Goal: Task Accomplishment & Management: Use online tool/utility

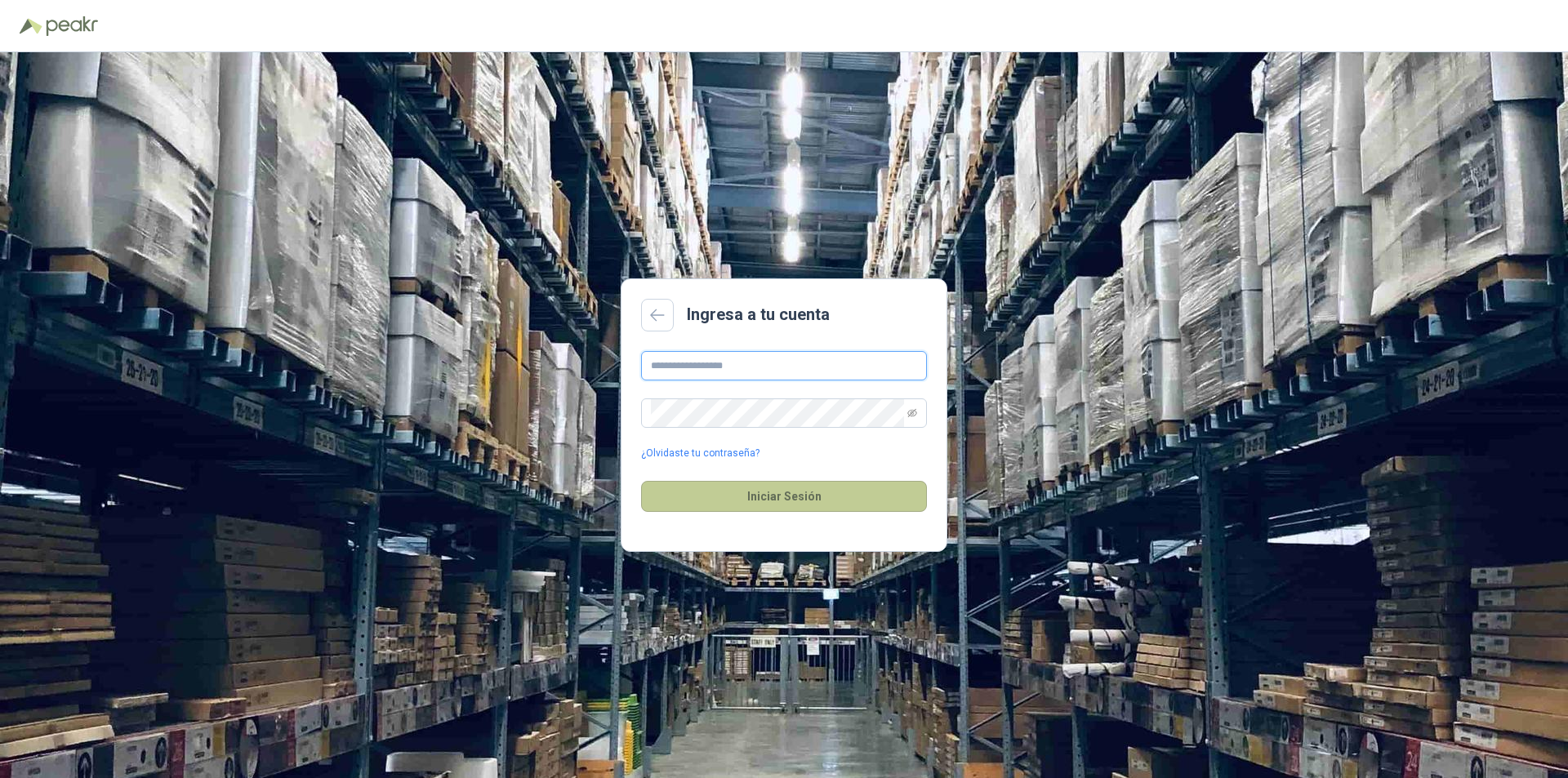
type input "**********"
click at [883, 485] on button "Iniciar Sesión" at bounding box center [784, 496] width 286 height 31
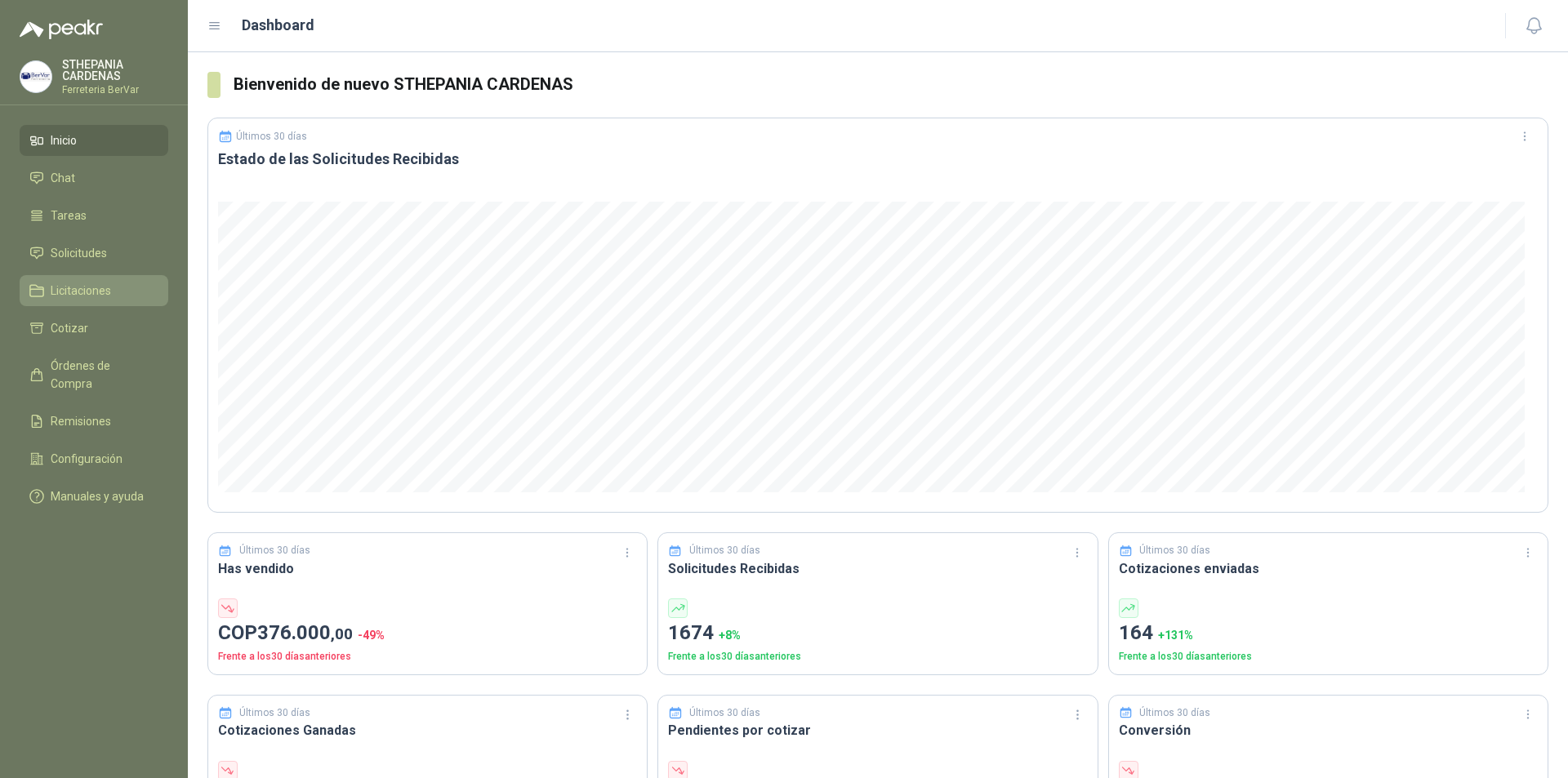
click at [76, 287] on span "Licitaciones" at bounding box center [81, 290] width 61 height 18
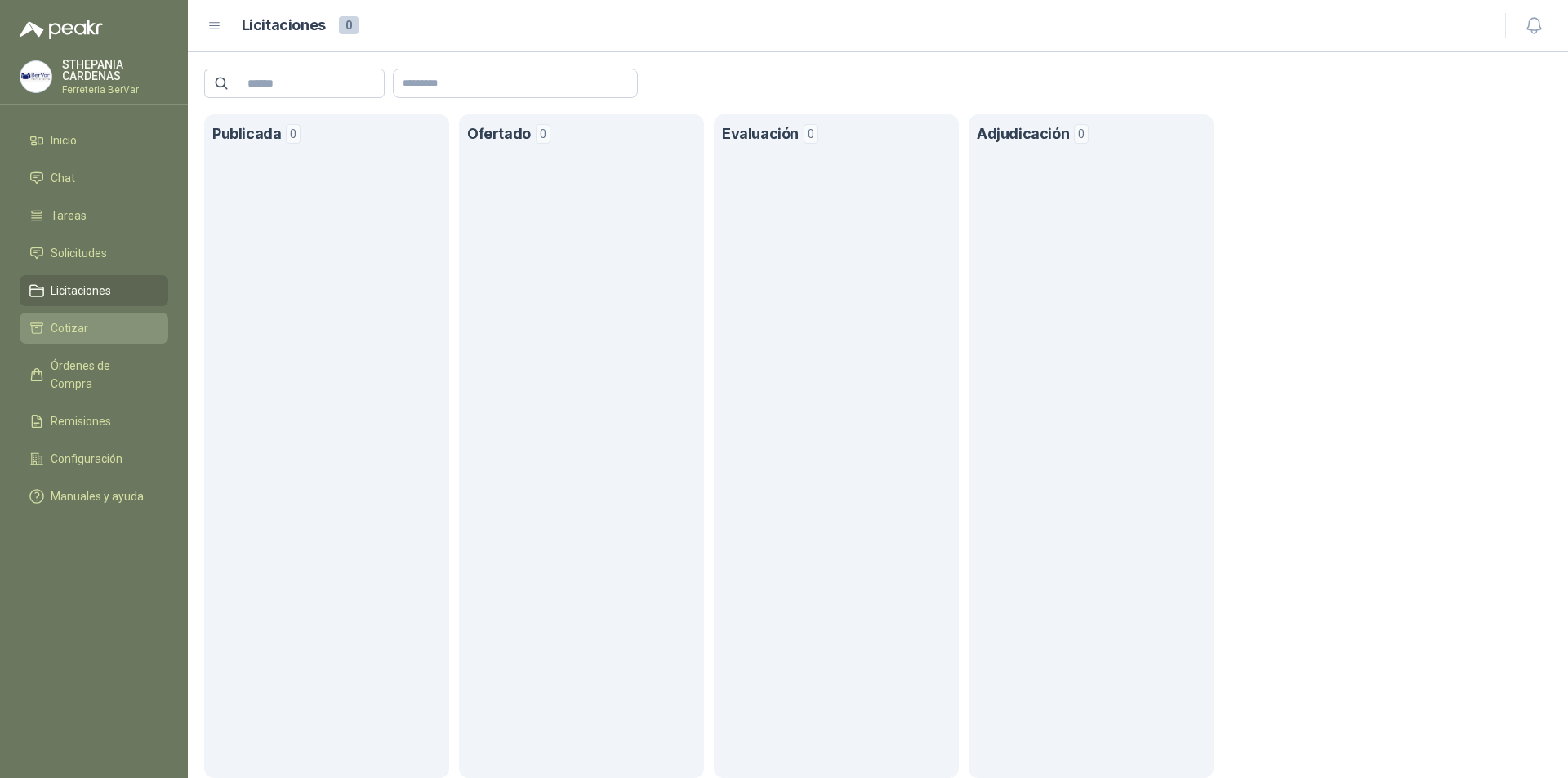
click at [67, 324] on span "Cotizar" at bounding box center [69, 328] width 38 height 18
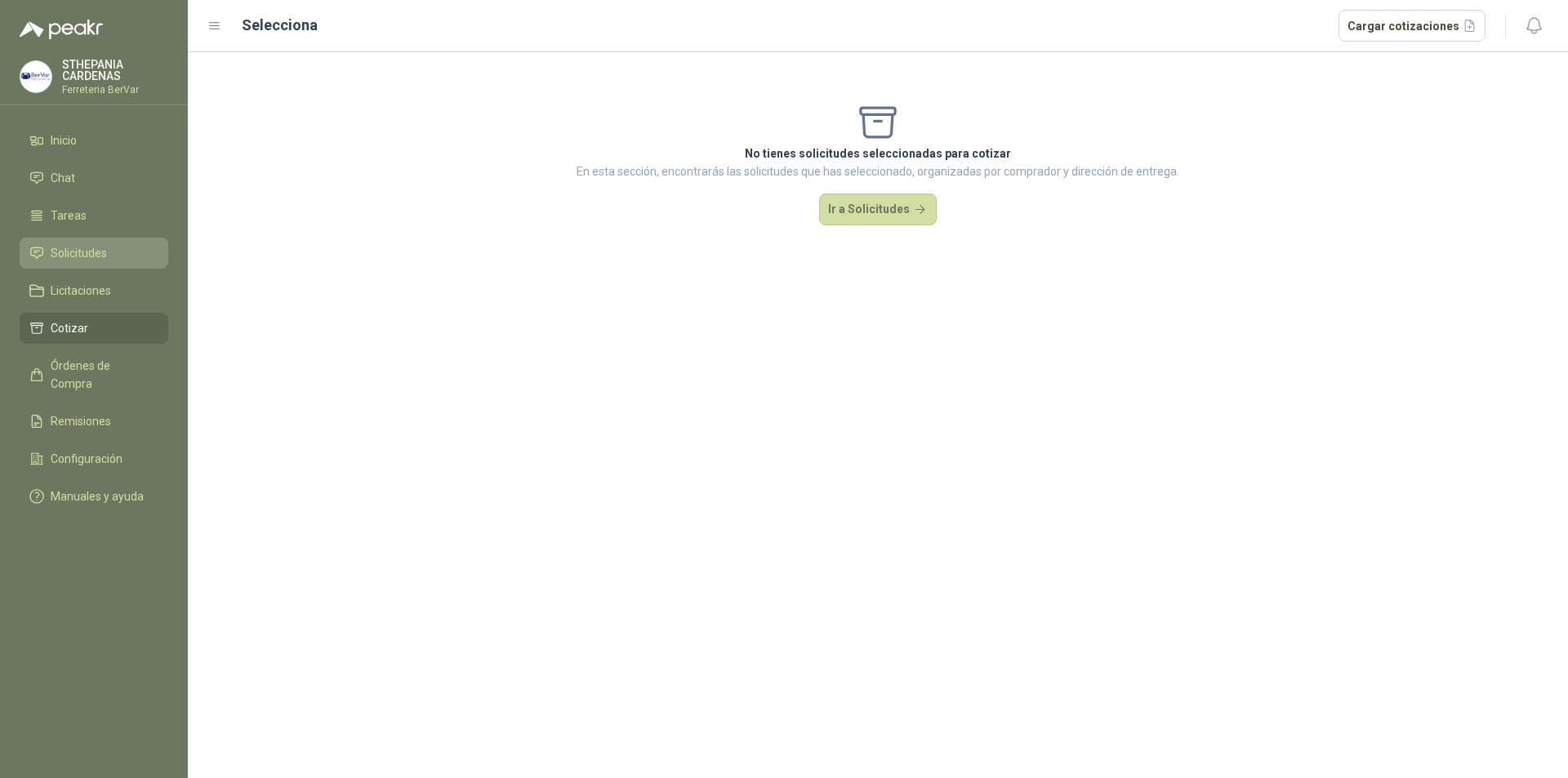
click at [135, 258] on li "Solicitudes" at bounding box center [93, 253] width 129 height 18
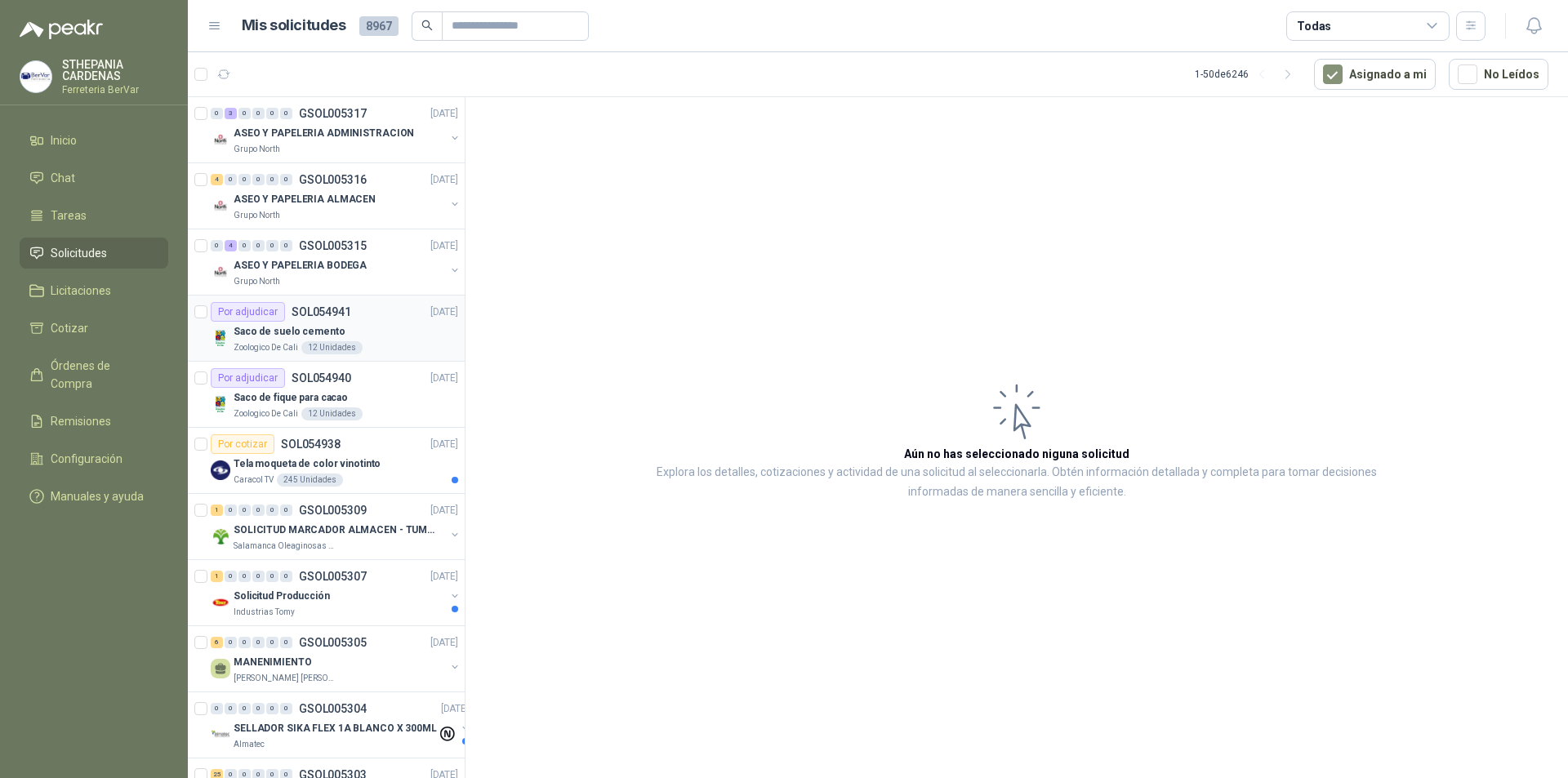
click at [386, 331] on div "Saco de suelo cemento" at bounding box center [346, 332] width 224 height 20
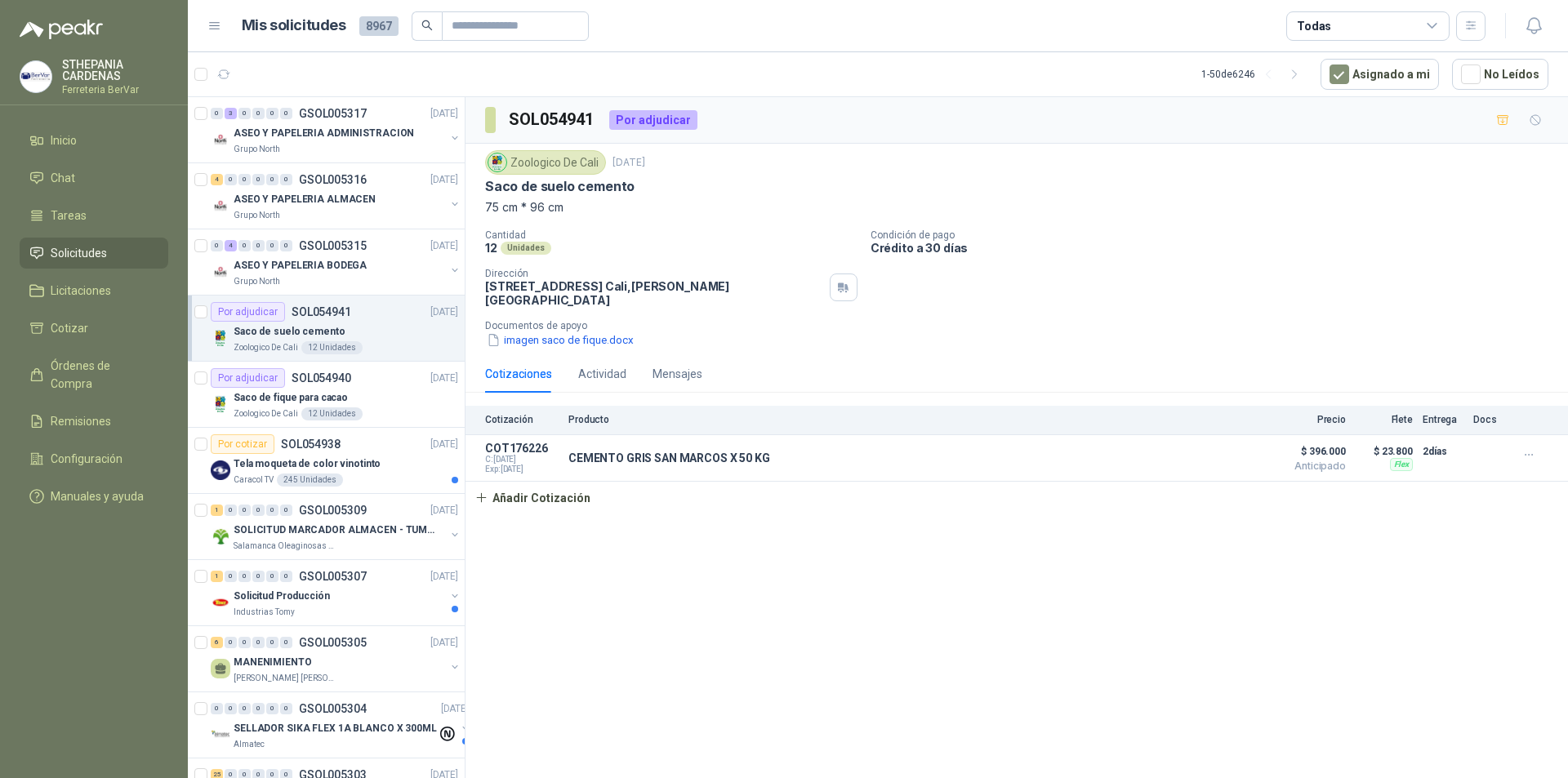
click at [371, 329] on div "Saco de suelo cemento" at bounding box center [346, 332] width 224 height 20
click at [387, 392] on div "Saco de fique para cacao" at bounding box center [346, 398] width 224 height 20
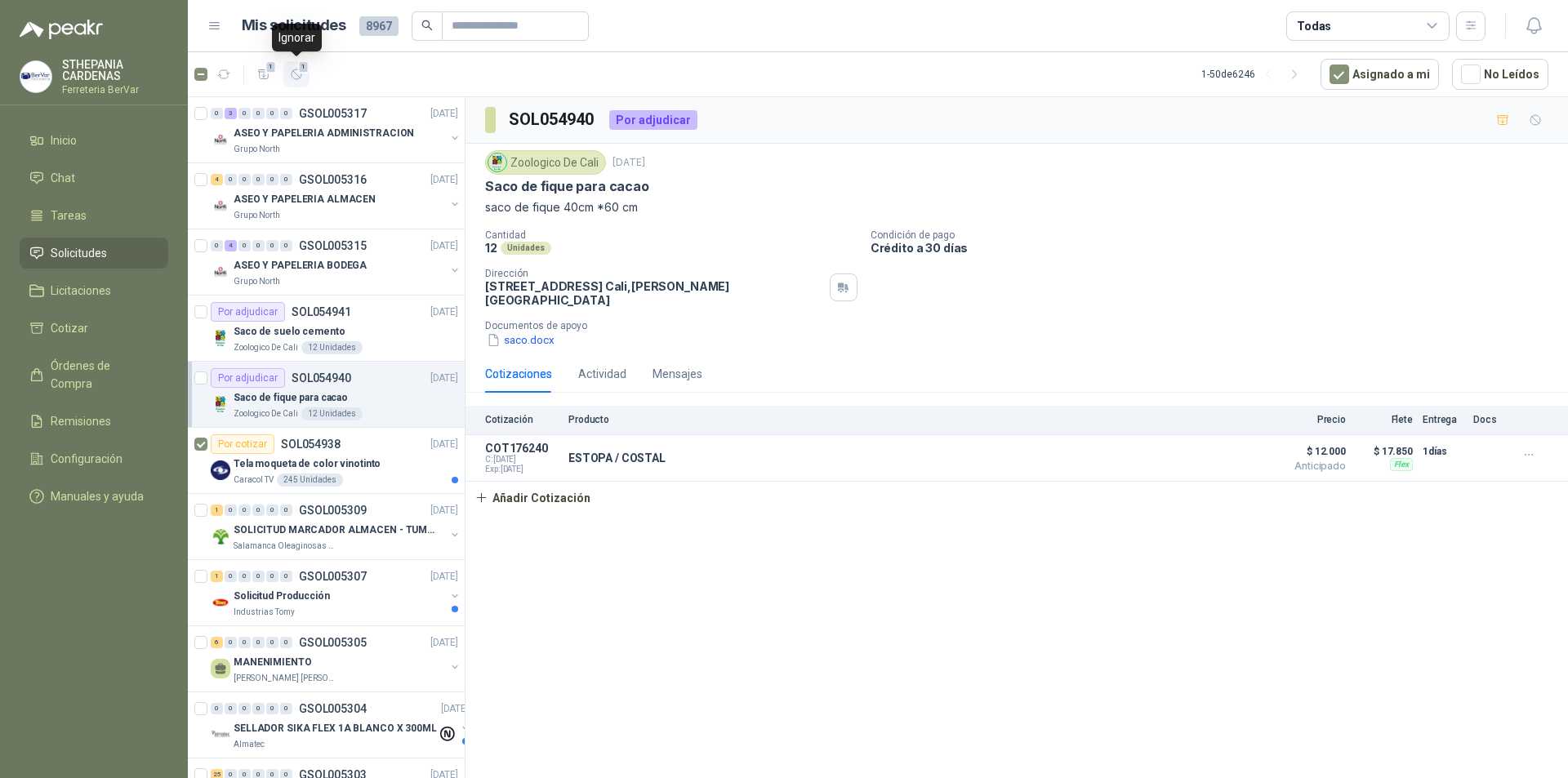
click at [294, 72] on icon "button" at bounding box center [296, 75] width 14 height 14
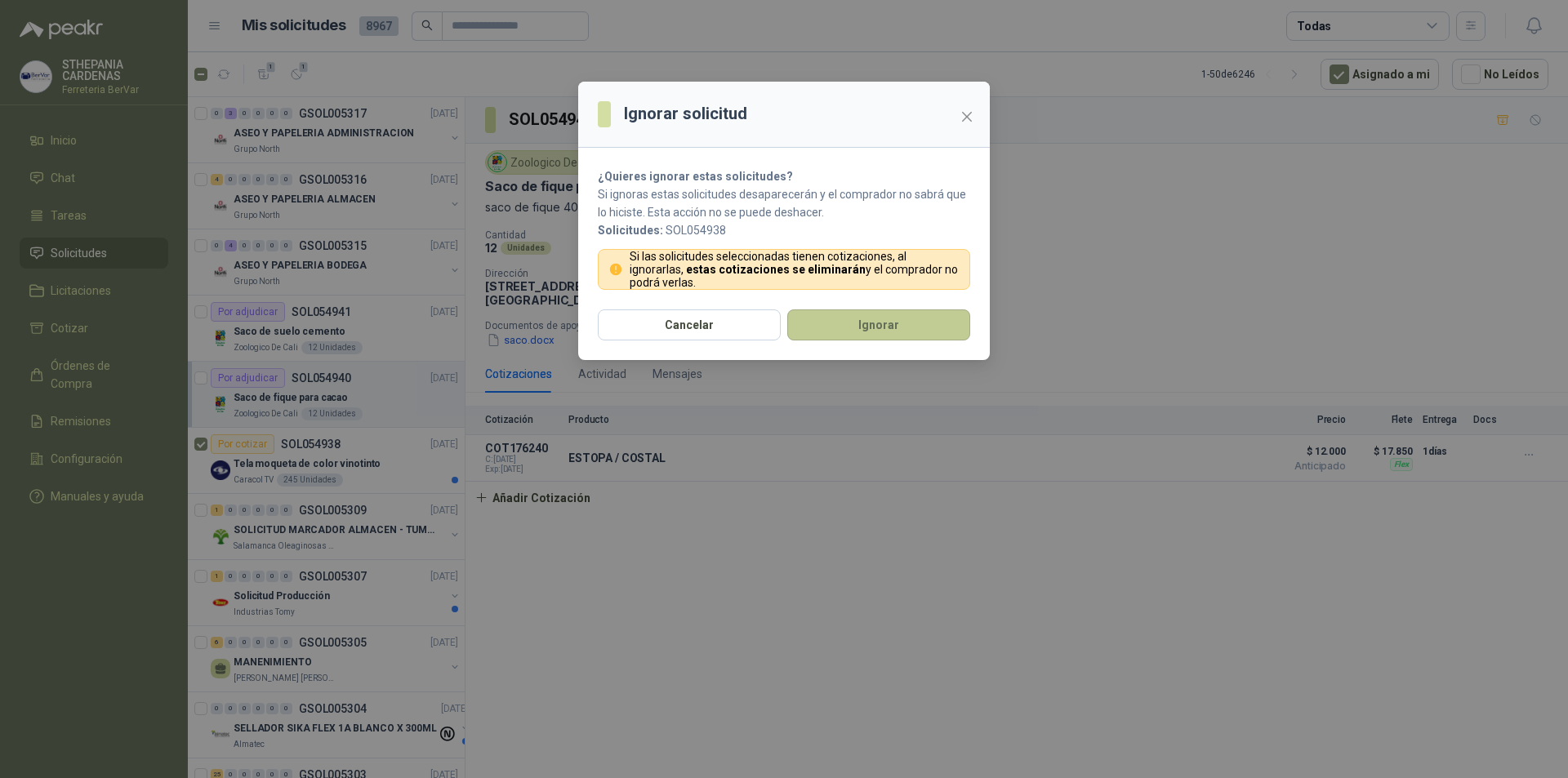
click at [875, 329] on button "Ignorar" at bounding box center [879, 325] width 183 height 31
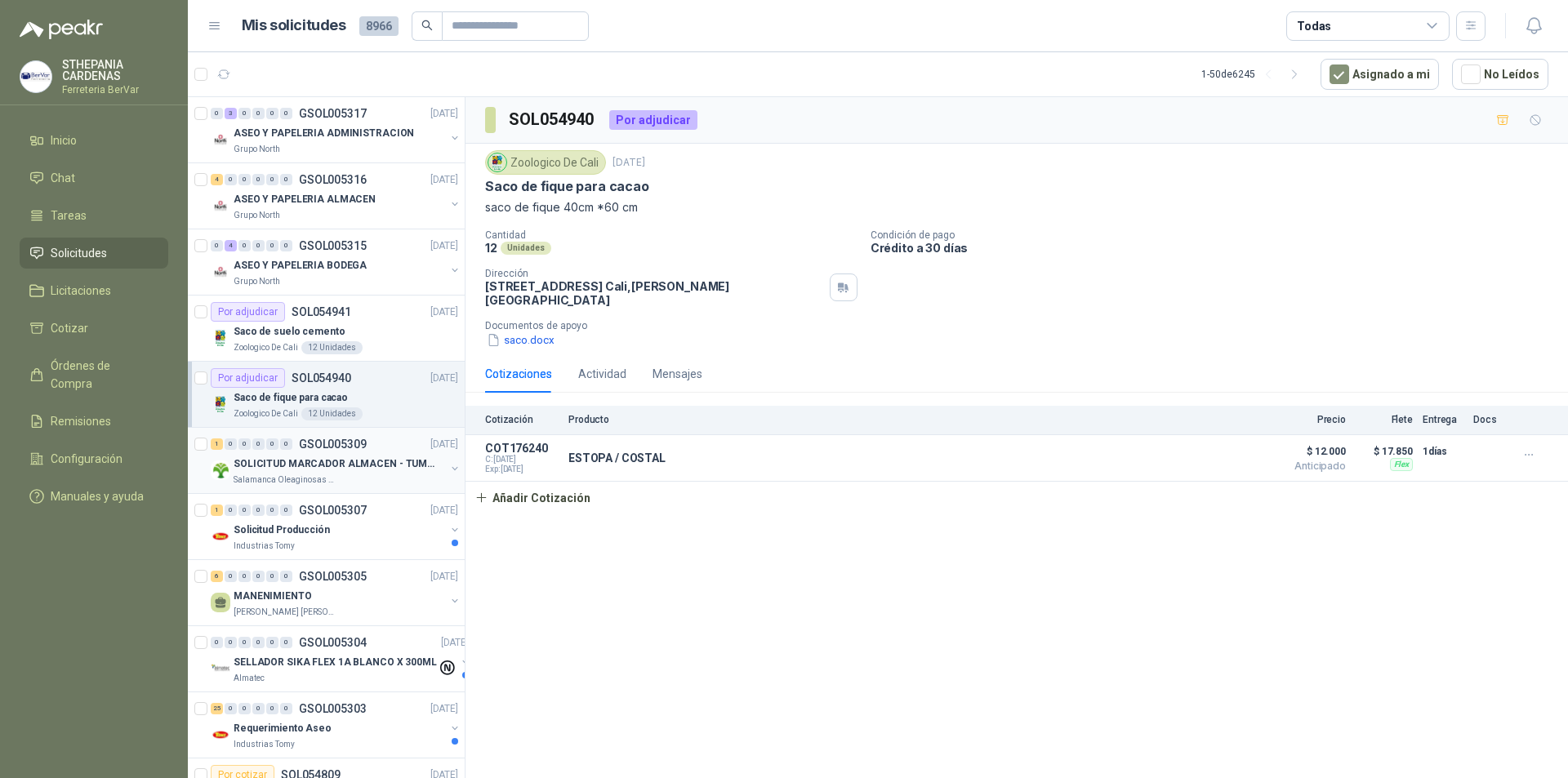
click at [358, 465] on p "SOLICITUD MARCADOR ALMACEN - TUMACO" at bounding box center [335, 464] width 203 height 15
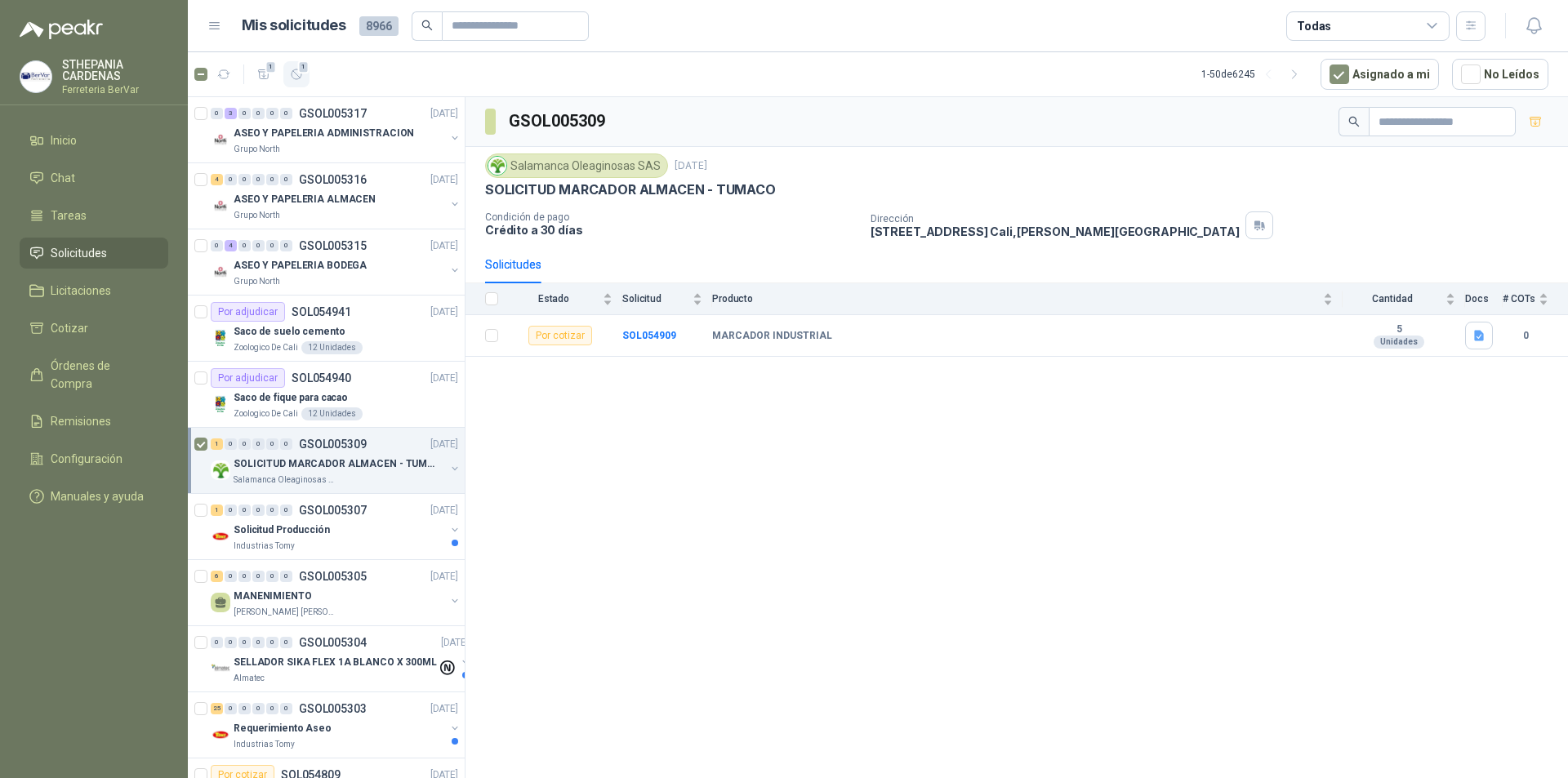
click at [291, 68] on icon "button" at bounding box center [296, 75] width 14 height 14
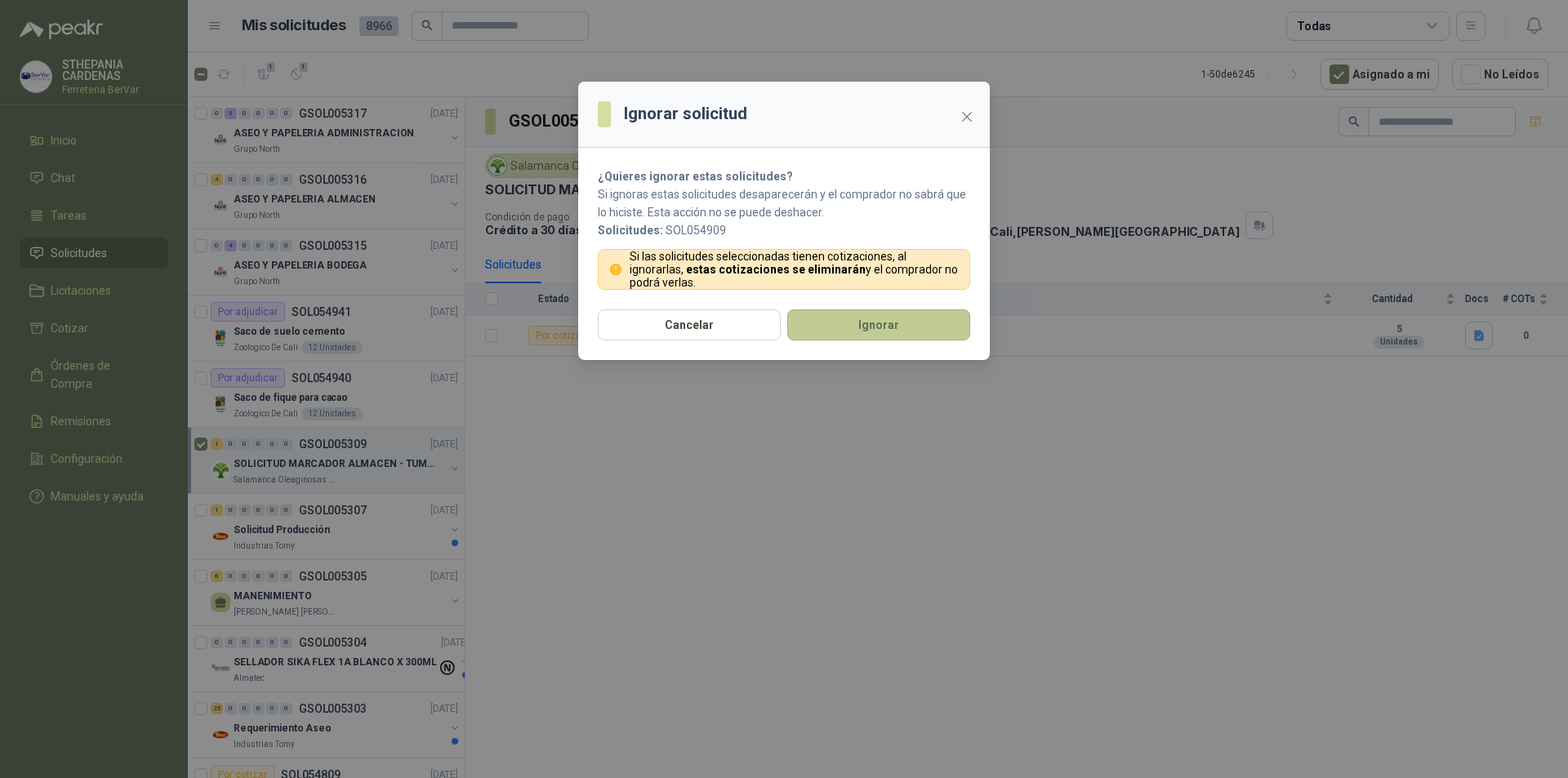
click at [916, 332] on button "Ignorar" at bounding box center [879, 325] width 183 height 31
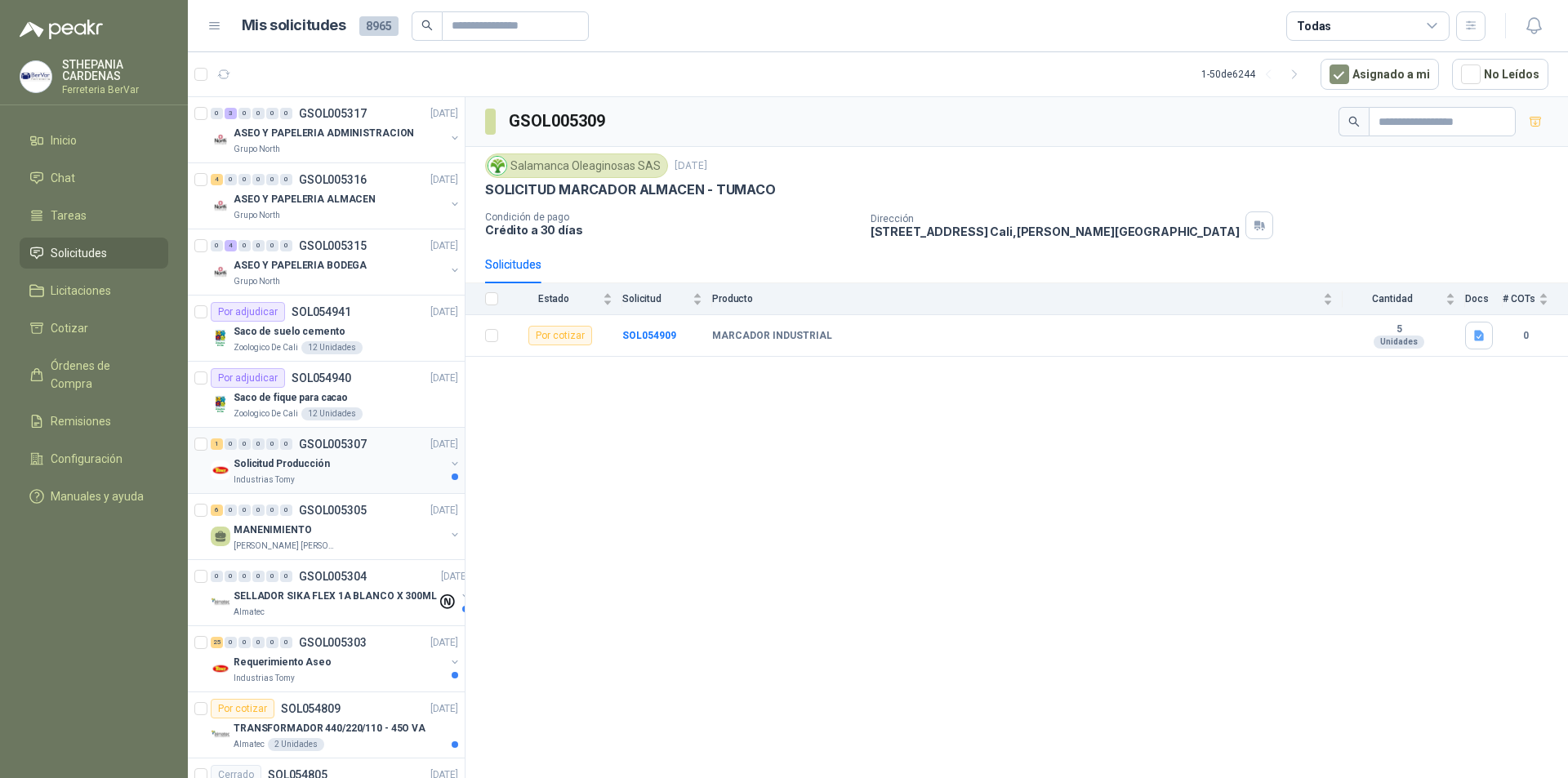
click at [362, 473] on div "Solicitud Producción" at bounding box center [339, 464] width 212 height 20
click at [297, 77] on icon "button" at bounding box center [296, 75] width 14 height 14
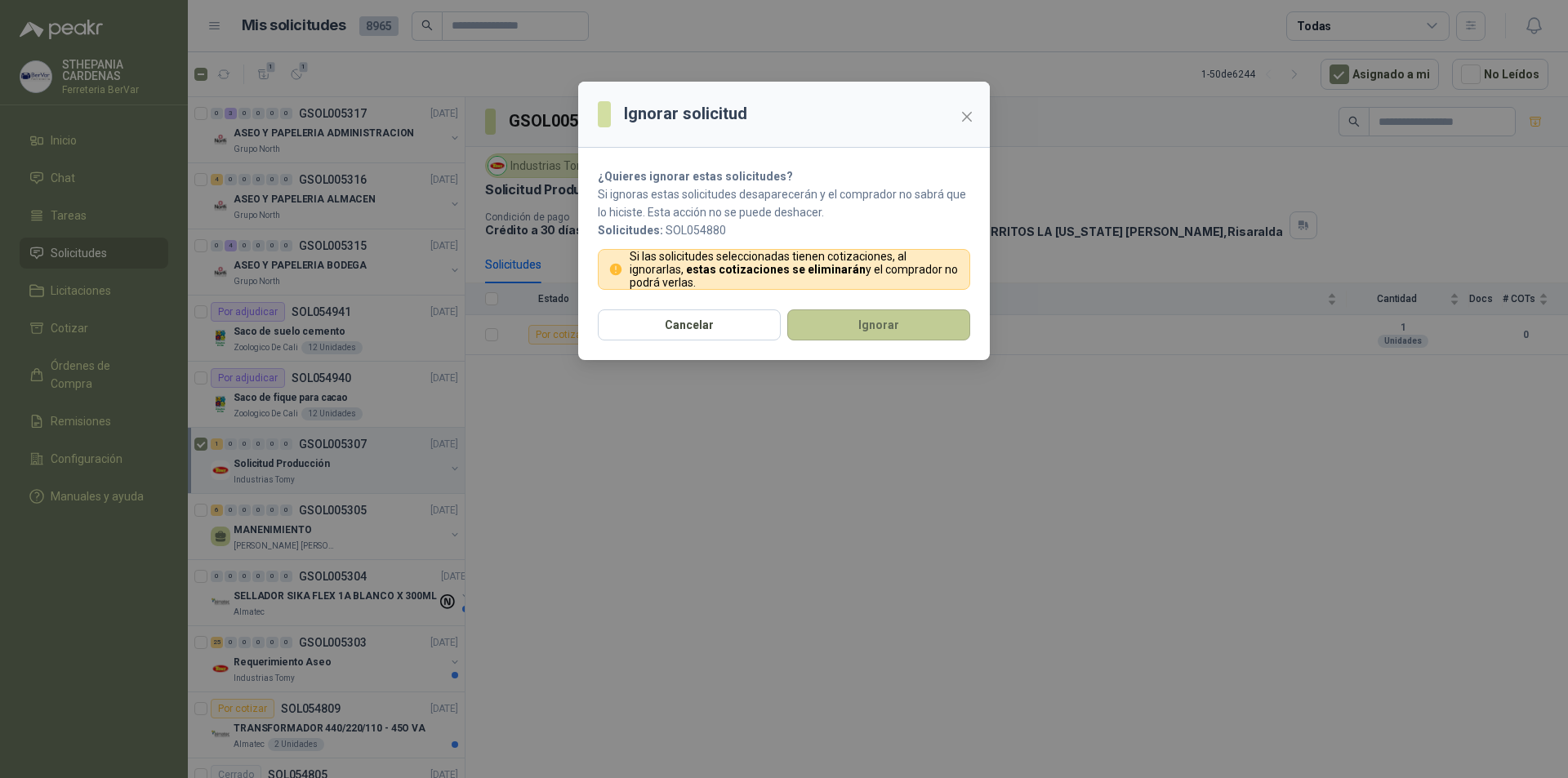
click at [863, 323] on button "Ignorar" at bounding box center [879, 325] width 183 height 31
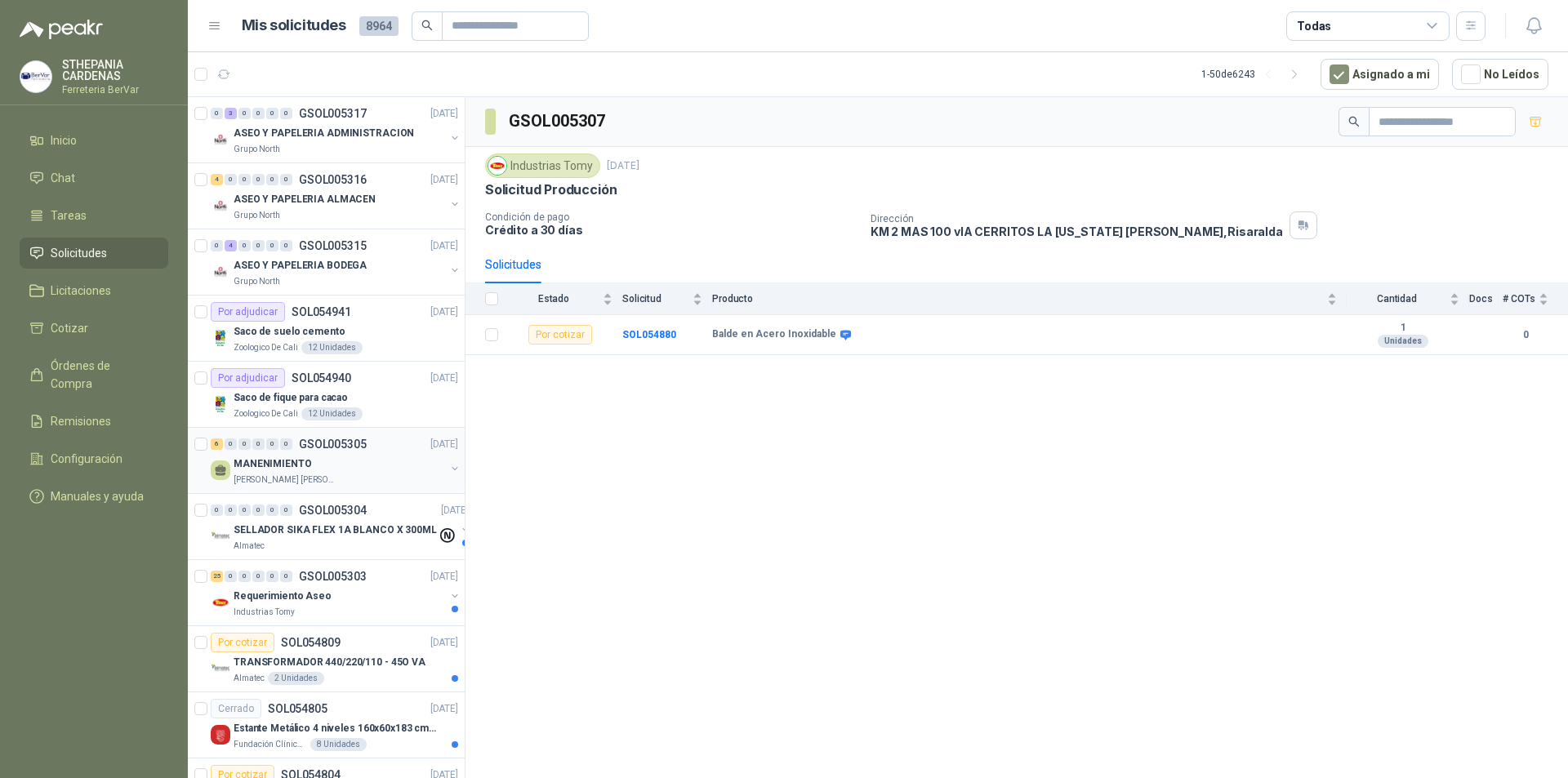
click at [408, 469] on div "MANENIMIENTO" at bounding box center [339, 464] width 212 height 20
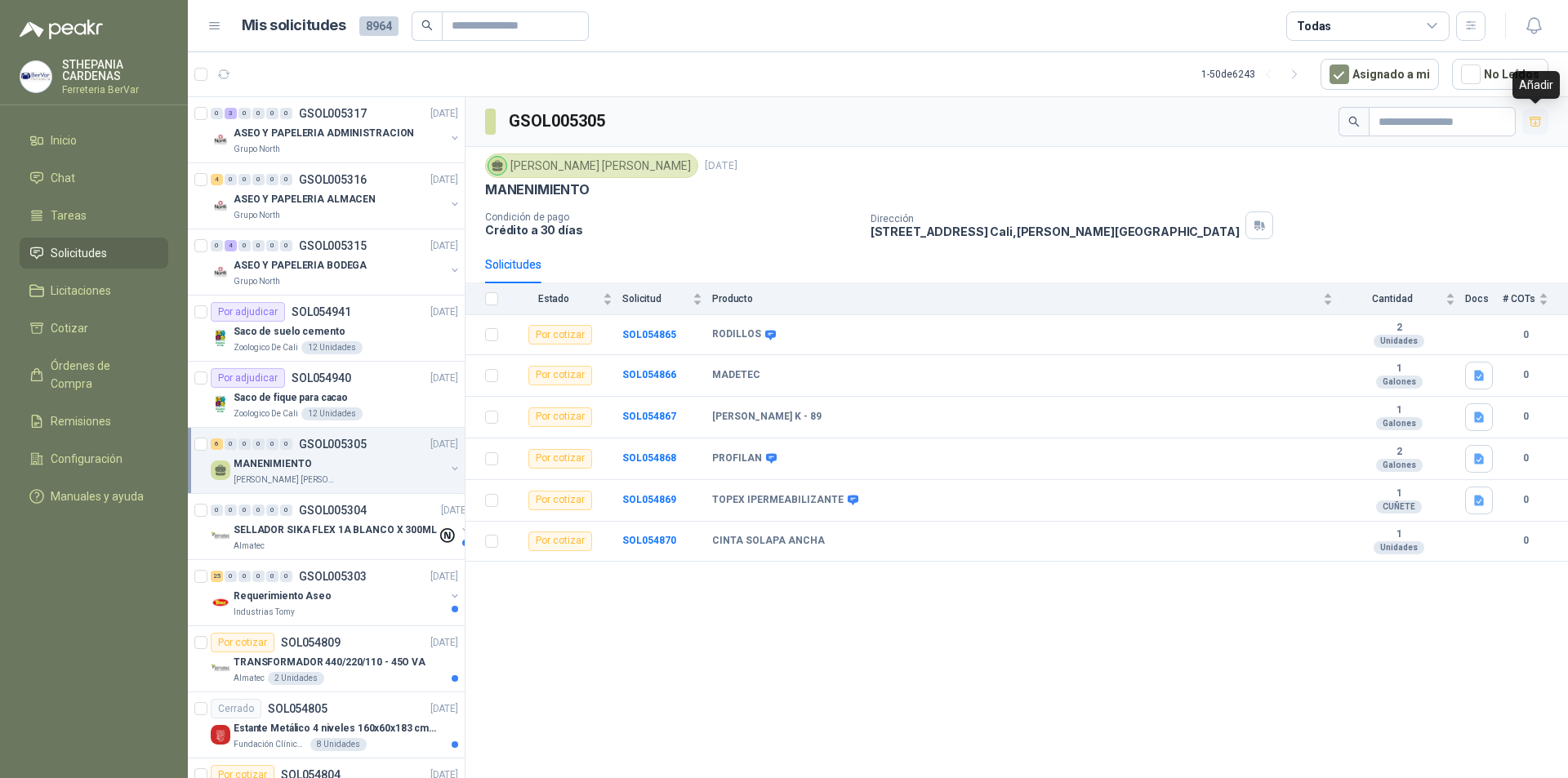
click at [1538, 128] on icon "button" at bounding box center [1535, 122] width 14 height 14
click at [153, 332] on span "6" at bounding box center [149, 328] width 18 height 13
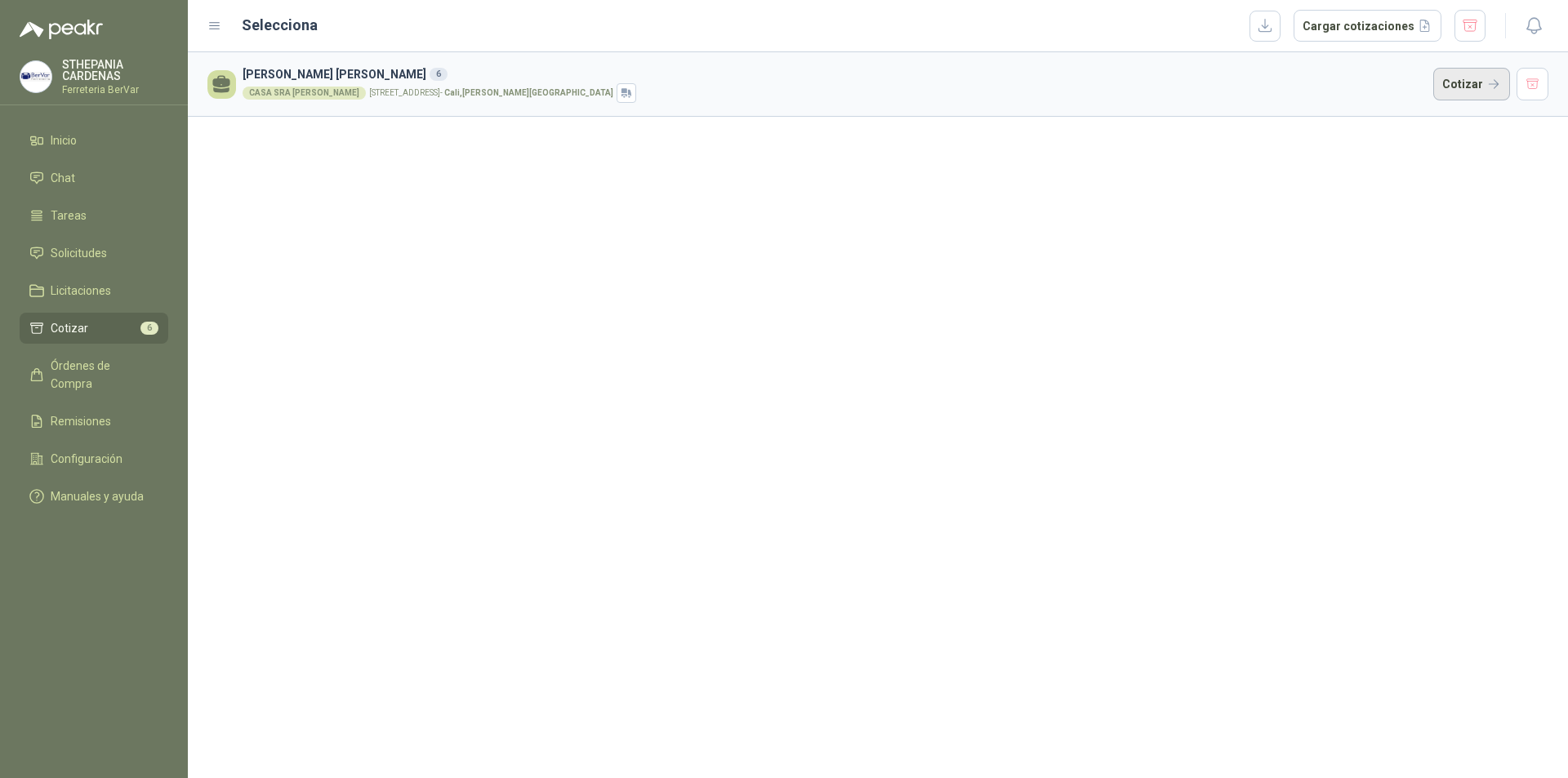
click at [1446, 81] on button "Cotizar" at bounding box center [1472, 84] width 77 height 33
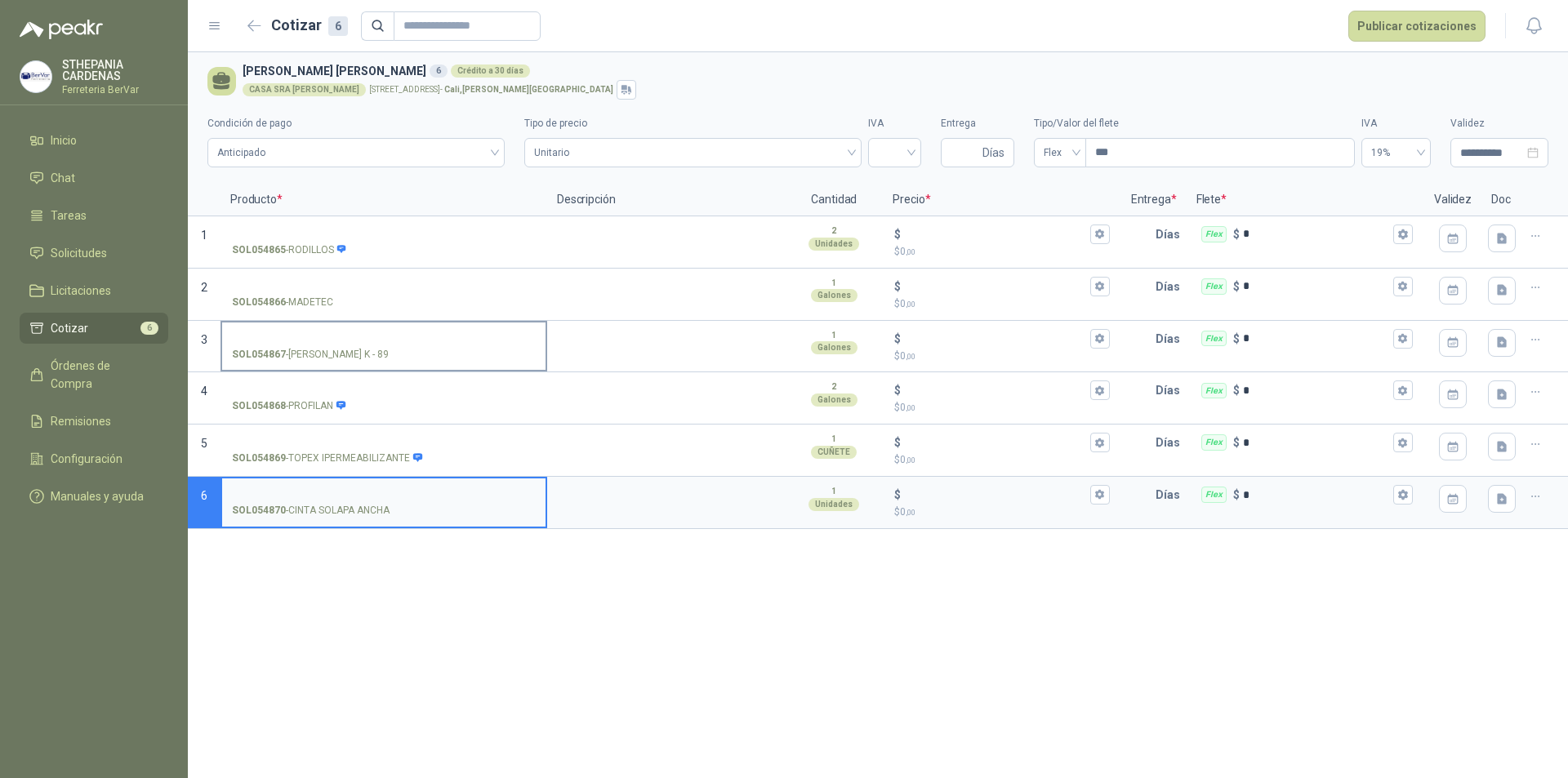
click at [307, 338] on input "SOL054867 - [PERSON_NAME] K - 89" at bounding box center [384, 339] width 304 height 12
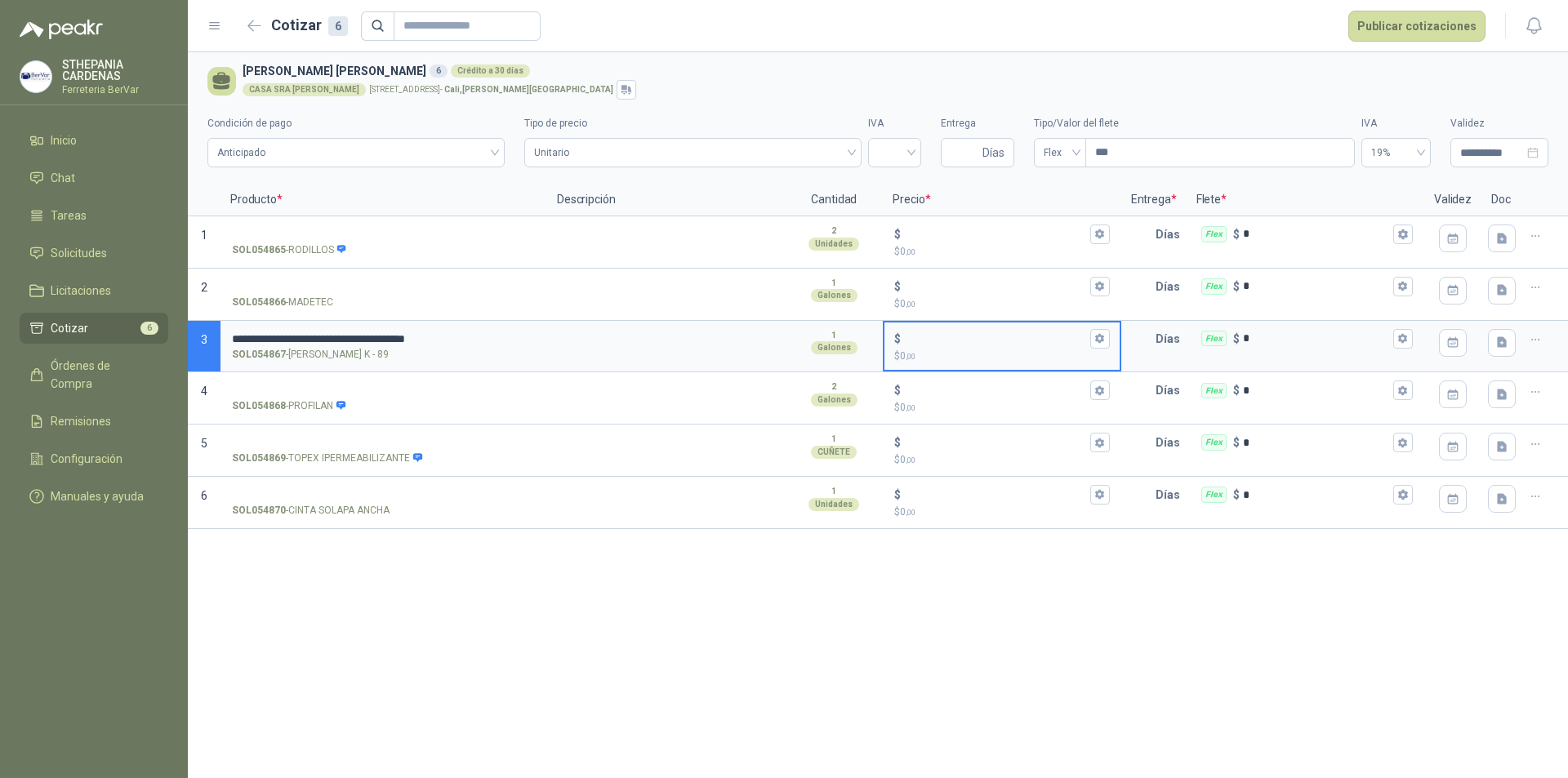
click at [940, 338] on input "$ $ 0 ,00" at bounding box center [995, 338] width 183 height 12
type input "******"
click at [1157, 347] on p "Días" at bounding box center [1171, 339] width 31 height 33
click at [1153, 346] on input "text" at bounding box center [1140, 339] width 33 height 33
type input "*"
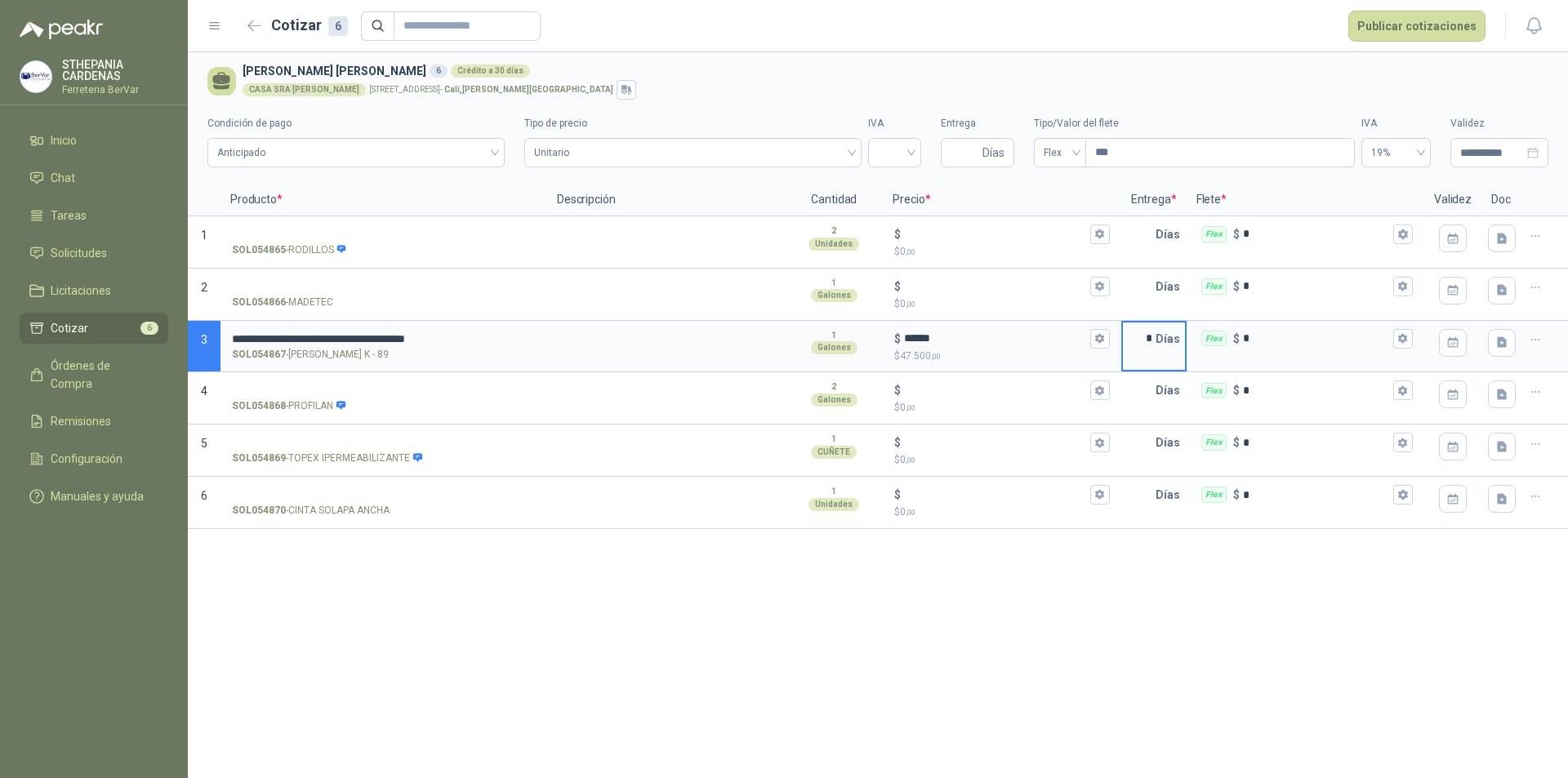
click at [282, 654] on div "**********" at bounding box center [877, 415] width 1380 height 726
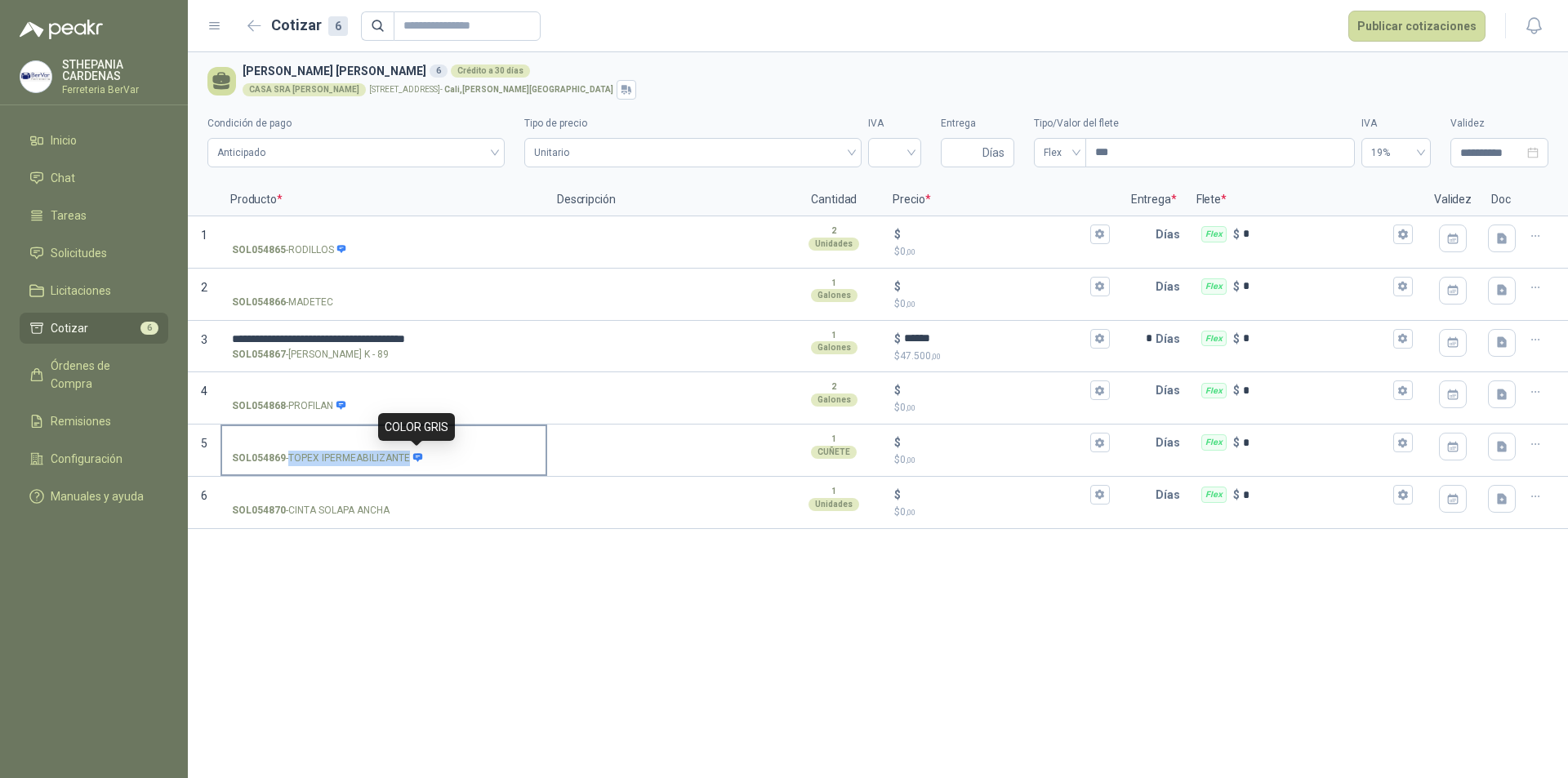
drag, startPoint x: 290, startPoint y: 457, endPoint x: 413, endPoint y: 458, distance: 123.0
click at [413, 458] on p "SOL054869 - TOPEX IPERMEABILIZANTE" at bounding box center [327, 458] width 191 height 15
copy div "TOPEX IPERMEABILIZANTE"
click at [148, 508] on menu "STHEPANIA [PERSON_NAME] Ferreteria BerVar Inicio Chat Tareas Solicitudes Licita…" at bounding box center [93, 389] width 188 height 778
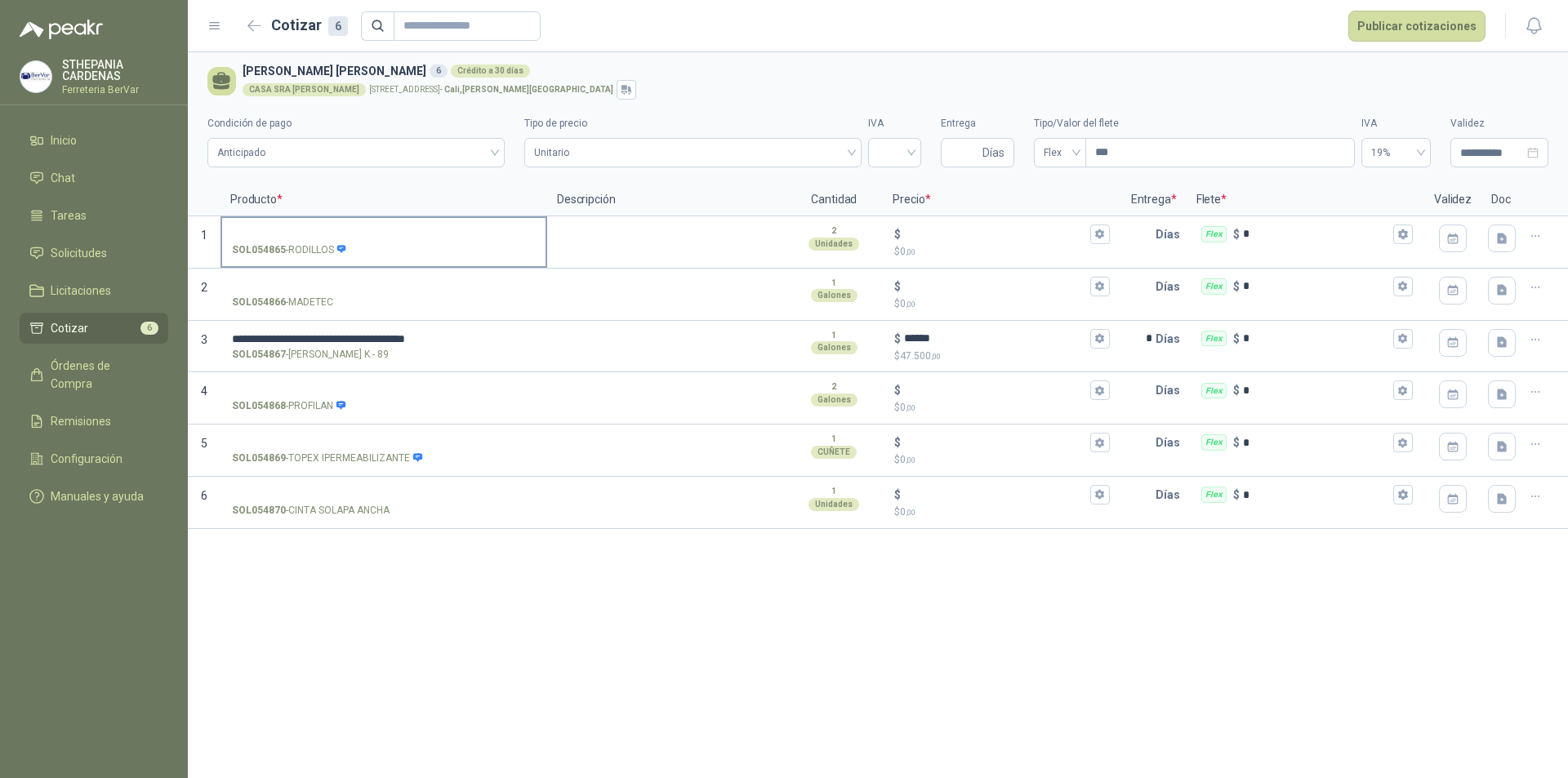
click at [390, 238] on input "SOL054865 - RODILLOS" at bounding box center [384, 235] width 304 height 12
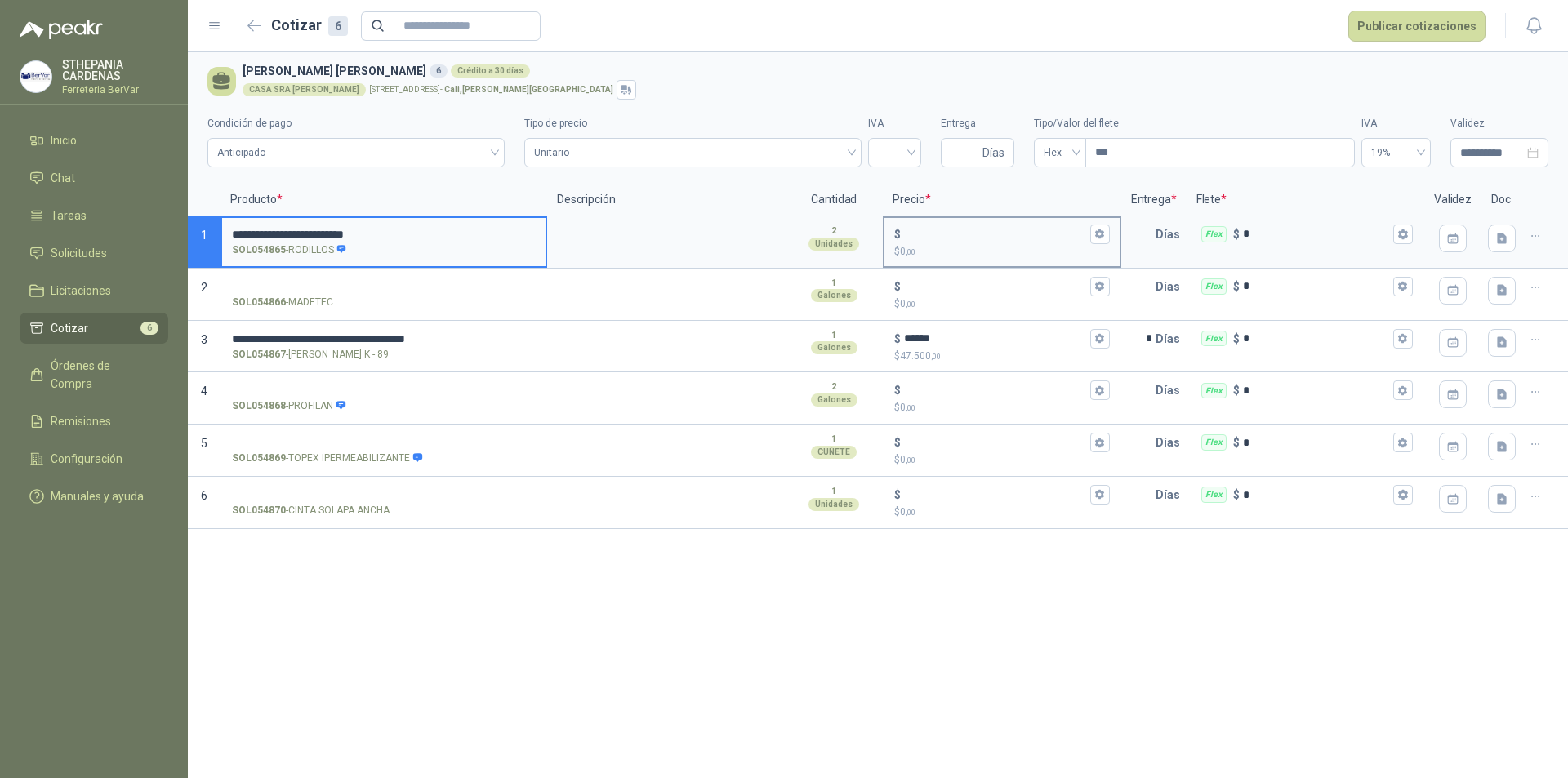
click at [964, 242] on div "$" at bounding box center [1002, 234] width 215 height 20
click at [964, 240] on input "$ $ 0 ,00" at bounding box center [995, 234] width 183 height 12
type input "******"
click at [1125, 228] on input "text" at bounding box center [1140, 234] width 33 height 33
type input "*"
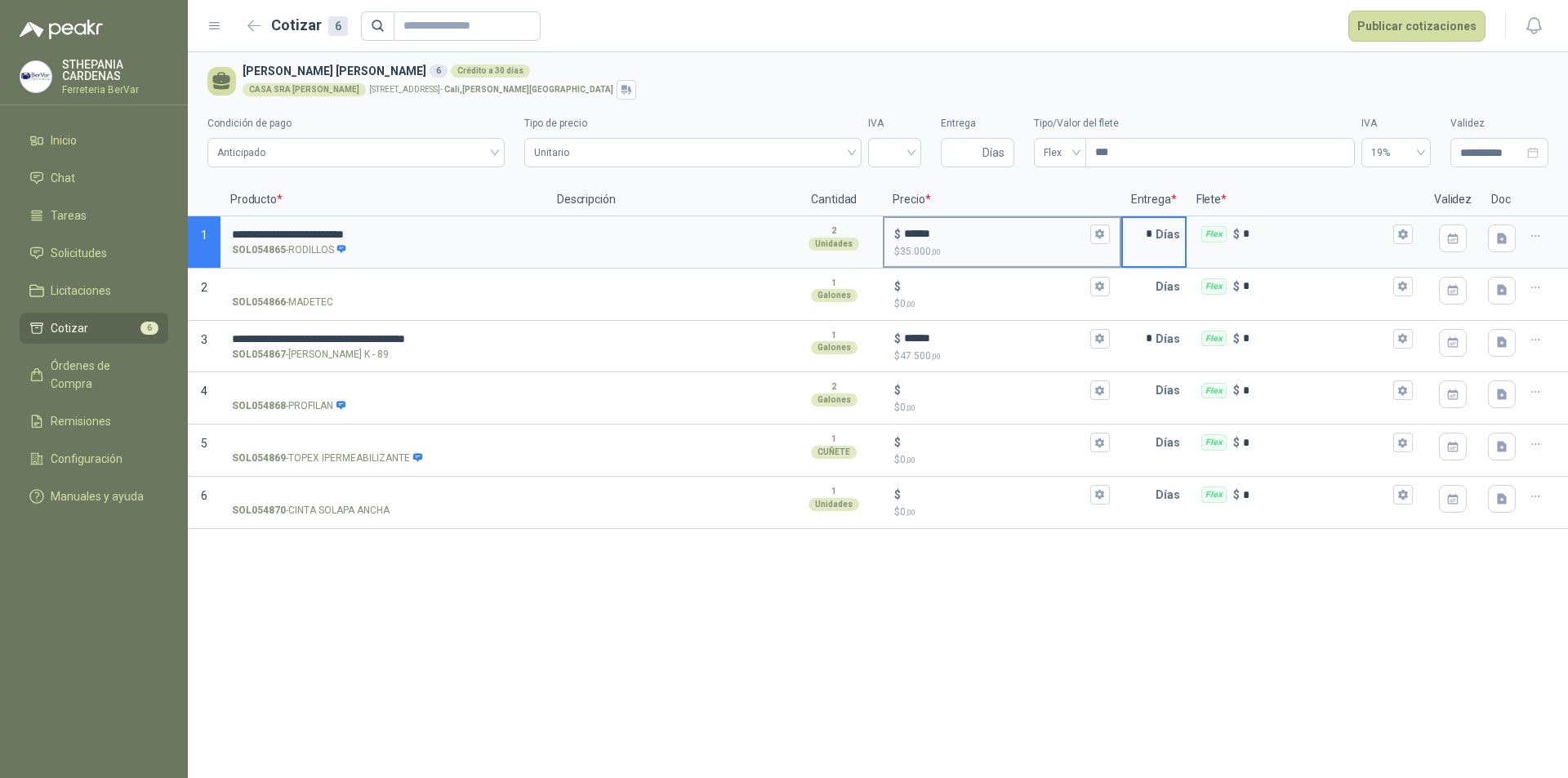
click at [990, 245] on p "$ 35.000 ,00" at bounding box center [1002, 252] width 215 height 15
click at [990, 240] on input "******" at bounding box center [995, 234] width 183 height 12
click at [983, 230] on input "******" at bounding box center [995, 234] width 183 height 12
type input "******"
click at [883, 663] on div "**********" at bounding box center [877, 415] width 1380 height 726
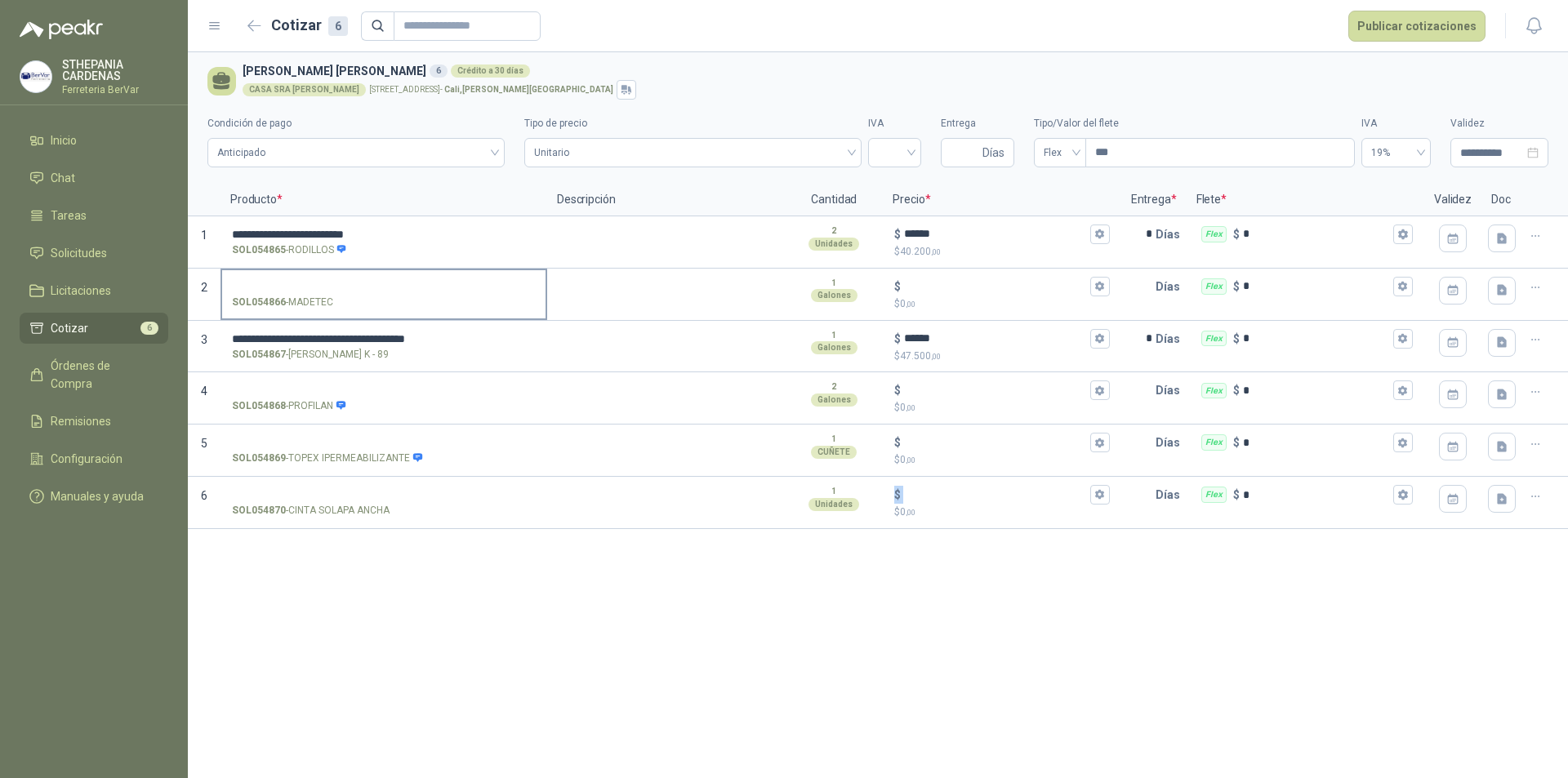
drag, startPoint x: 288, startPoint y: 301, endPoint x: 336, endPoint y: 306, distance: 48.3
click at [336, 306] on div "SOL054866 - MADETEC" at bounding box center [384, 302] width 304 height 15
copy p "-"
click at [352, 297] on div "SOL054866 - MADETEC" at bounding box center [384, 302] width 304 height 15
click at [352, 293] on input "SOL054866 - MADETEC" at bounding box center [384, 287] width 304 height 12
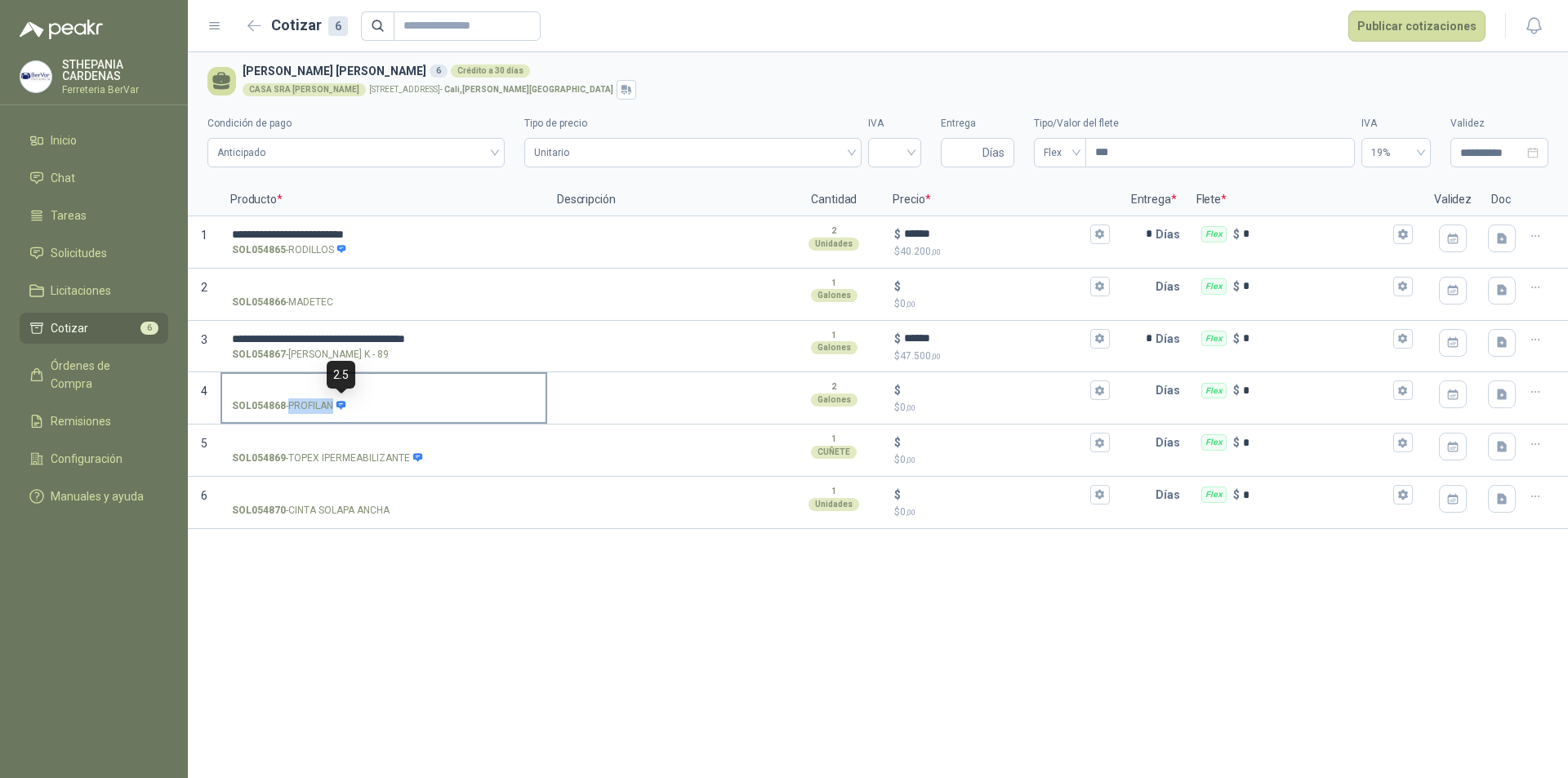
drag, startPoint x: 290, startPoint y: 406, endPoint x: 334, endPoint y: 410, distance: 44.2
click at [334, 410] on p "SOL054868 - PROFILAN" at bounding box center [289, 406] width 114 height 15
copy div "PROFILAN"
click at [393, 558] on div "**********" at bounding box center [877, 415] width 1380 height 726
click at [375, 494] on input "SOL054870 - CINTA SOLAPA ANCHA" at bounding box center [384, 495] width 304 height 12
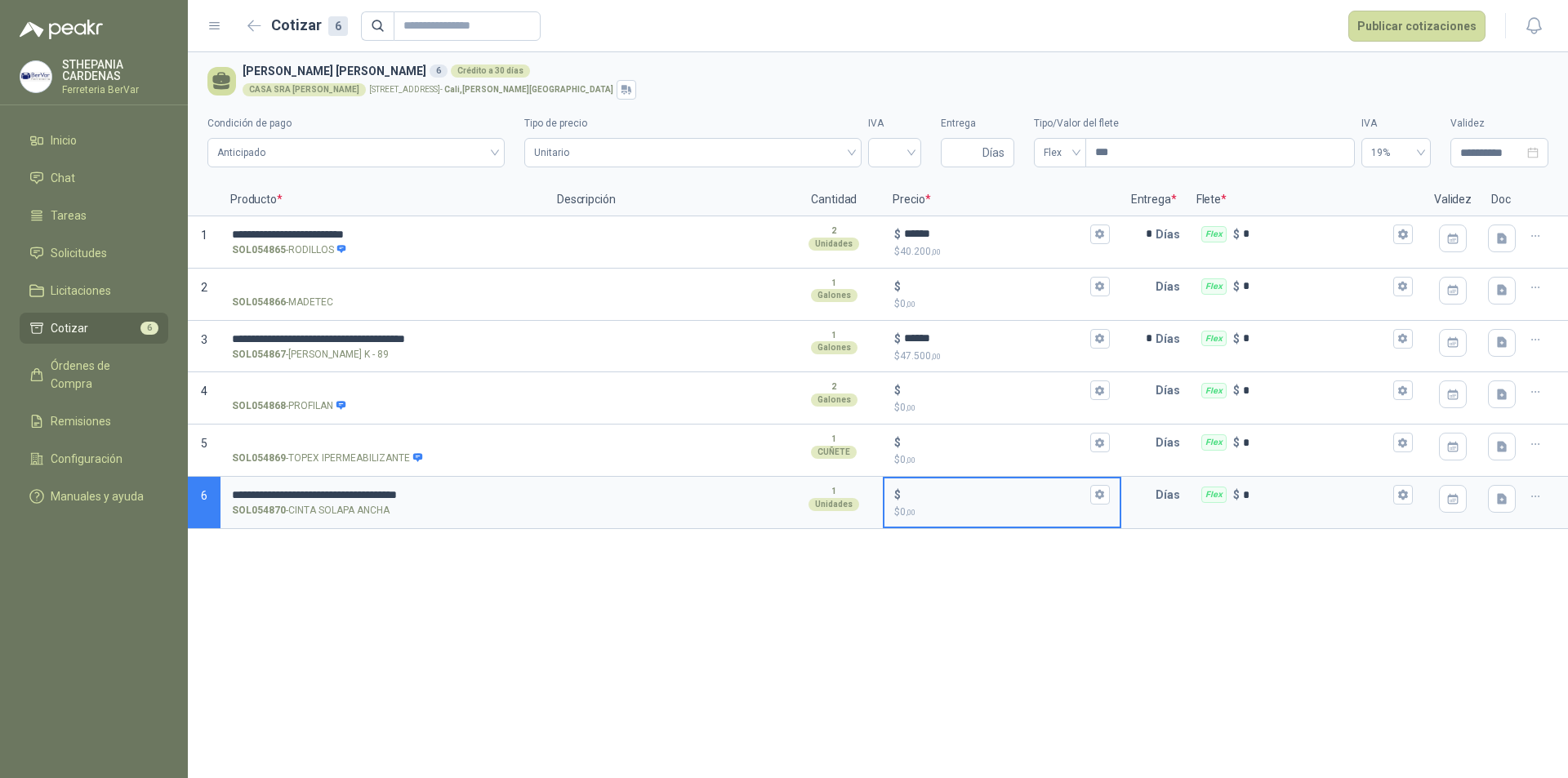
click at [950, 492] on input "$ $ 0 ,00" at bounding box center [995, 495] width 183 height 12
type input "*******"
click at [1130, 495] on input "text" at bounding box center [1140, 495] width 33 height 33
type input "*"
click at [1086, 584] on div "**********" at bounding box center [877, 415] width 1380 height 726
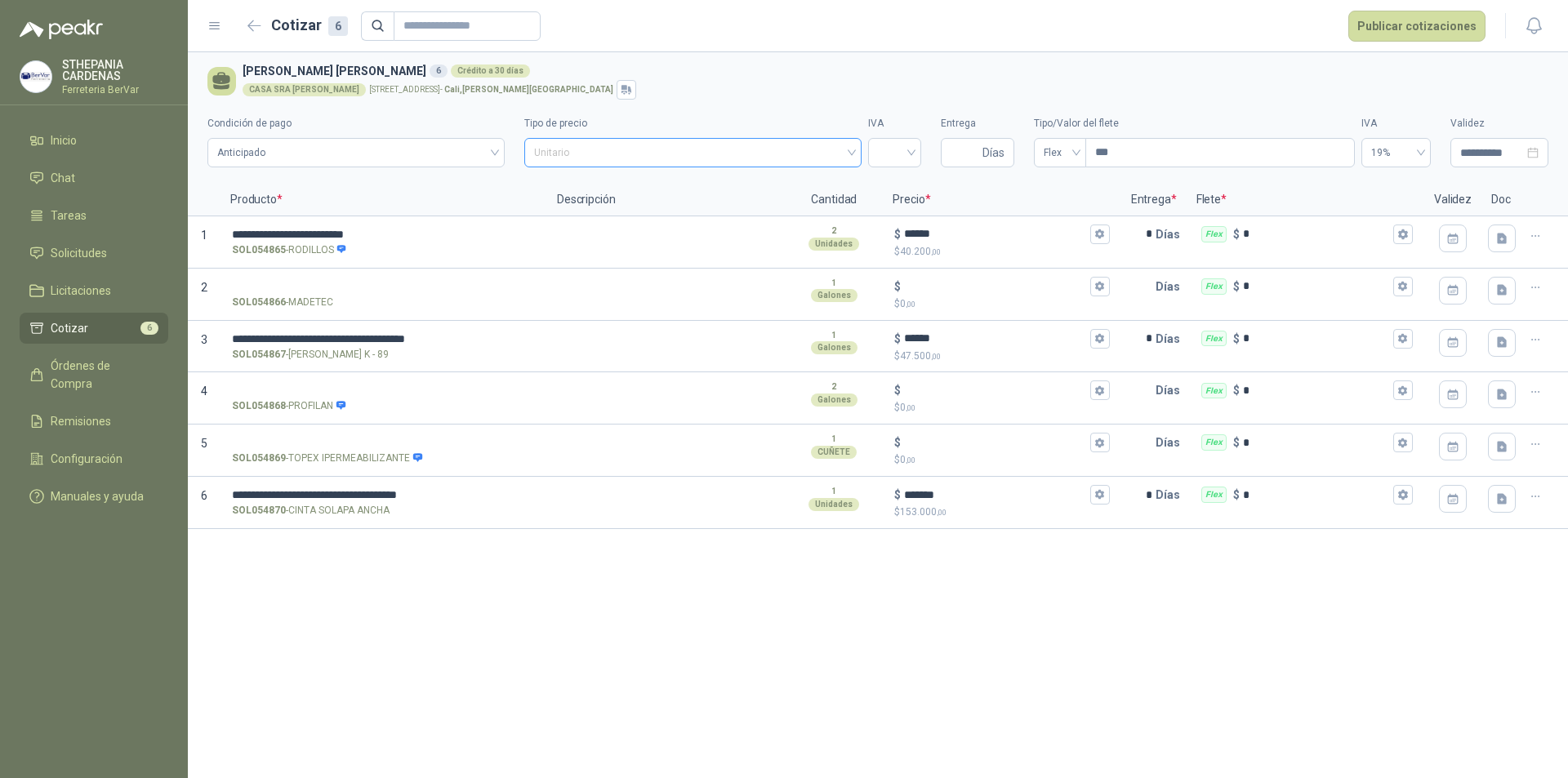
click at [817, 153] on span "Unitario" at bounding box center [692, 153] width 318 height 25
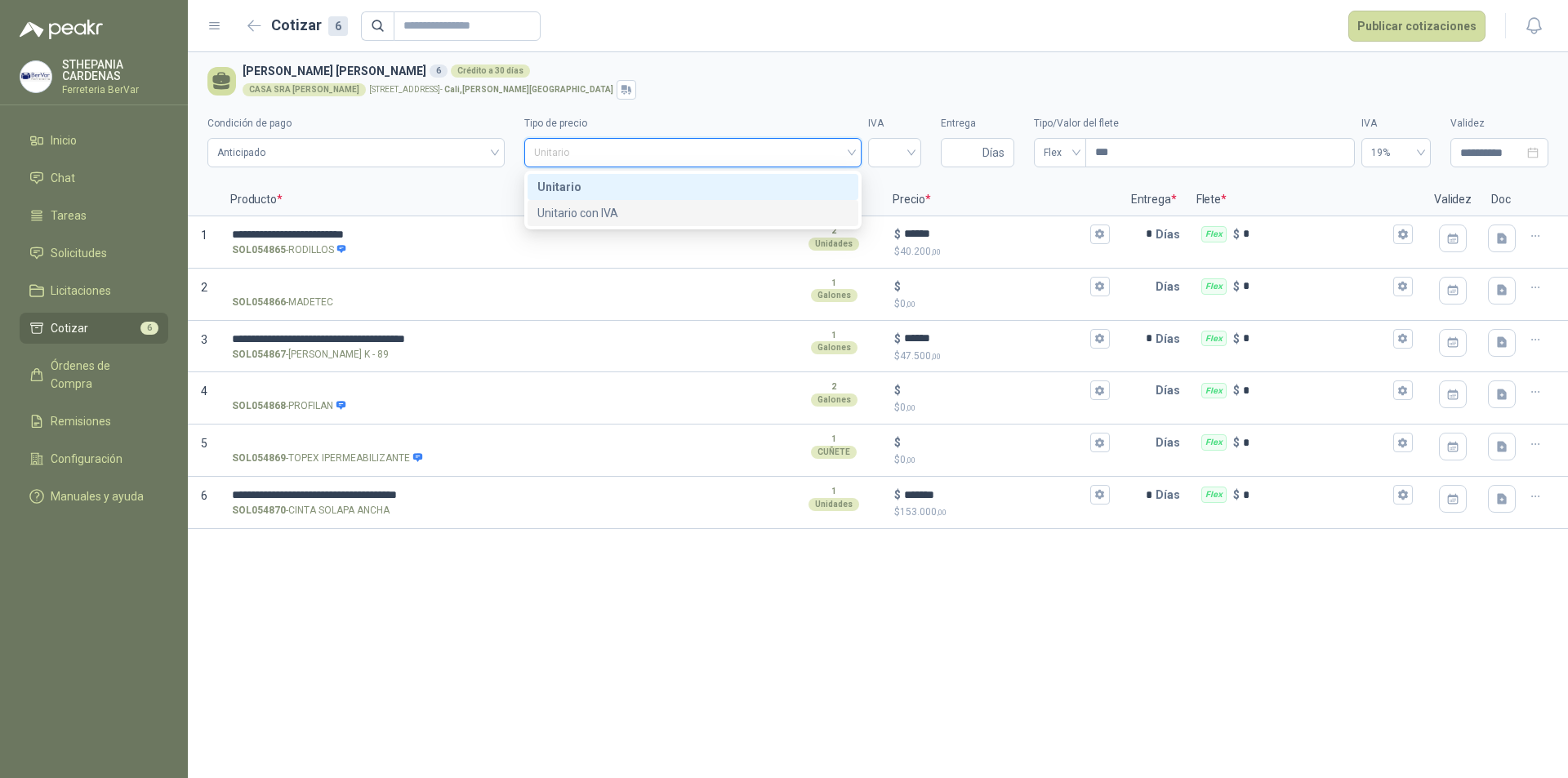
click at [793, 214] on div "Unitario con IVA" at bounding box center [692, 212] width 311 height 18
click at [873, 160] on div at bounding box center [895, 153] width 53 height 29
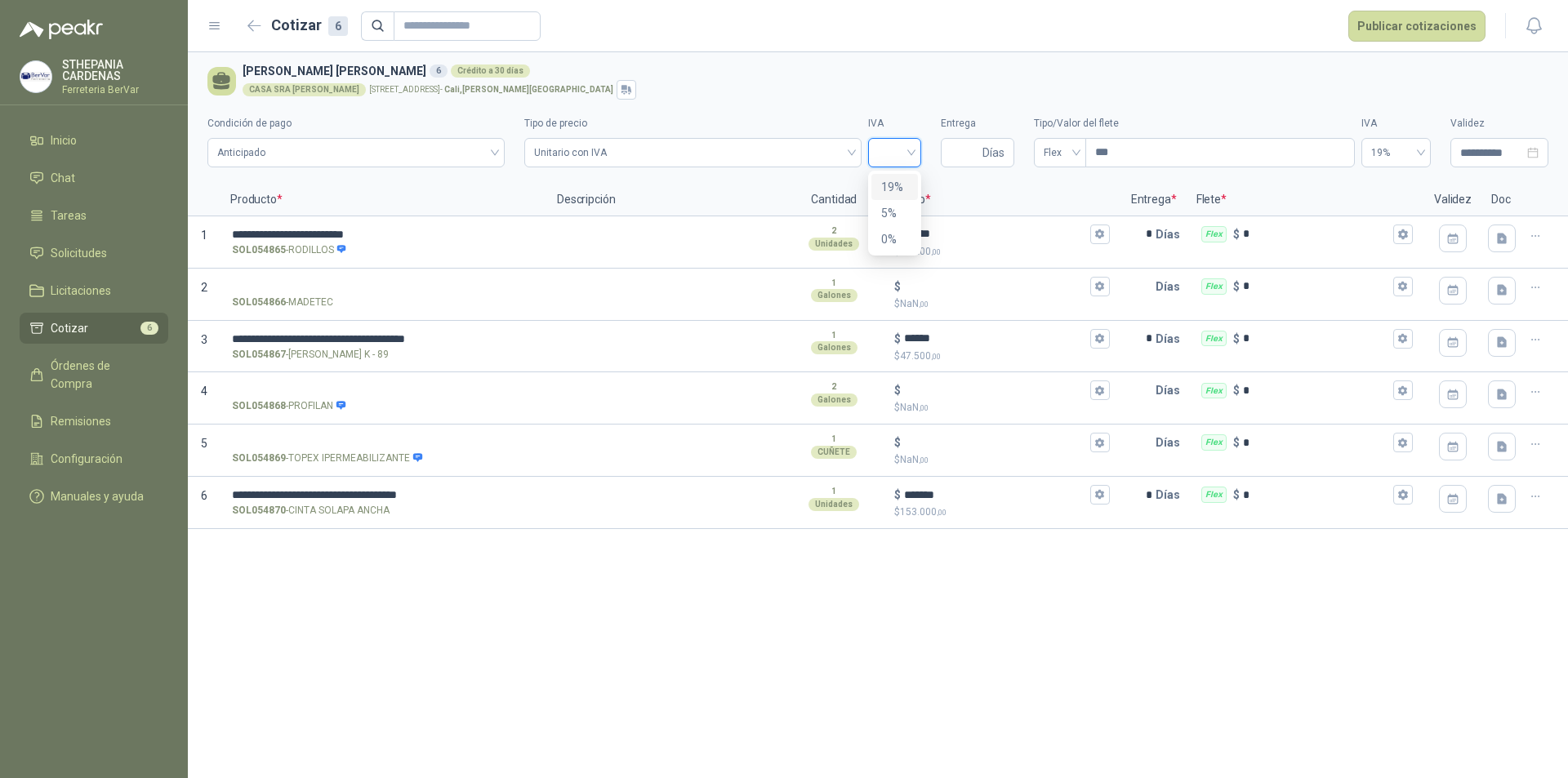
click at [900, 190] on div "19%" at bounding box center [894, 187] width 27 height 18
click at [1126, 156] on input "***" at bounding box center [1220, 153] width 268 height 27
type input "***"
type input "****"
type input "*******"
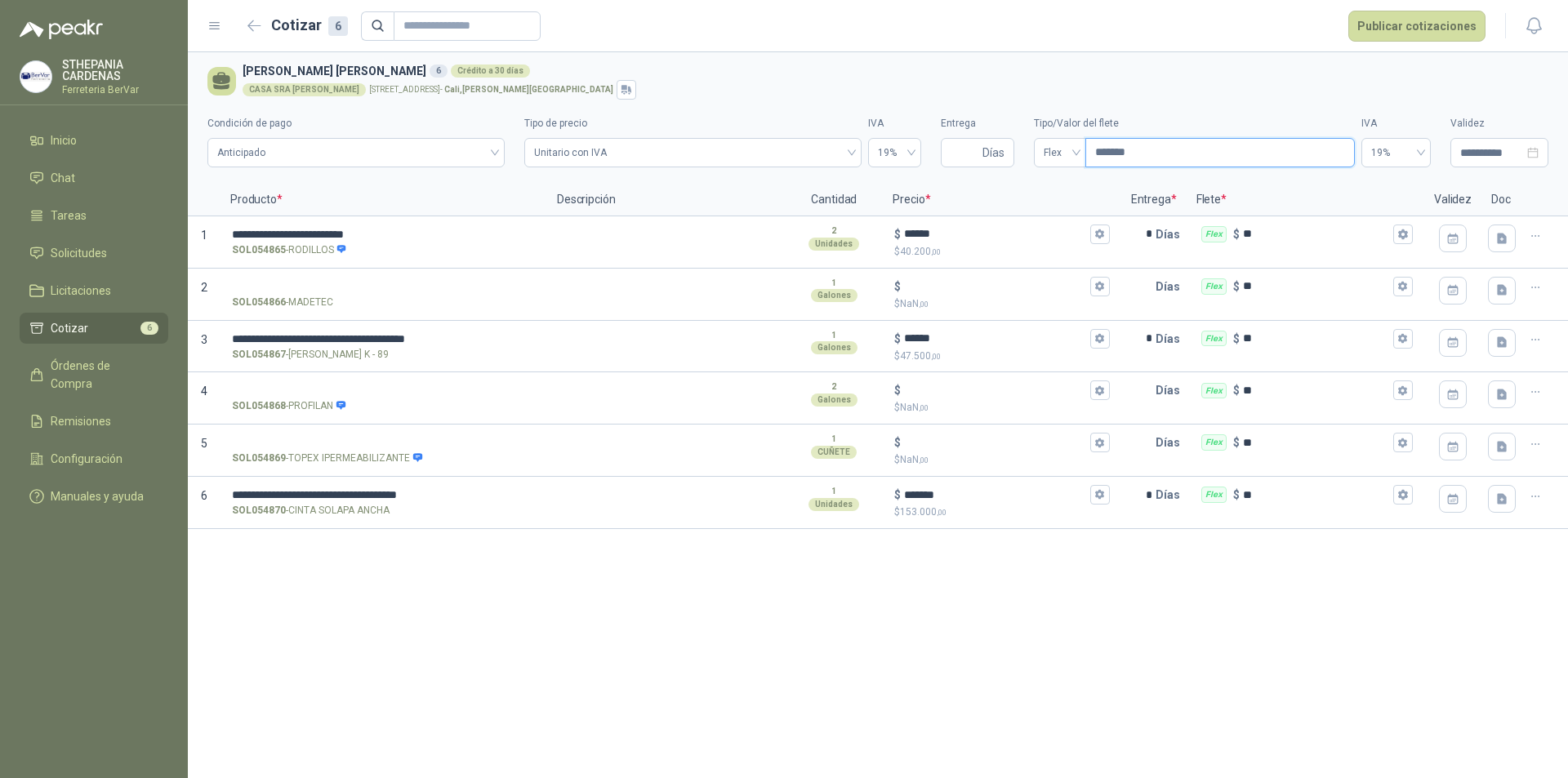
type input "********"
type input "*********"
type input "********"
click at [1417, 19] on button "Publicar cotizaciones" at bounding box center [1417, 26] width 137 height 31
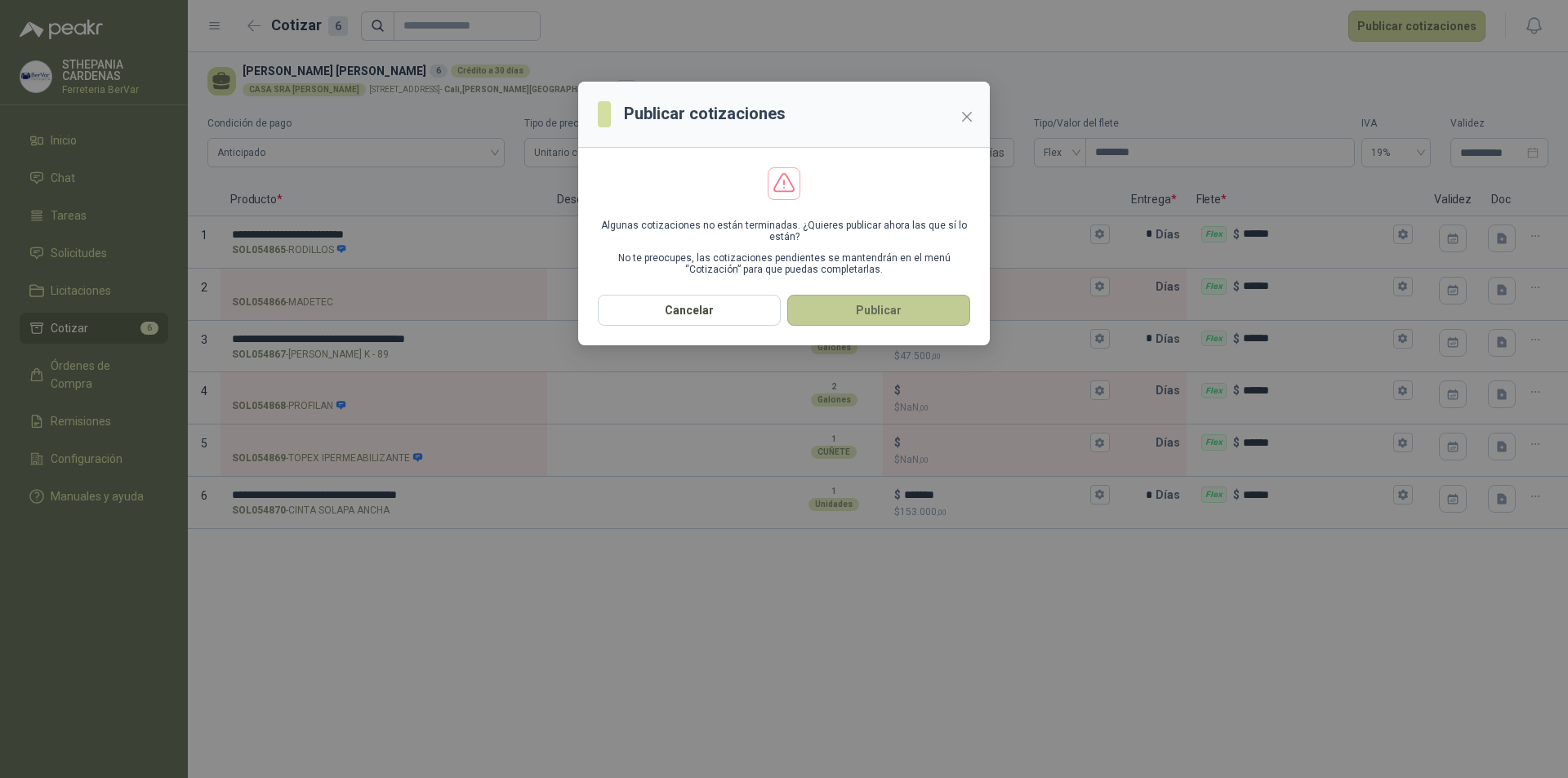
click at [857, 321] on button "Publicar" at bounding box center [879, 310] width 183 height 31
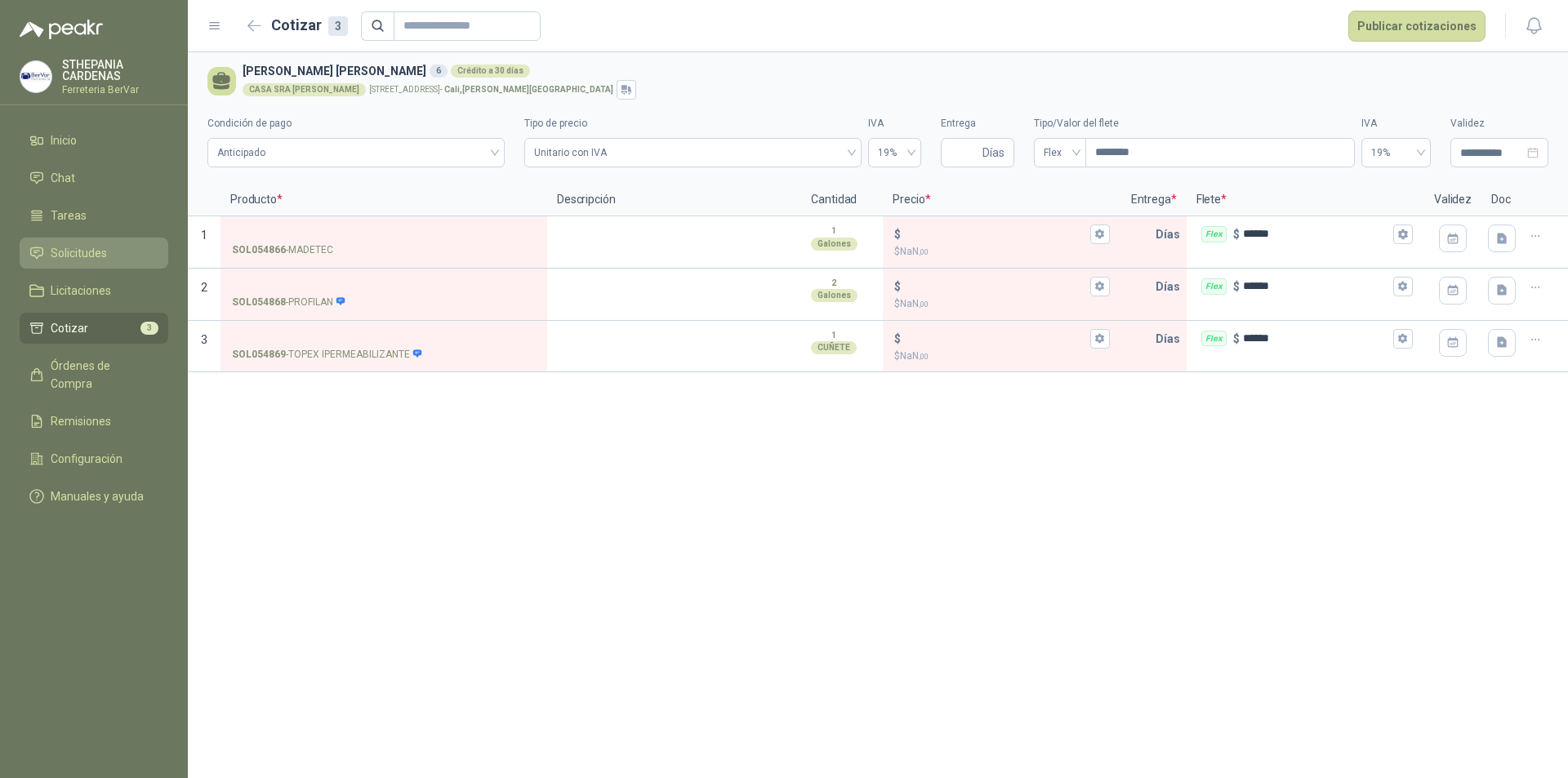
click at [89, 253] on span "Solicitudes" at bounding box center [79, 253] width 57 height 18
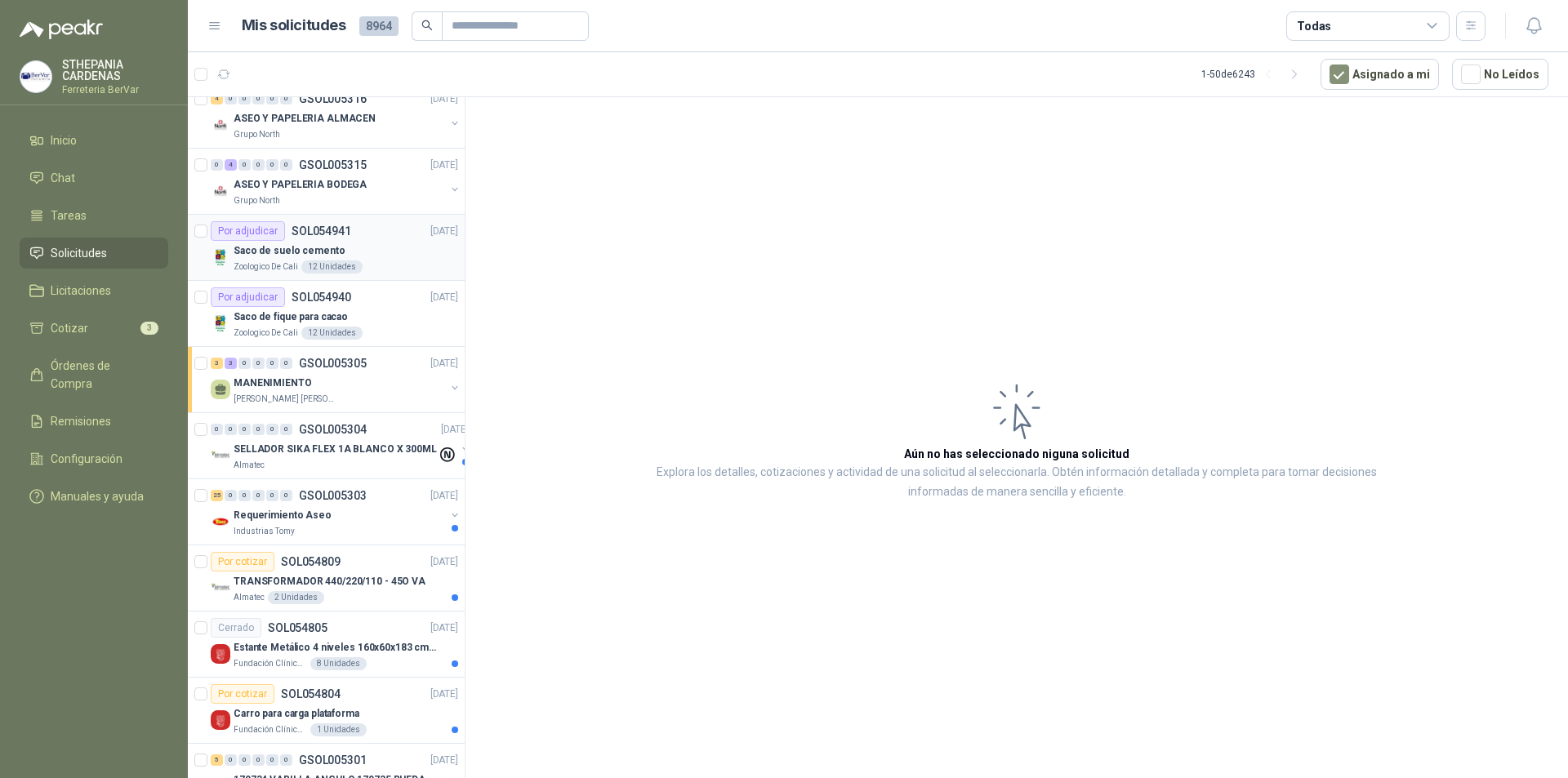
scroll to position [81, 0]
click at [348, 492] on p "GSOL005303" at bounding box center [332, 494] width 68 height 11
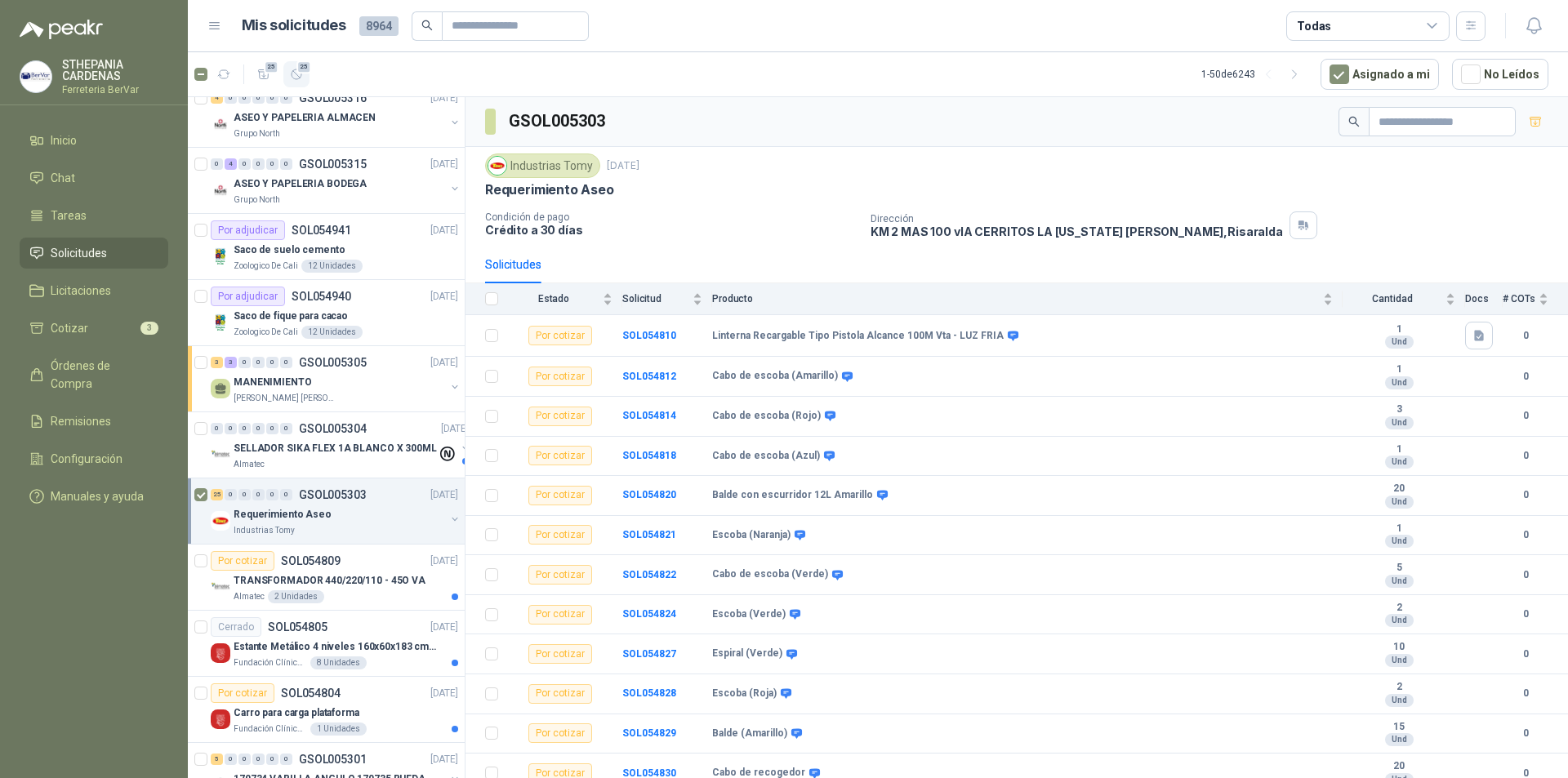
click at [302, 81] on icon "button" at bounding box center [296, 75] width 14 height 14
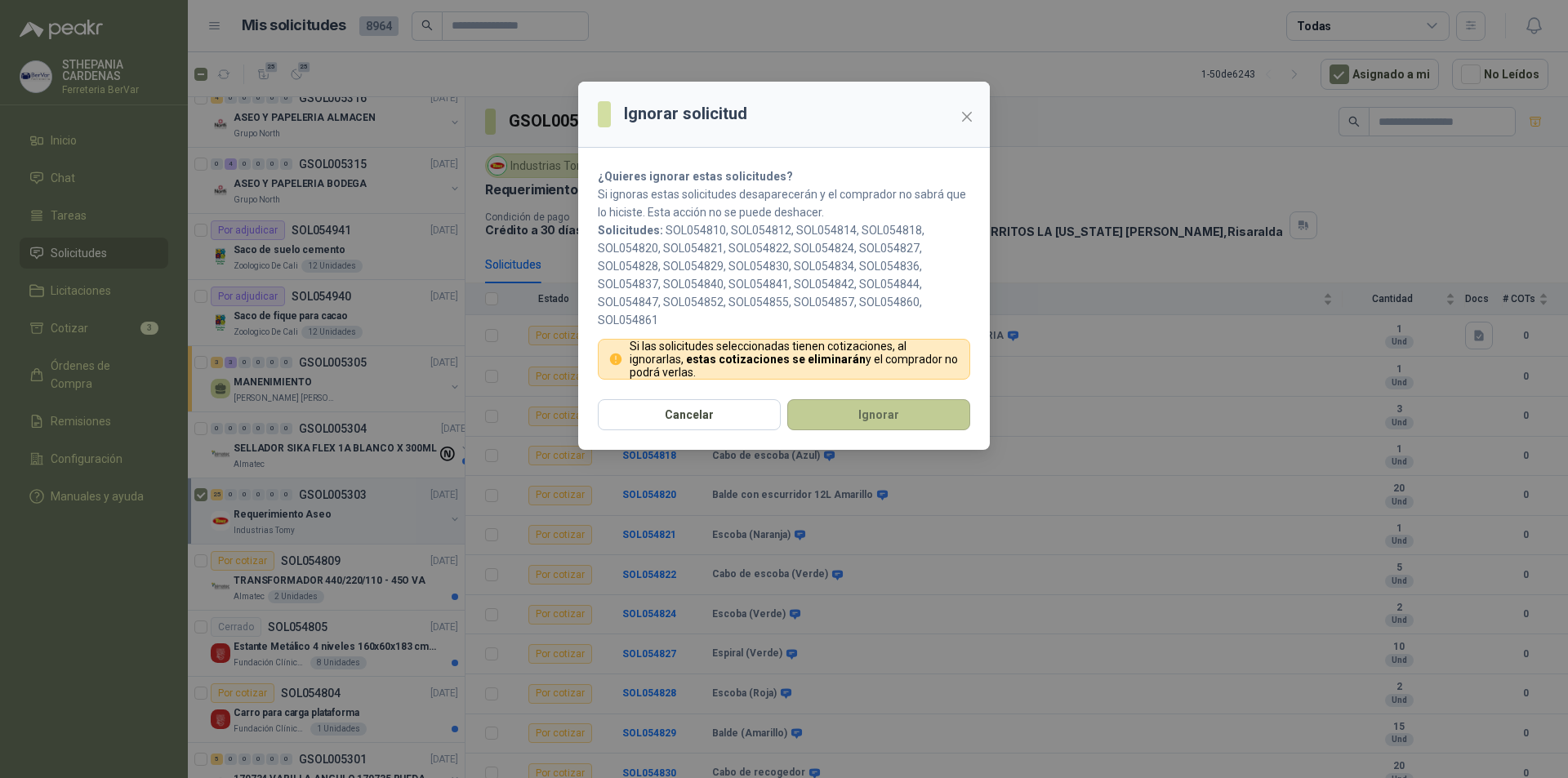
click at [887, 422] on button "Ignorar" at bounding box center [879, 415] width 183 height 31
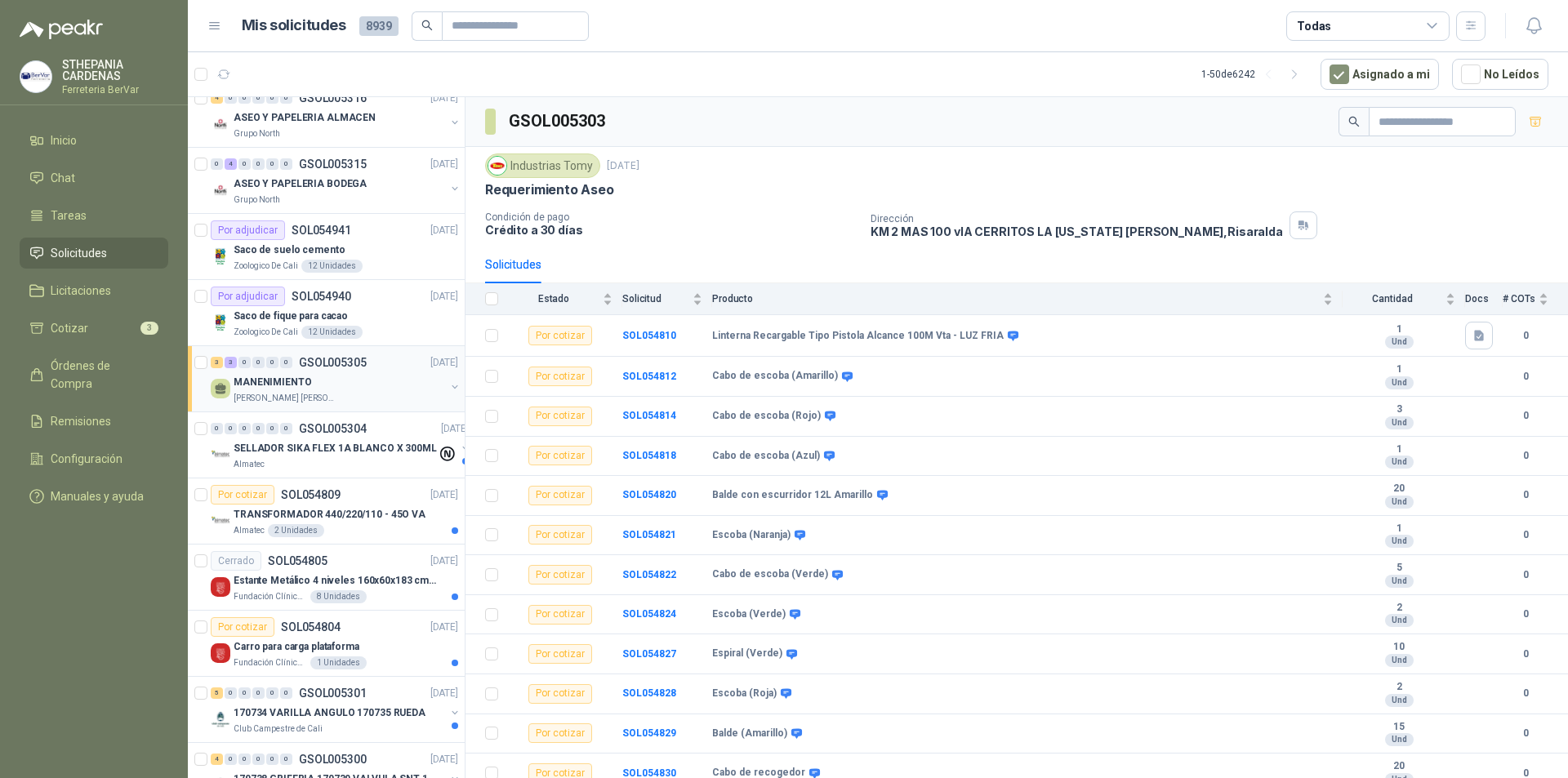
click at [432, 378] on div "MANENIMIENTO [PERSON_NAME] [PERSON_NAME]" at bounding box center [336, 389] width 251 height 33
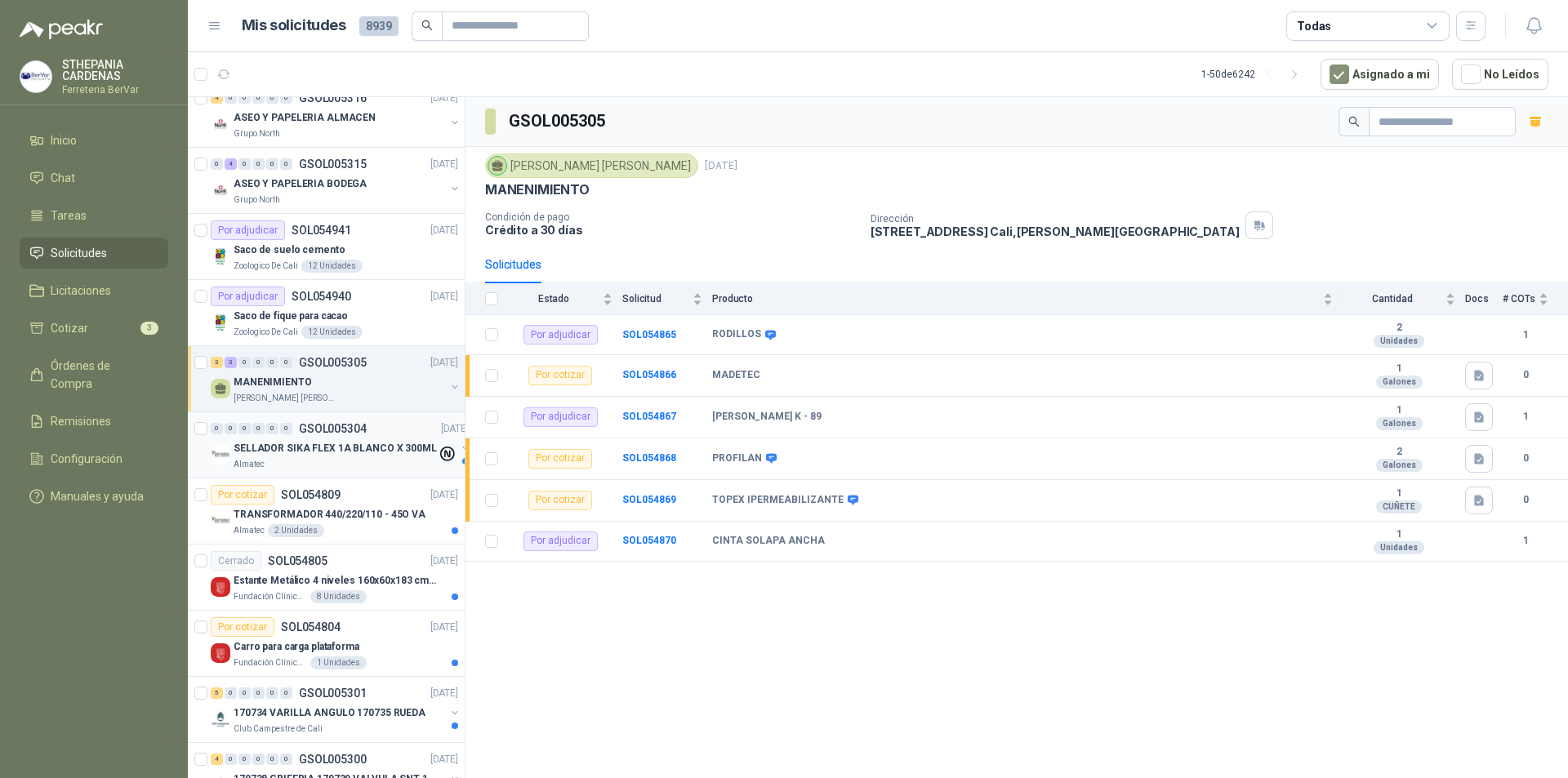
click at [375, 456] on p "SELLADOR SIKA FLEX 1A BLANCO X 300ML" at bounding box center [335, 449] width 203 height 15
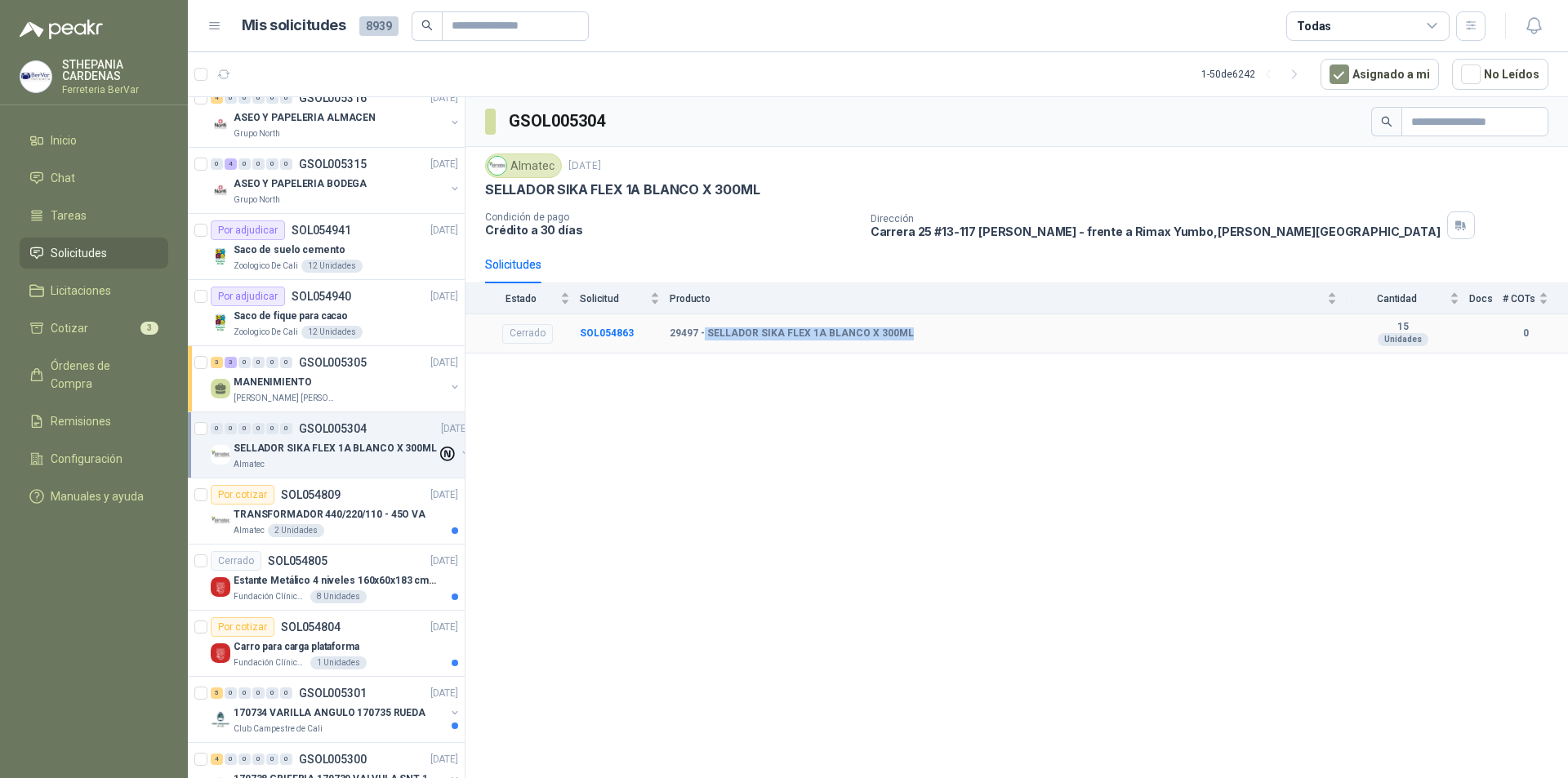
drag, startPoint x: 703, startPoint y: 329, endPoint x: 907, endPoint y: 329, distance: 204.0
click at [907, 329] on div "29497 - SELLADOR SIKA FLEX 1A BLANCO X 300ML" at bounding box center [1003, 333] width 667 height 13
copy b "SELLADOR SIKA FLEX 1A BLANCO X 300ML"
click at [357, 520] on p "TRANSFORMADOR 440/220/110 - 45O VA" at bounding box center [330, 515] width 192 height 15
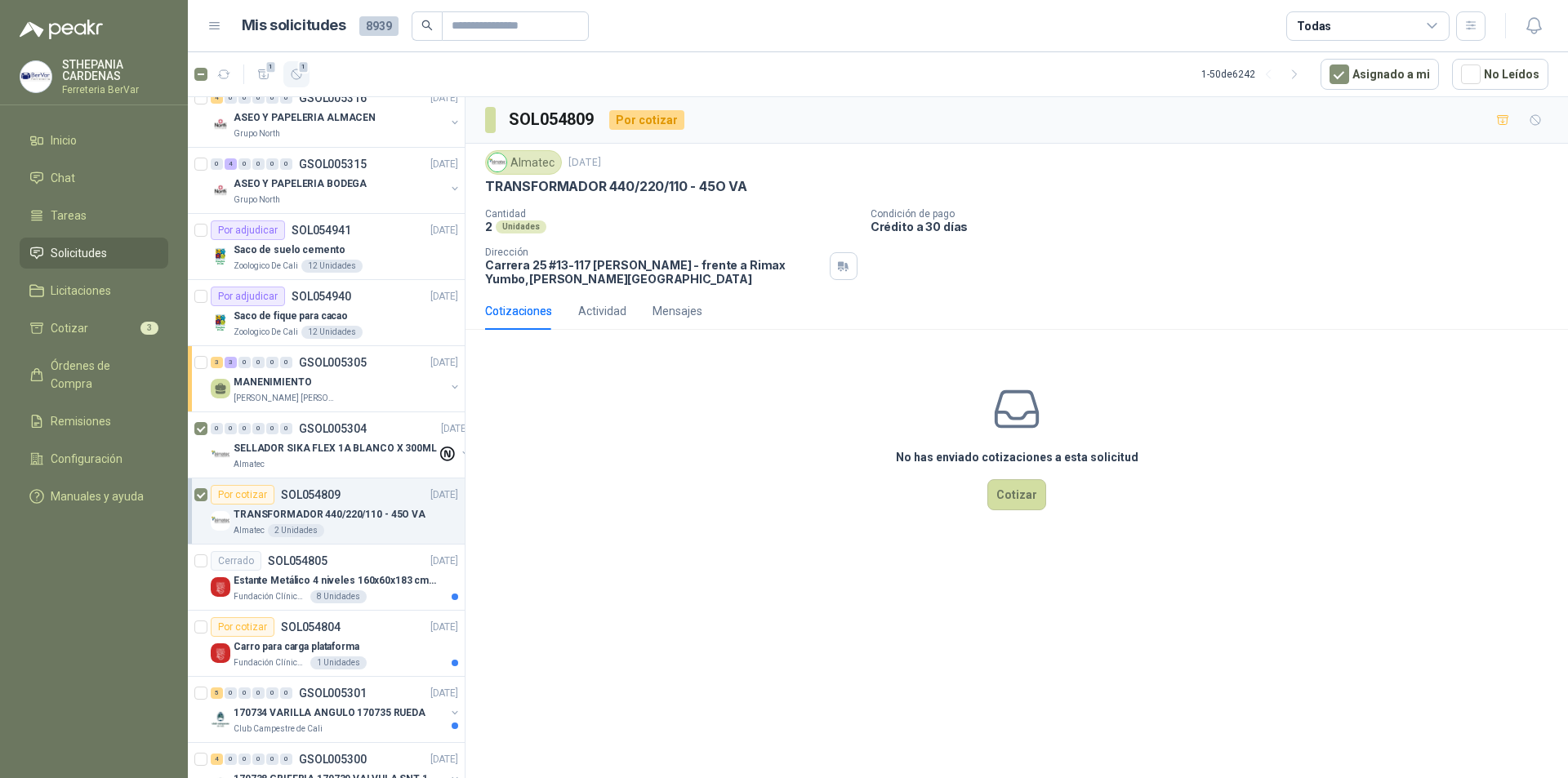
click at [301, 83] on button "1" at bounding box center [296, 74] width 27 height 27
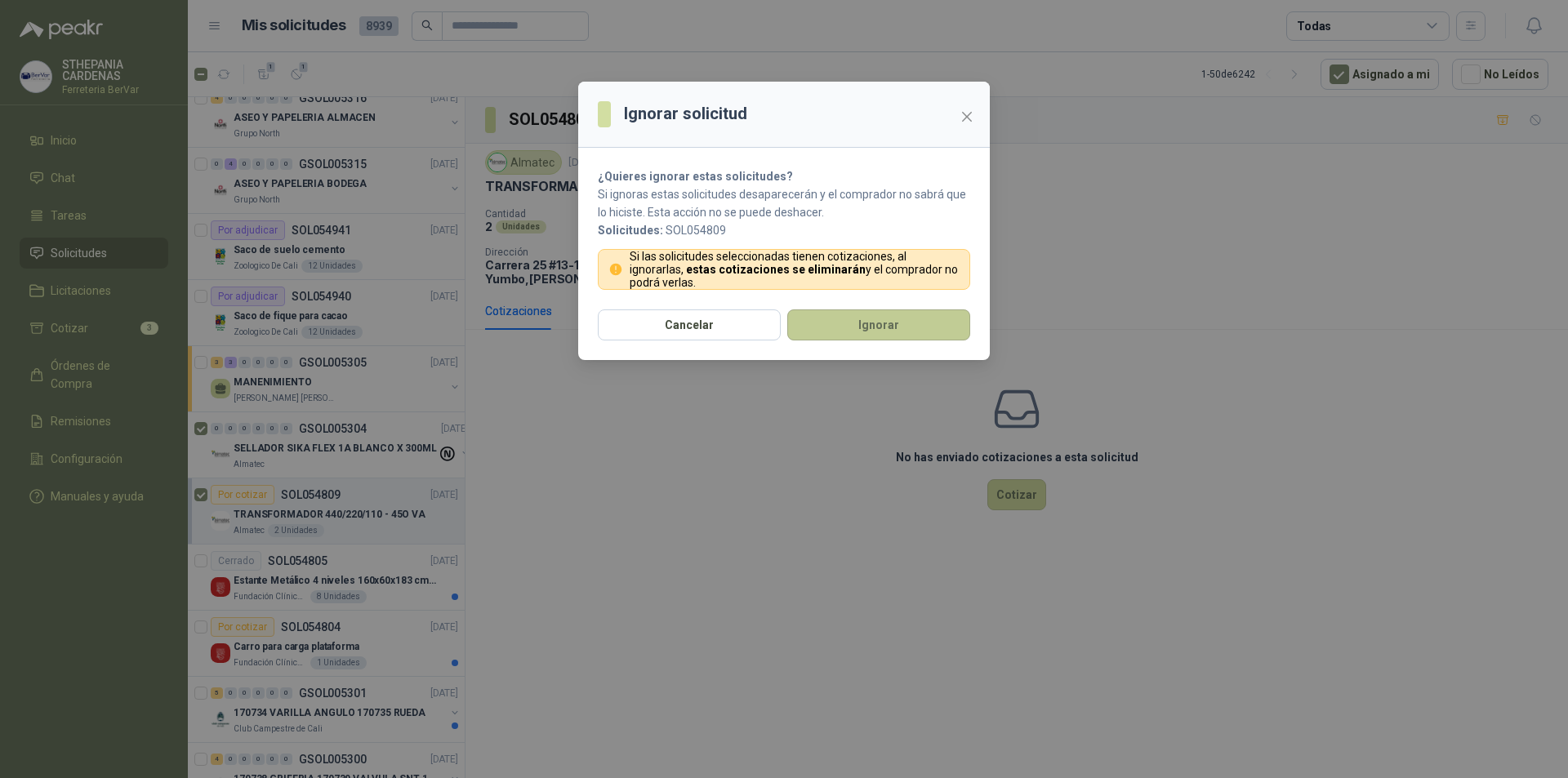
click at [859, 319] on button "Ignorar" at bounding box center [879, 325] width 183 height 31
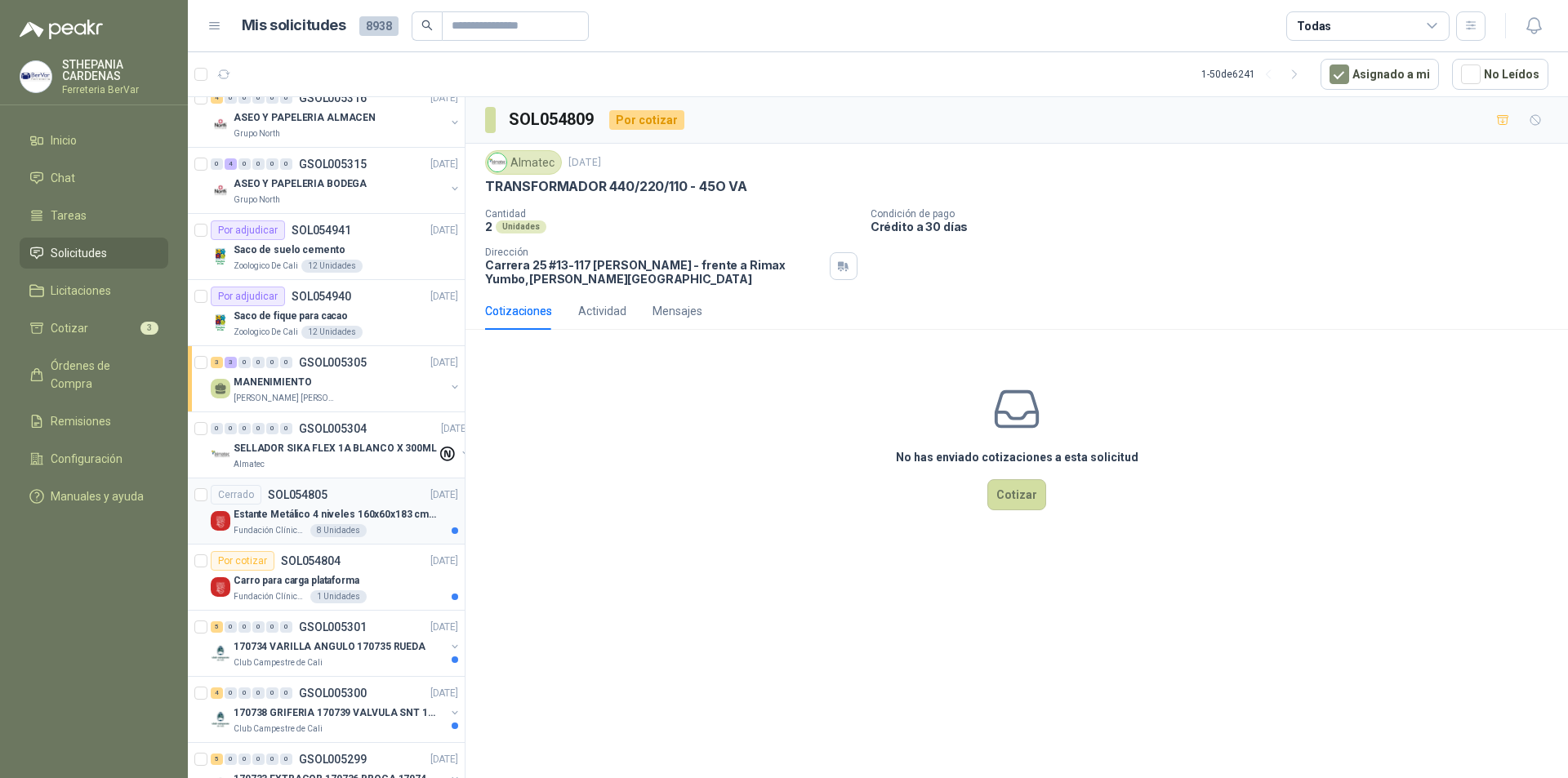
click at [373, 484] on article "Cerrado SOL054805 [DATE] Estante Metálico 4 niveles 160x60x183 cm Fixser Fundac…" at bounding box center [326, 512] width 277 height 66
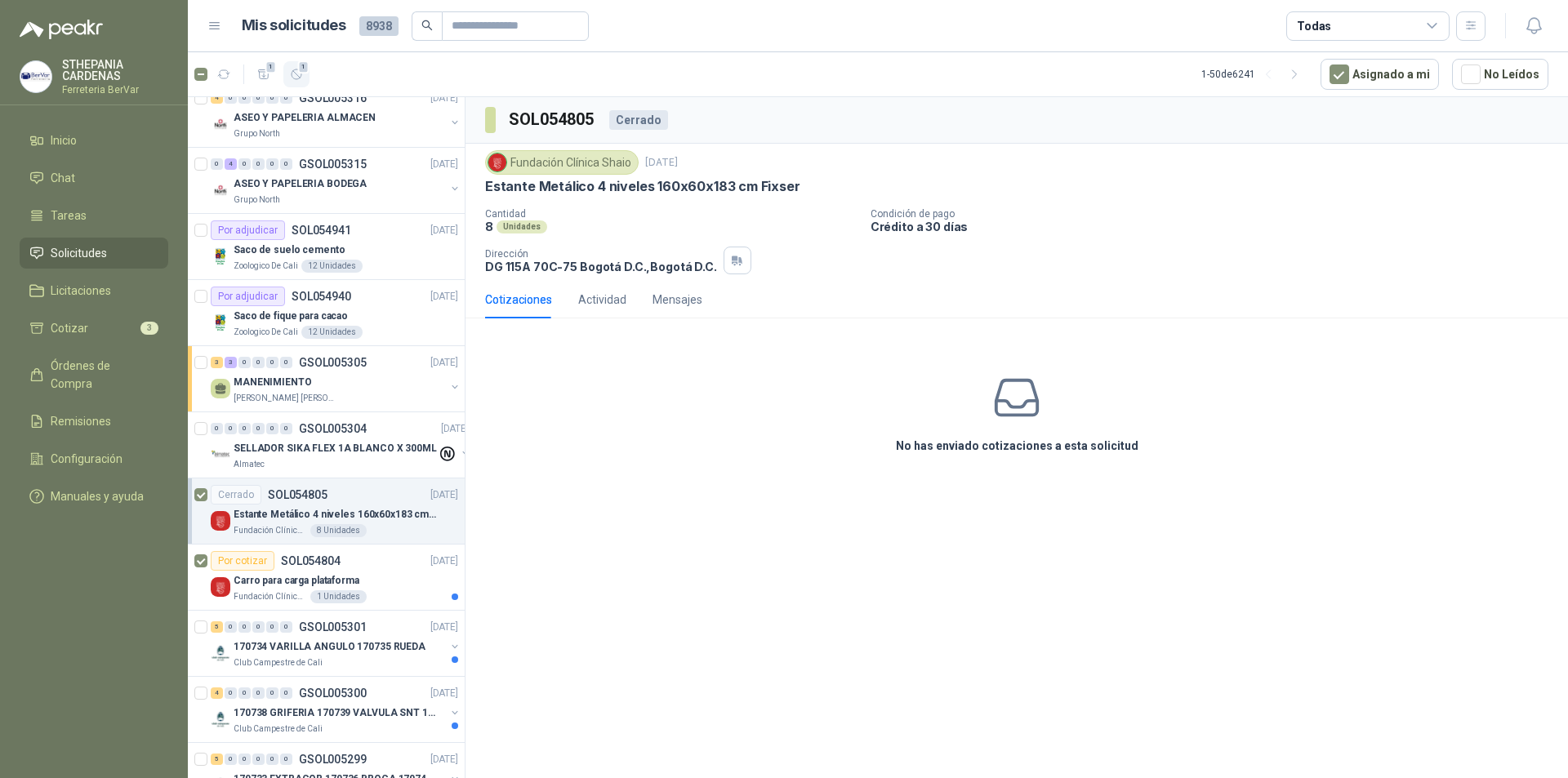
click at [303, 69] on span "1" at bounding box center [303, 67] width 11 height 13
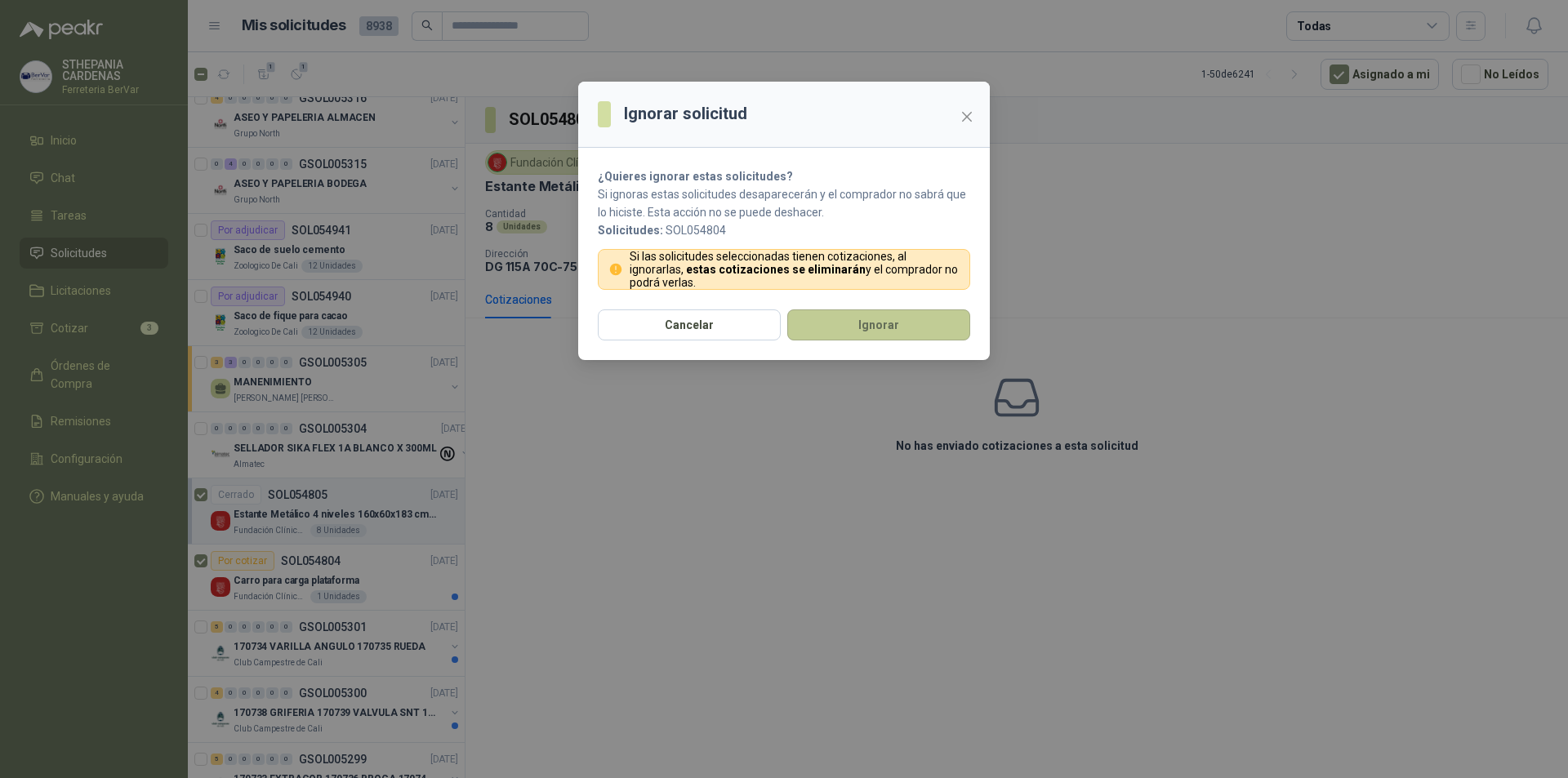
click at [893, 320] on button "Ignorar" at bounding box center [879, 325] width 183 height 31
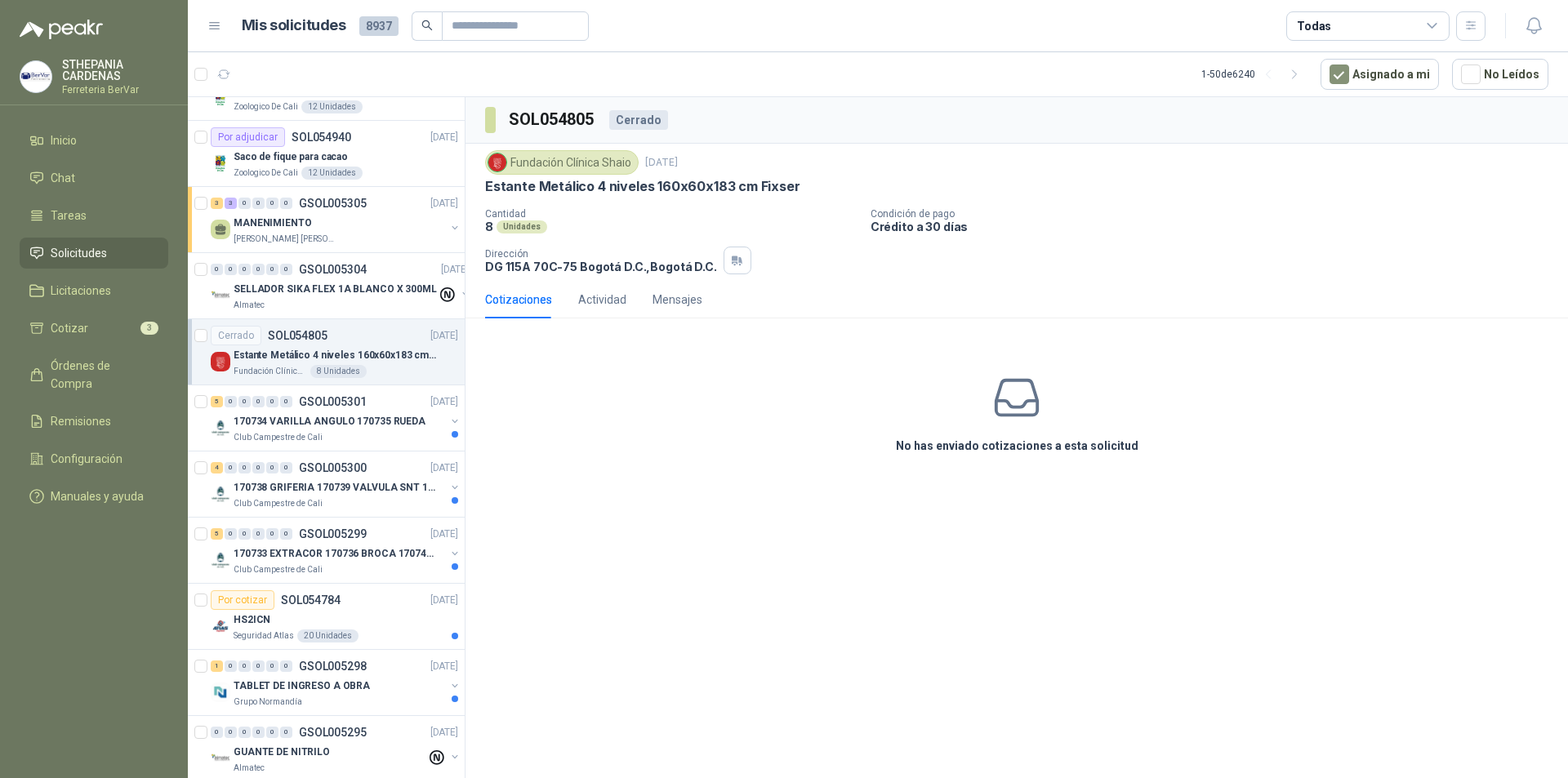
scroll to position [245, 0]
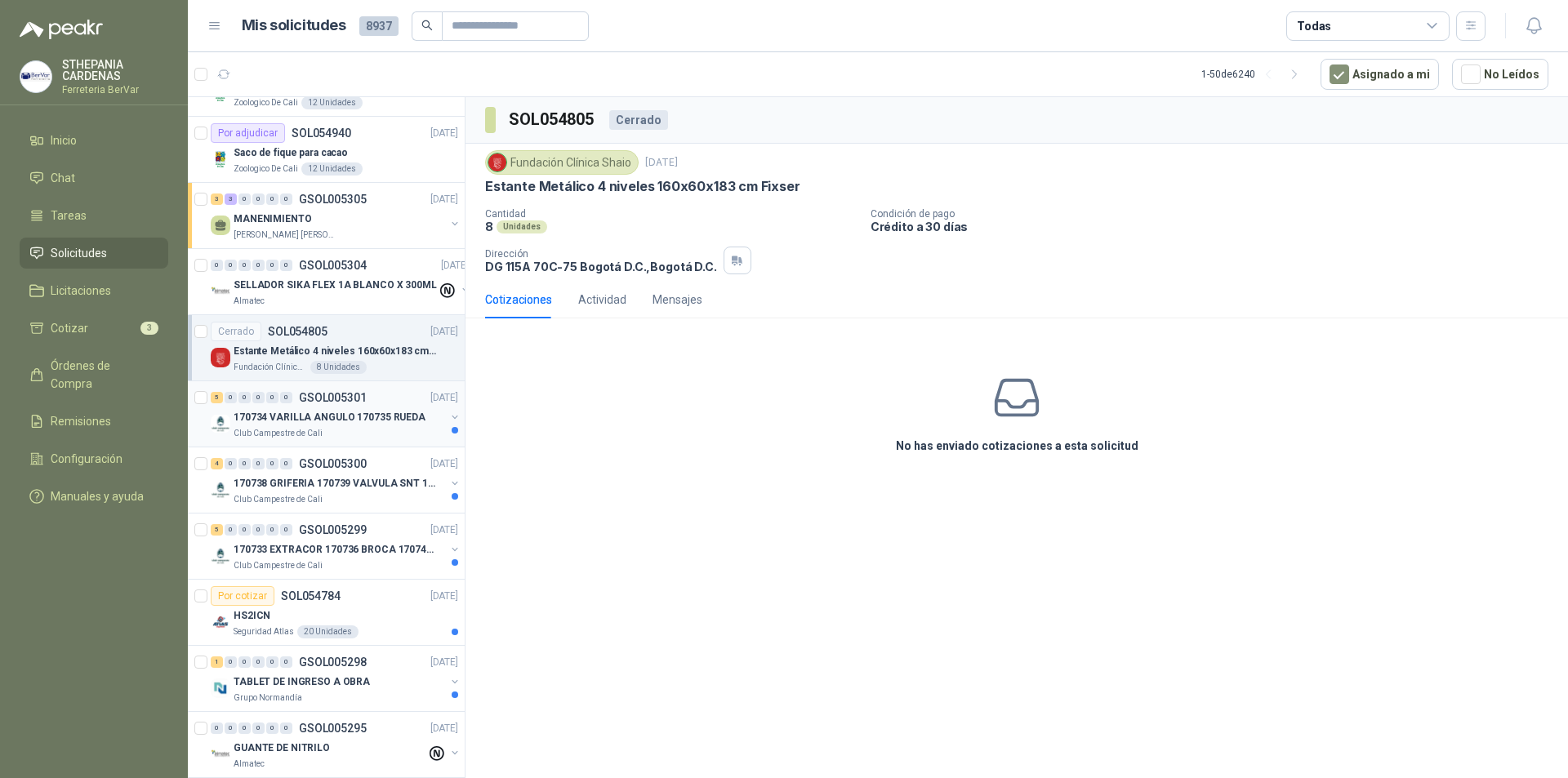
click at [390, 430] on div "Club Campestre de Cali" at bounding box center [339, 434] width 212 height 13
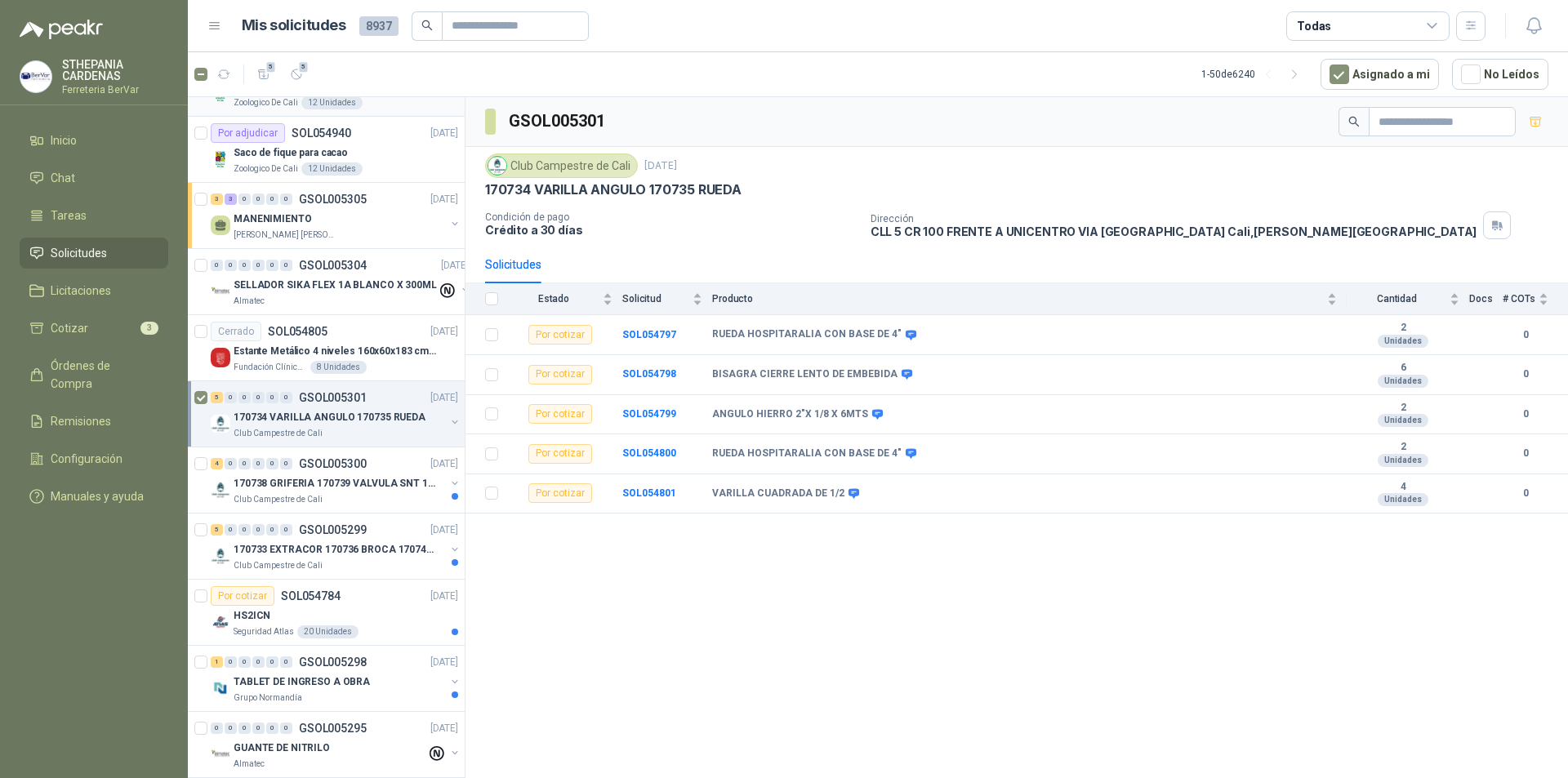
drag, startPoint x: 296, startPoint y: 84, endPoint x: 284, endPoint y: 103, distance: 22.5
click at [284, 103] on section "5 5 1 - 50 de 6240 Asignado a mi No Leídos 0 3 0 0 0 0 GSOL005317 [DATE] ASEO Y…" at bounding box center [877, 415] width 1380 height 726
click at [297, 72] on icon "button" at bounding box center [296, 75] width 14 height 14
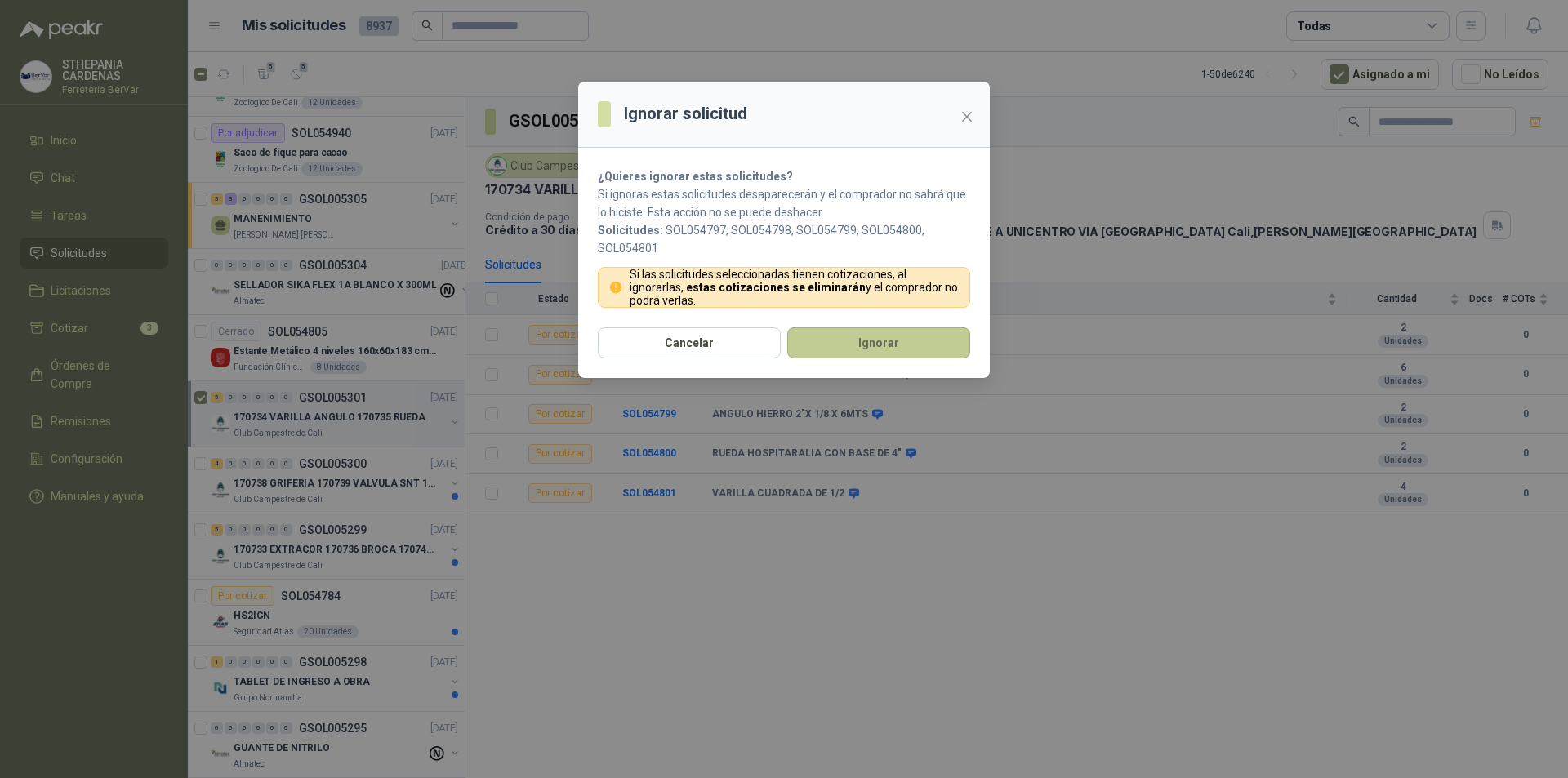
click at [872, 349] on button "Ignorar" at bounding box center [879, 343] width 183 height 31
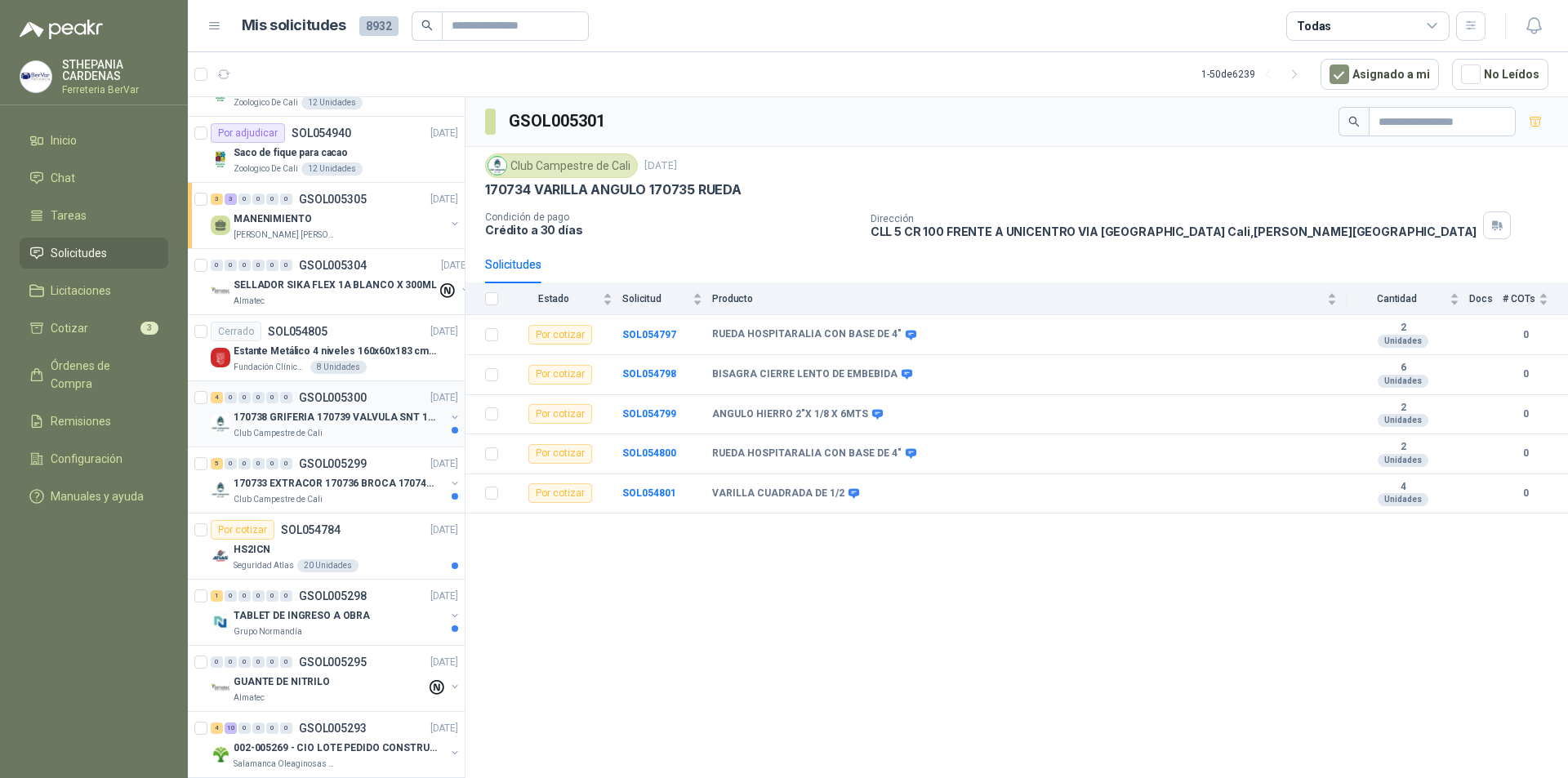
click at [300, 406] on div "4 0 0 0 0 0 GSOL005300 [DATE]" at bounding box center [336, 398] width 251 height 20
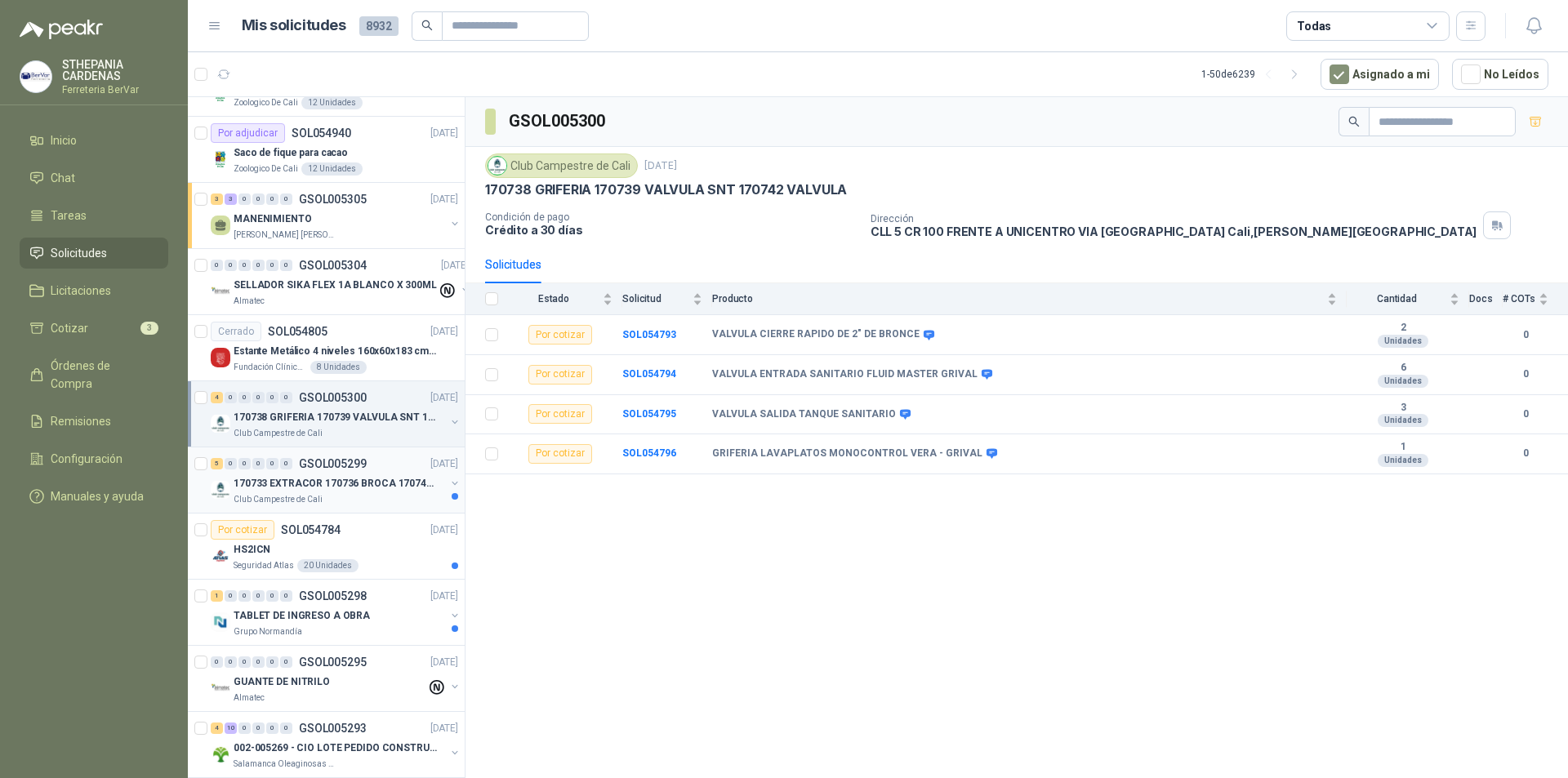
click at [282, 471] on div "5 0 0 0 0 0 GSOL005299 [DATE]" at bounding box center [336, 464] width 251 height 20
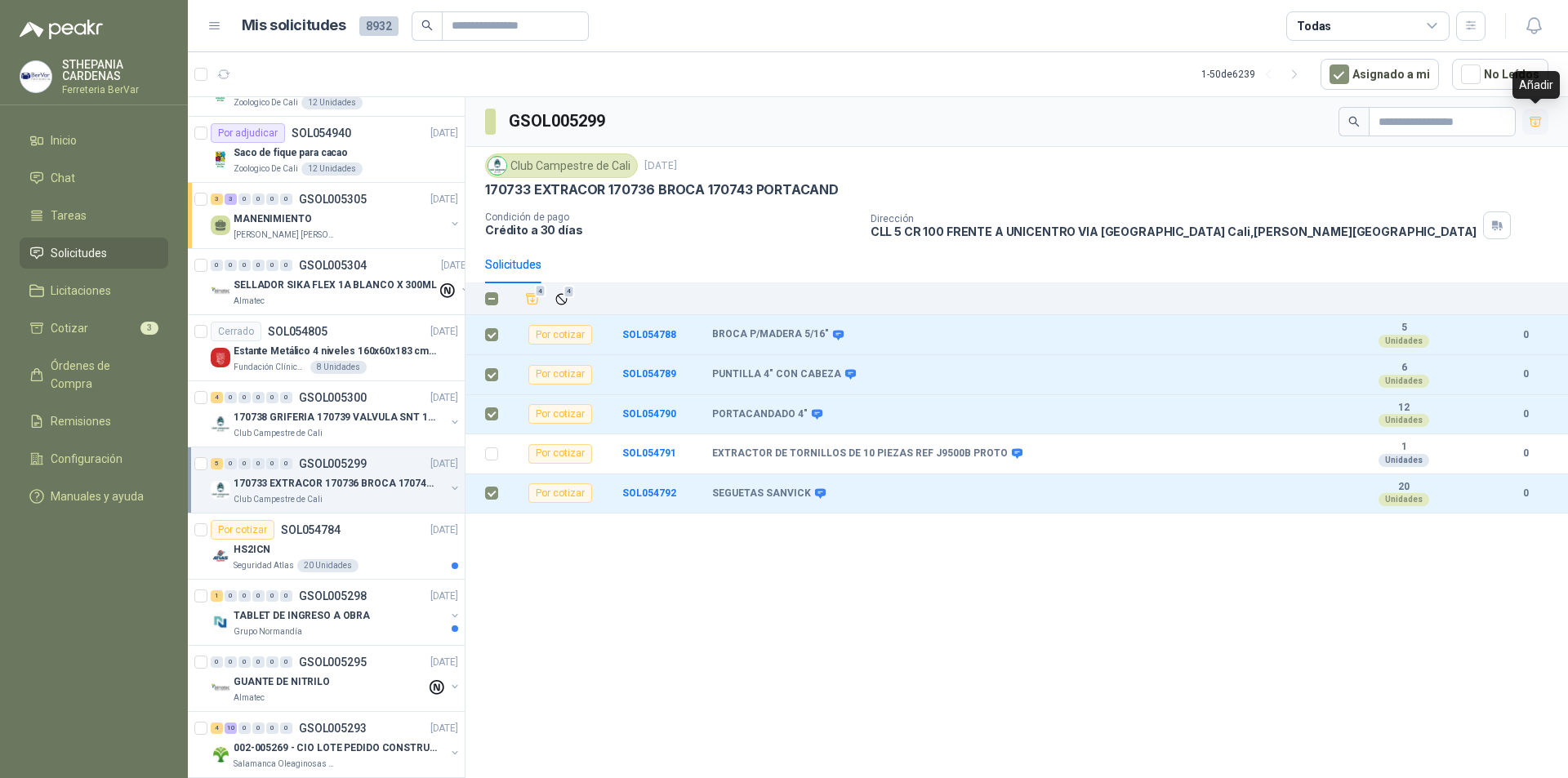
click at [1529, 125] on icon "button" at bounding box center [1535, 122] width 14 height 14
click at [363, 362] on div "Fundación Clínica Shaio 8 Unidades" at bounding box center [346, 367] width 224 height 13
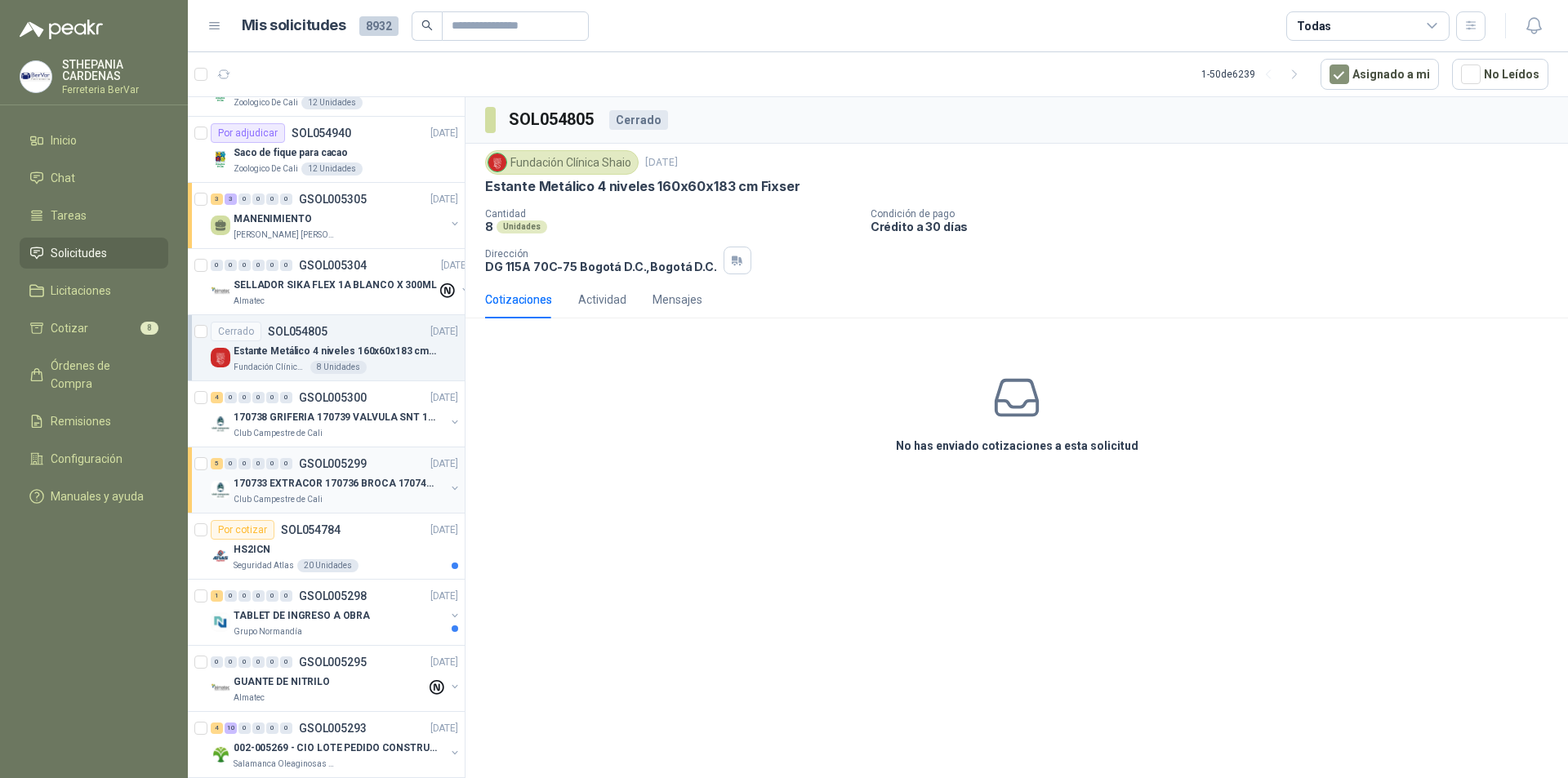
click at [356, 482] on p "170733 EXTRACOR 170736 BROCA 170743 PORTACAND" at bounding box center [335, 484] width 203 height 15
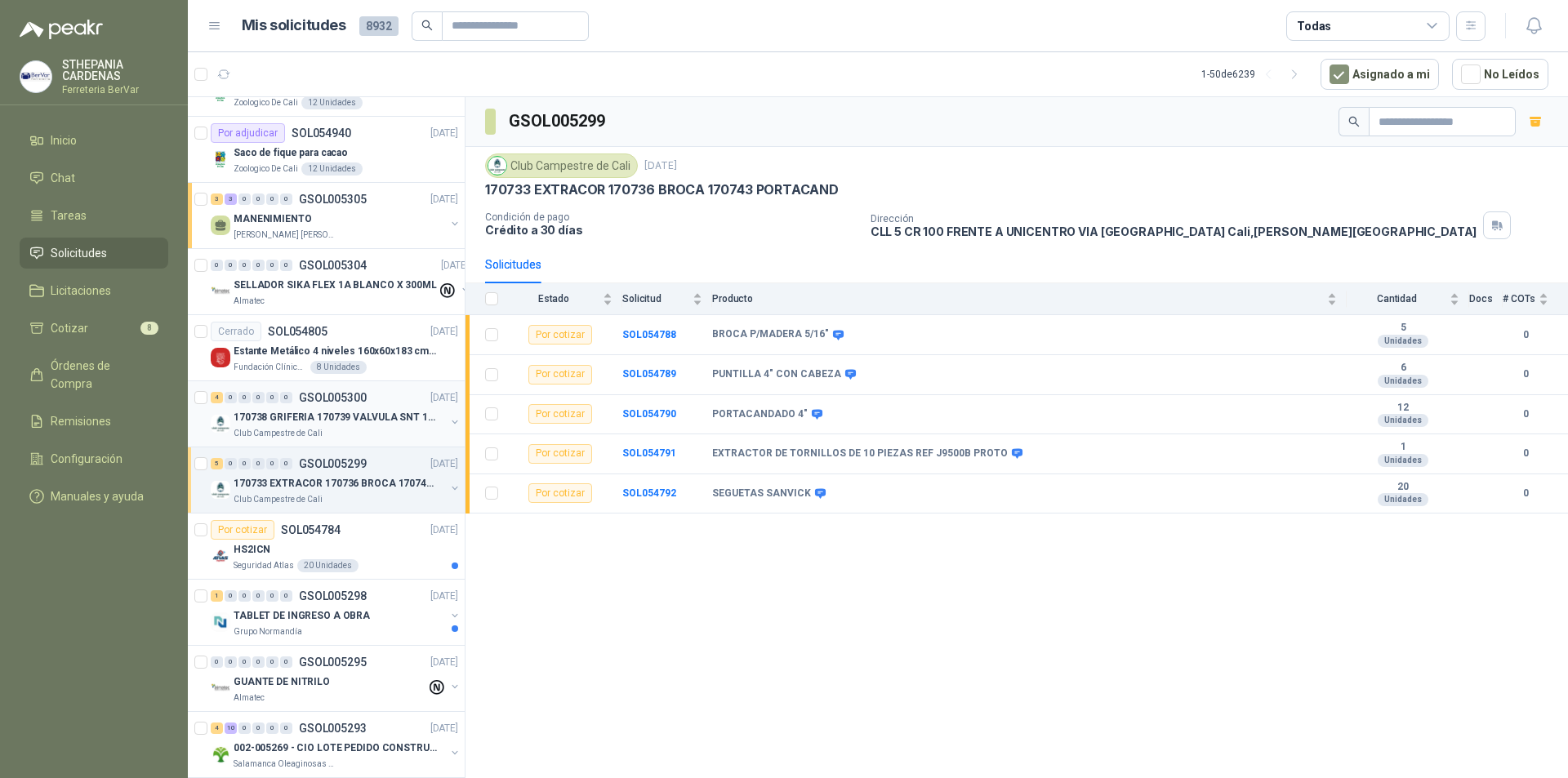
click at [362, 417] on p "170738 GRIFERIA 170739 VALVULA SNT 170742 VALVULA" at bounding box center [335, 417] width 203 height 15
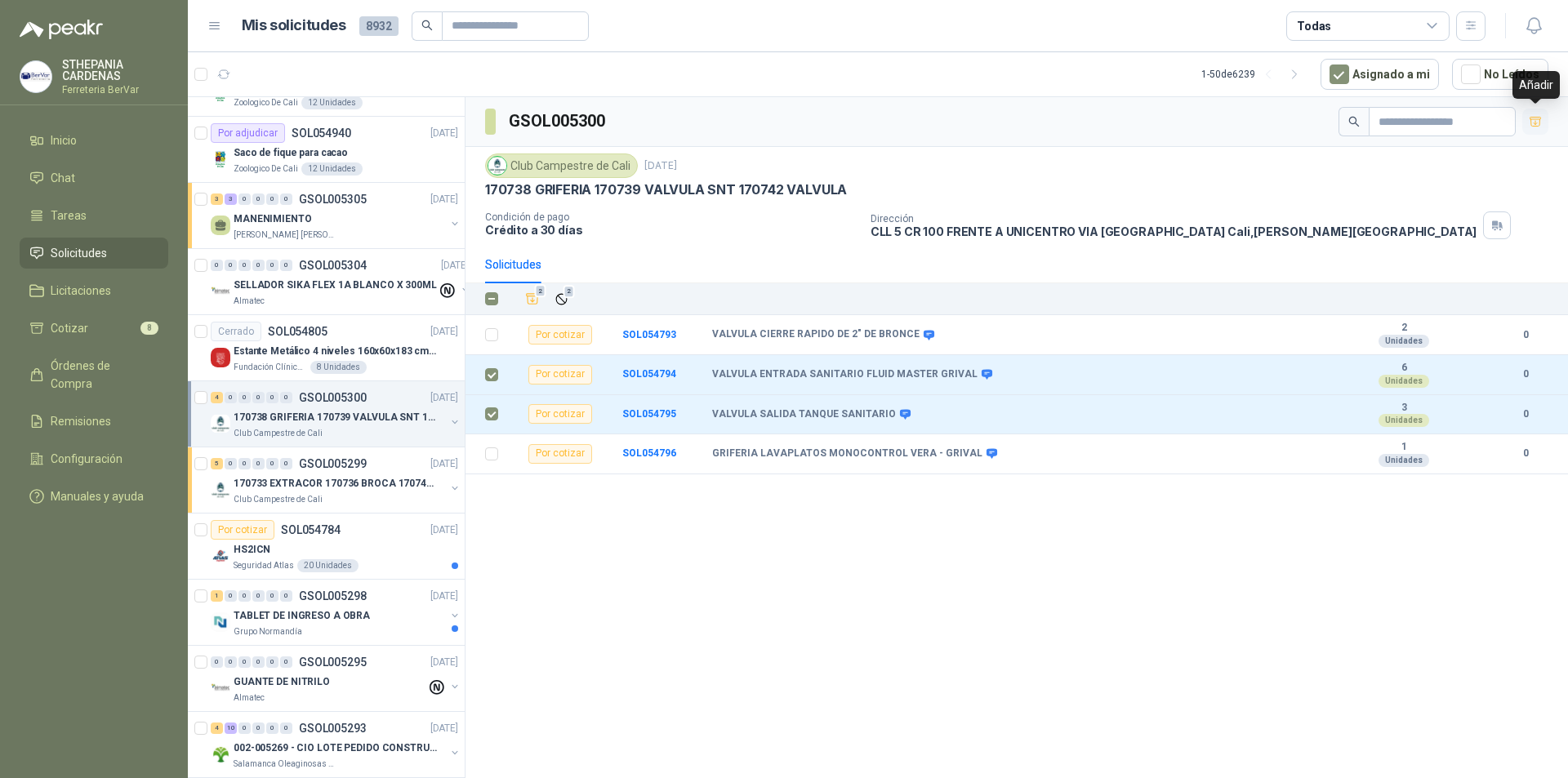
click at [1541, 124] on icon "button" at bounding box center [1535, 122] width 14 height 14
click at [395, 489] on p "170733 EXTRACOR 170736 BROCA 170743 PORTACAND" at bounding box center [335, 484] width 203 height 15
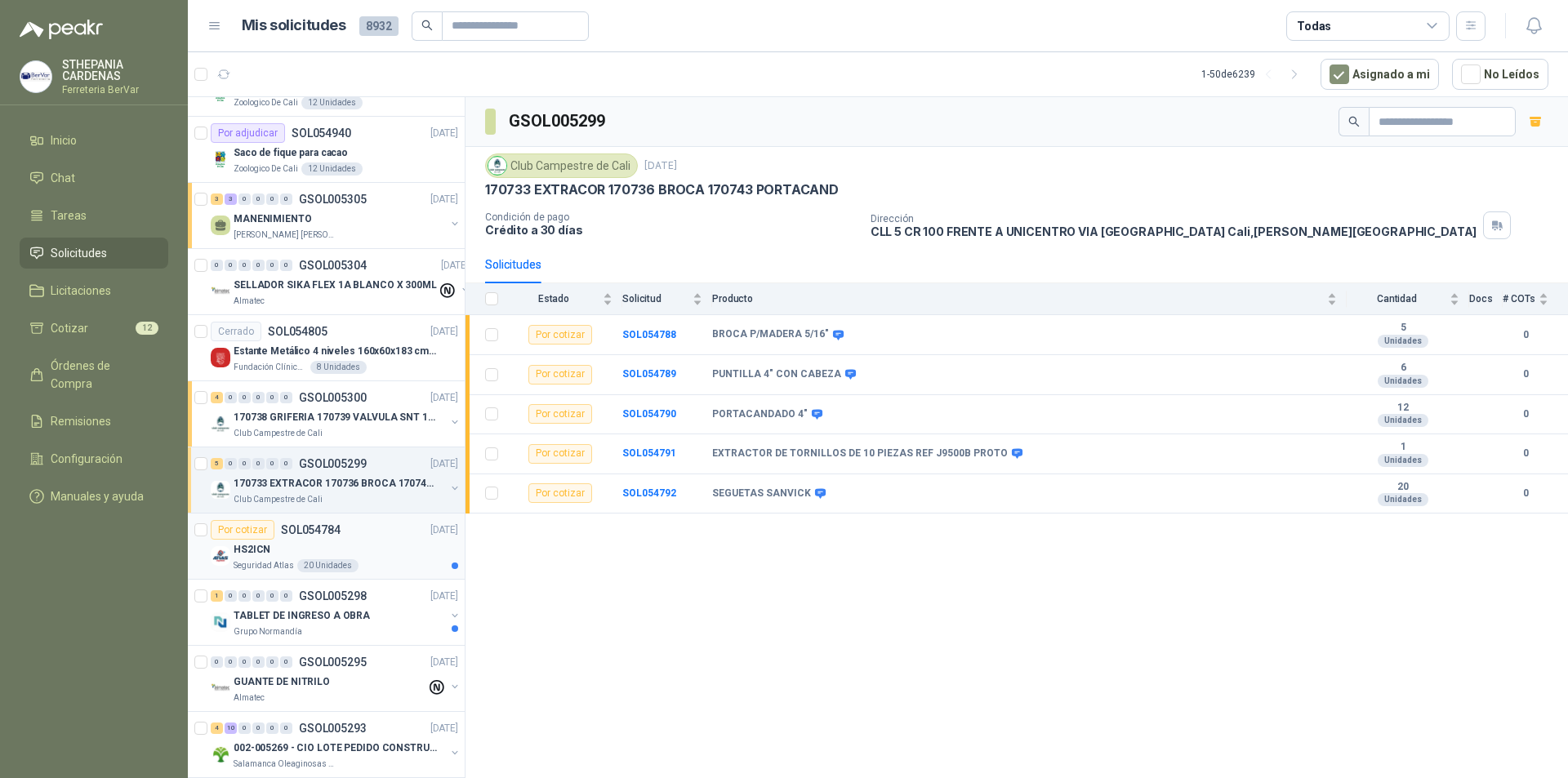
click at [385, 532] on div "Por cotizar SOL054784 [DATE]" at bounding box center [334, 530] width 248 height 20
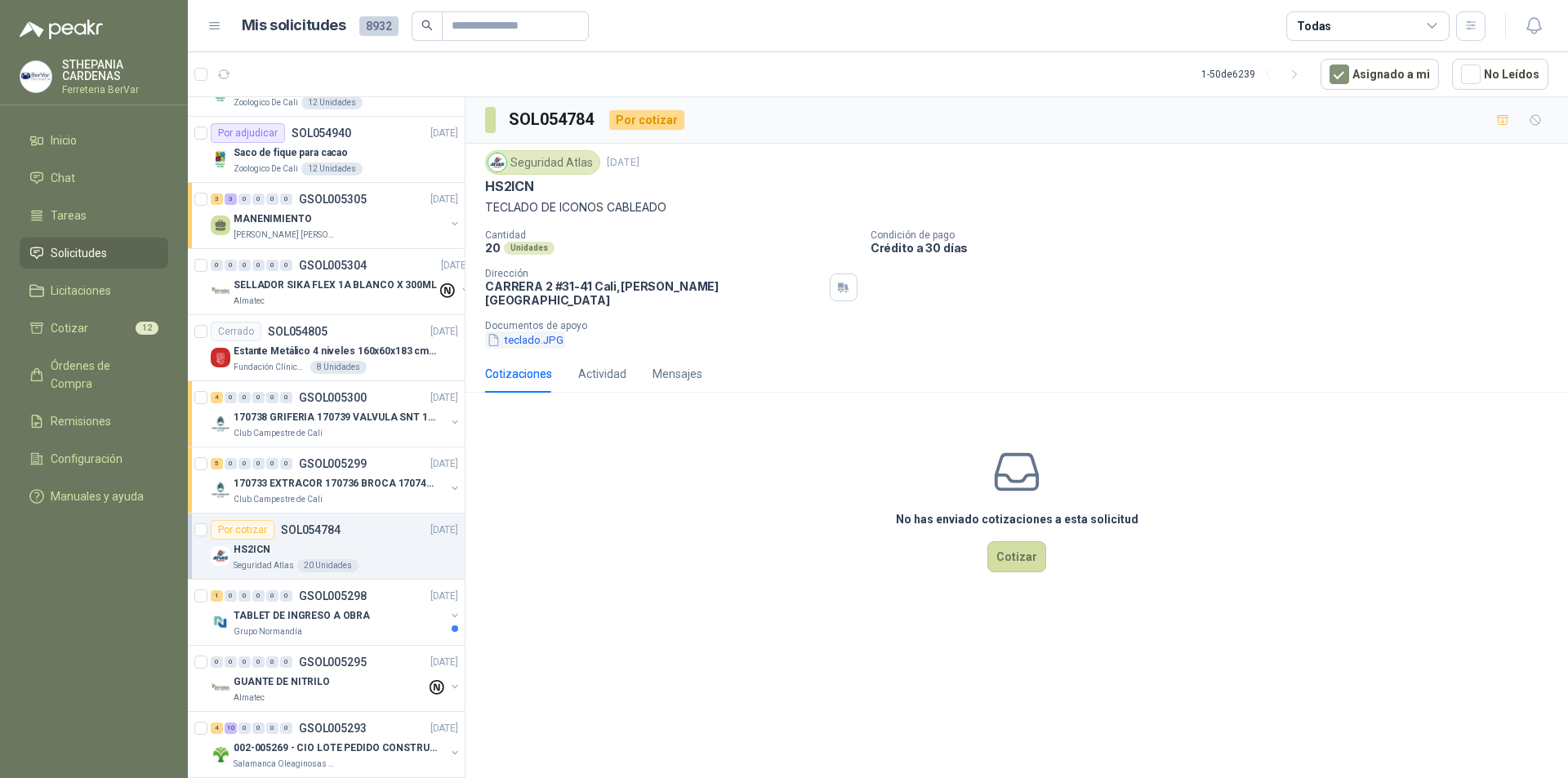
click at [505, 332] on button "teclado.JPG" at bounding box center [524, 340] width 80 height 17
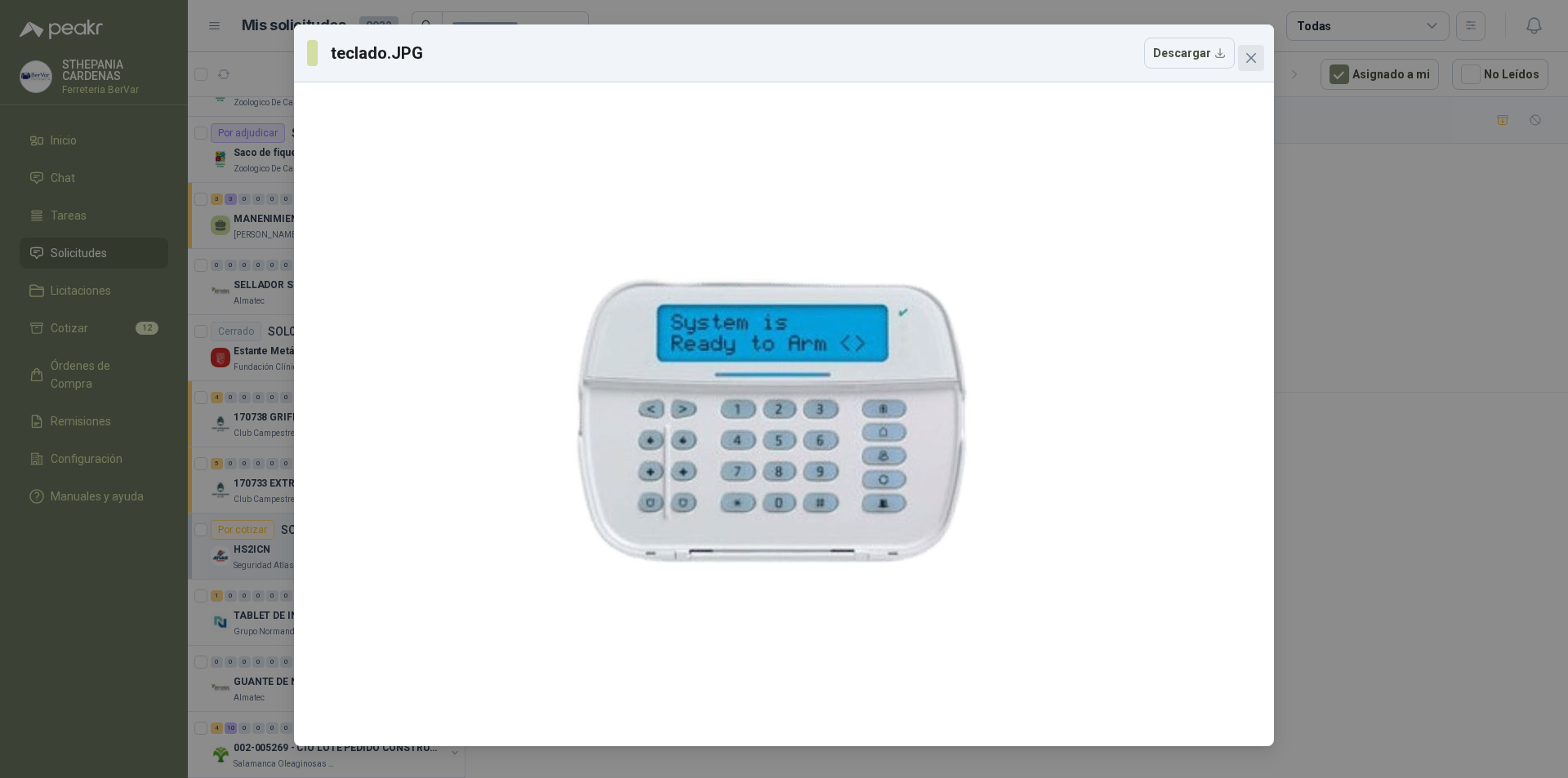
click at [1243, 68] on button "Close" at bounding box center [1251, 57] width 27 height 27
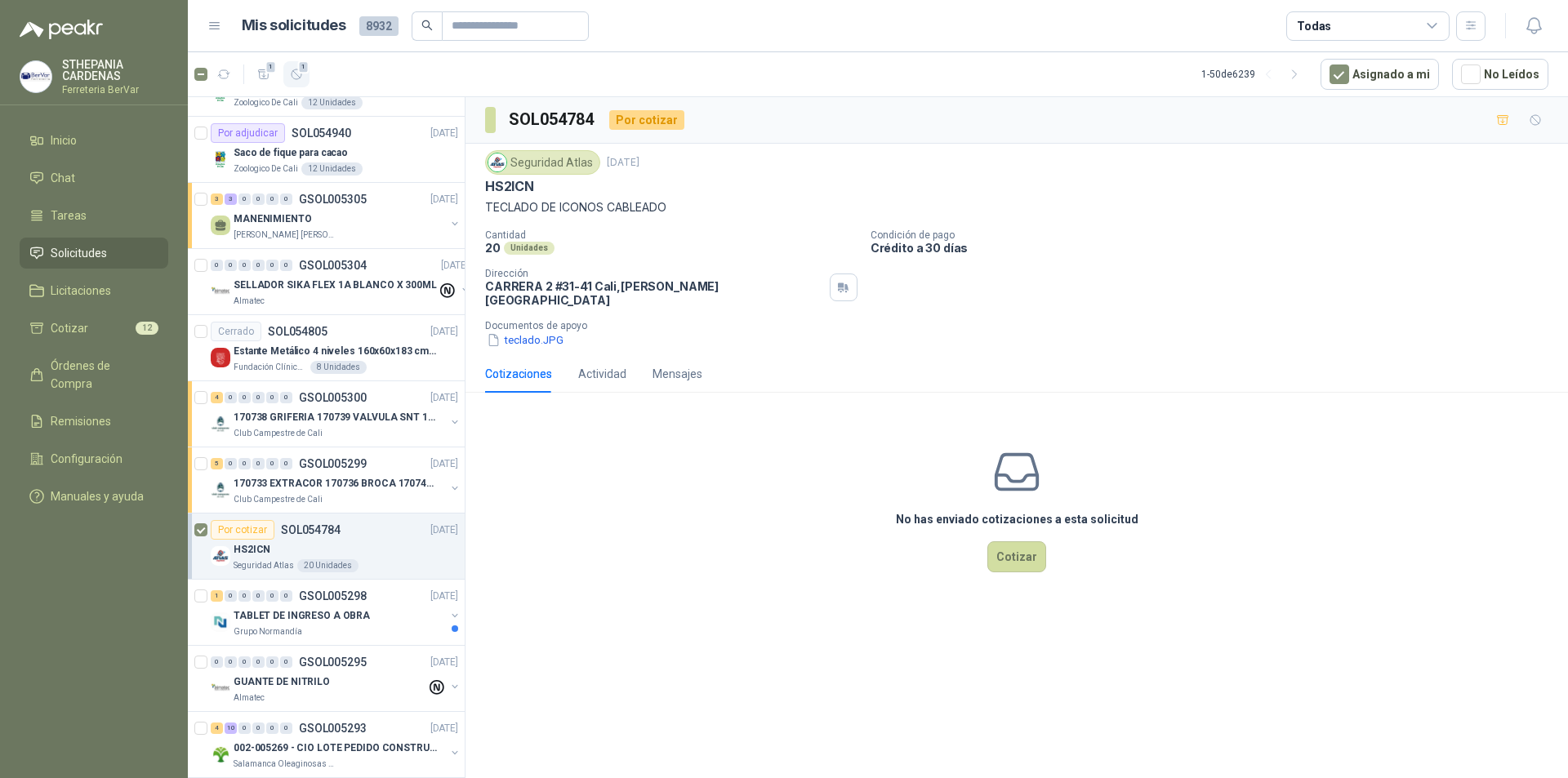
click at [299, 75] on icon "button" at bounding box center [296, 75] width 14 height 14
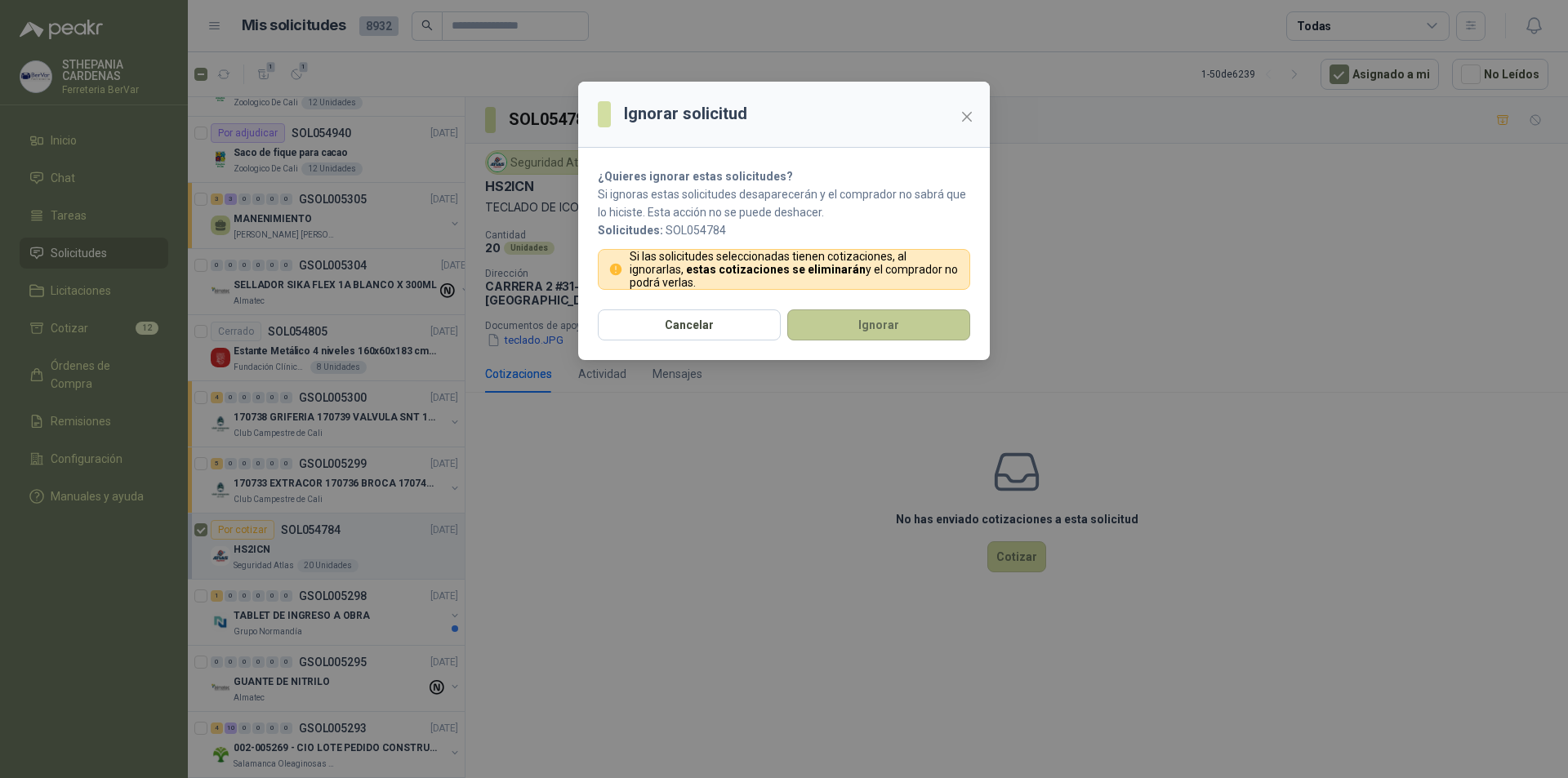
click at [931, 324] on button "Ignorar" at bounding box center [879, 325] width 183 height 31
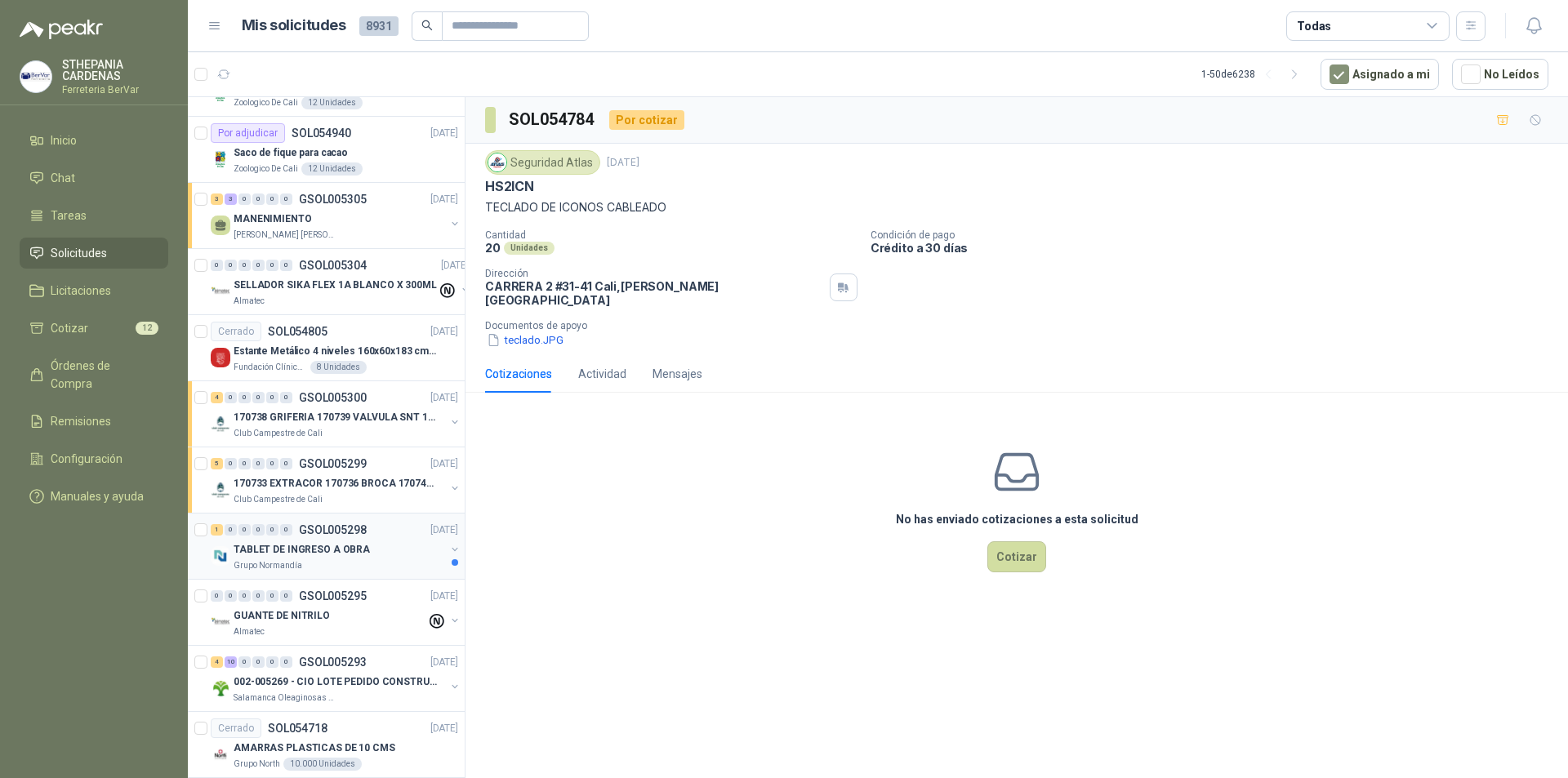
click at [369, 548] on div "TABLET DE INGRESO A OBRA" at bounding box center [339, 549] width 212 height 20
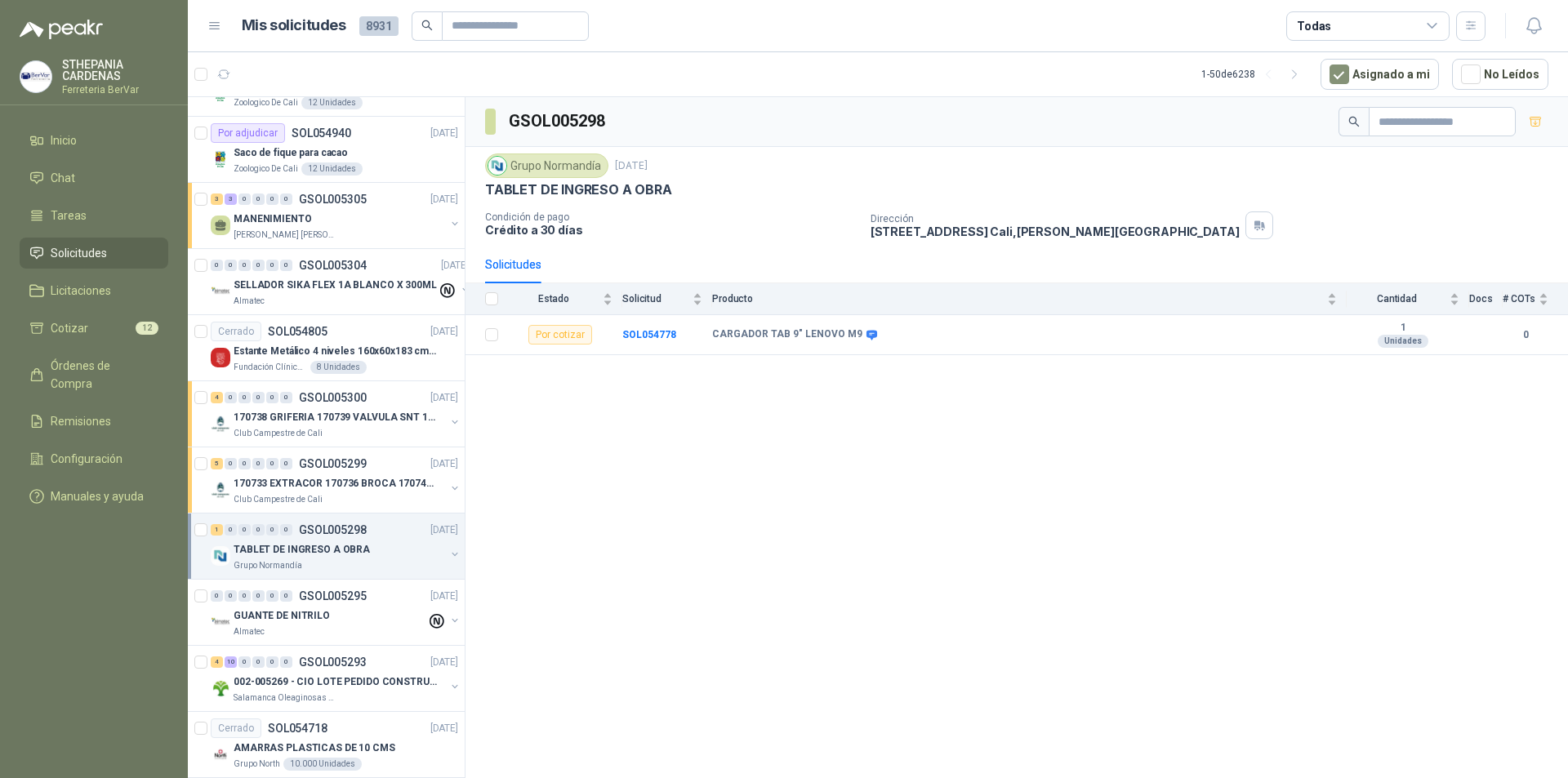
click at [194, 530] on div "1 0 0 0 0 0 GSOL005298 [DATE] TABLET DE INGRESO A OBRA Grupo Normandía" at bounding box center [326, 547] width 277 height 66
click at [308, 65] on span "1" at bounding box center [303, 67] width 11 height 13
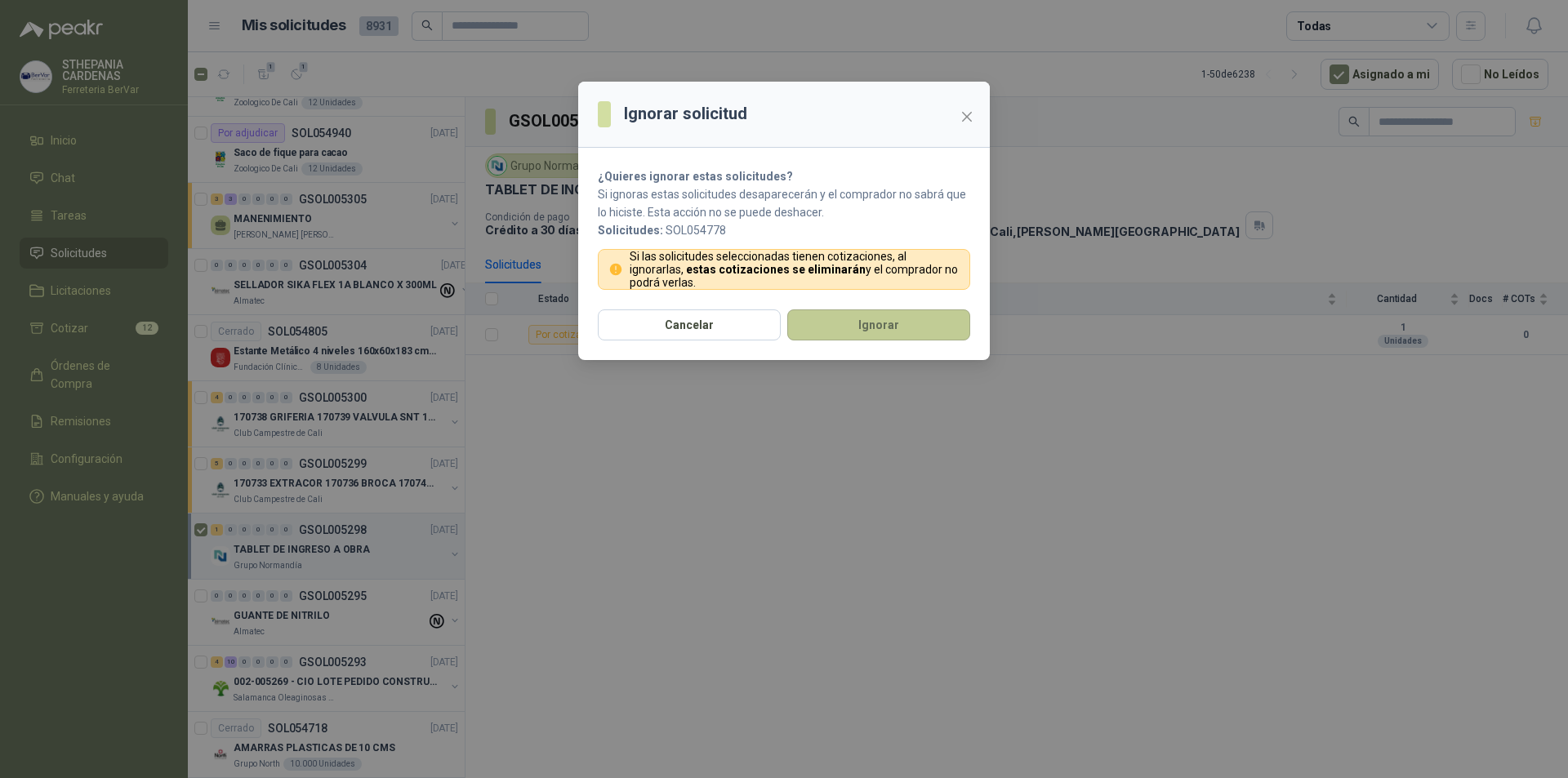
click at [955, 329] on button "Ignorar" at bounding box center [879, 325] width 183 height 31
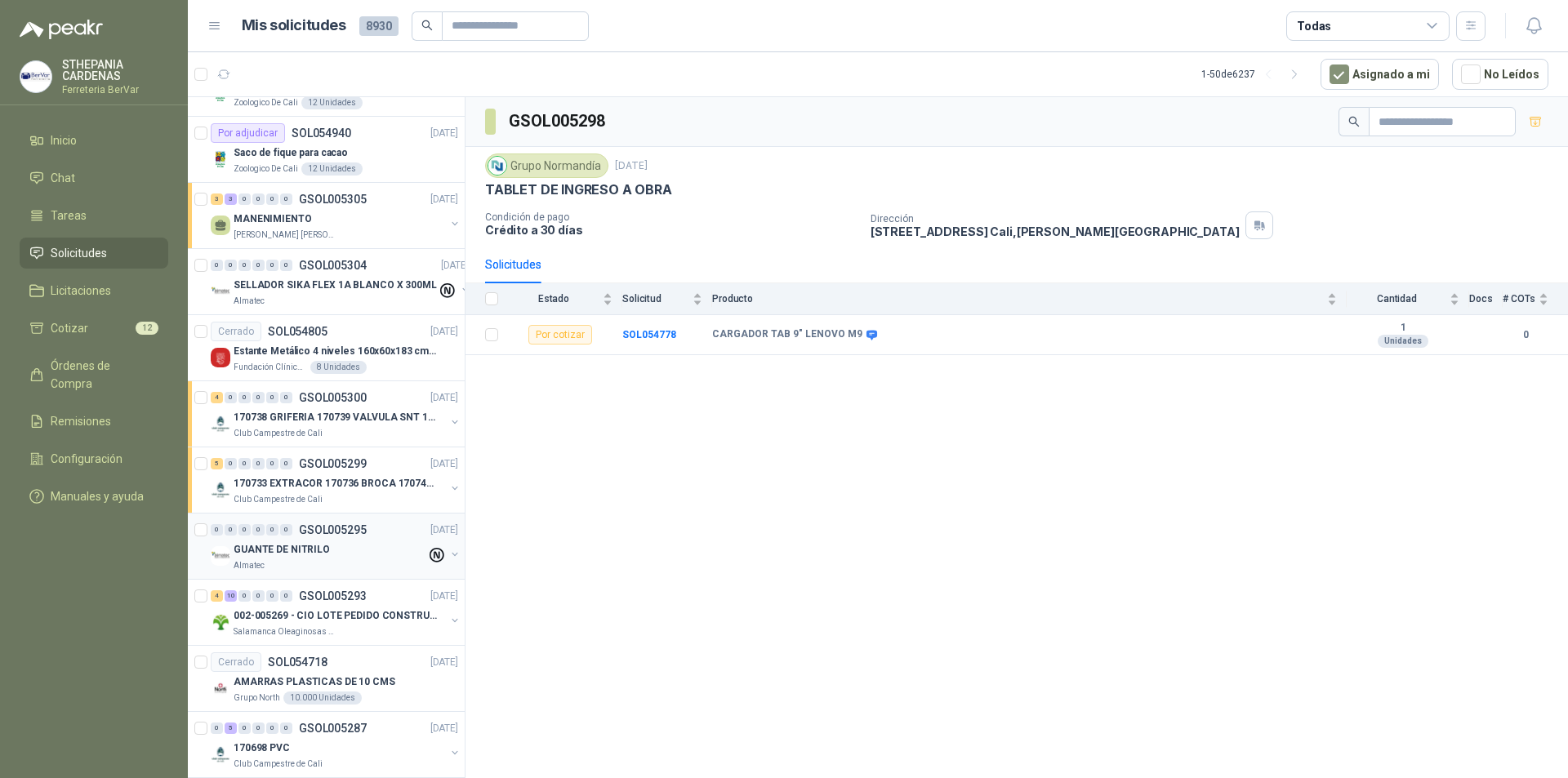
click at [394, 574] on div "0 0 0 0 0 0 GSOL005295 [DATE] GUANTE DE NITRILO Almatec" at bounding box center [326, 547] width 277 height 66
click at [393, 566] on div "Almatec" at bounding box center [330, 566] width 193 height 13
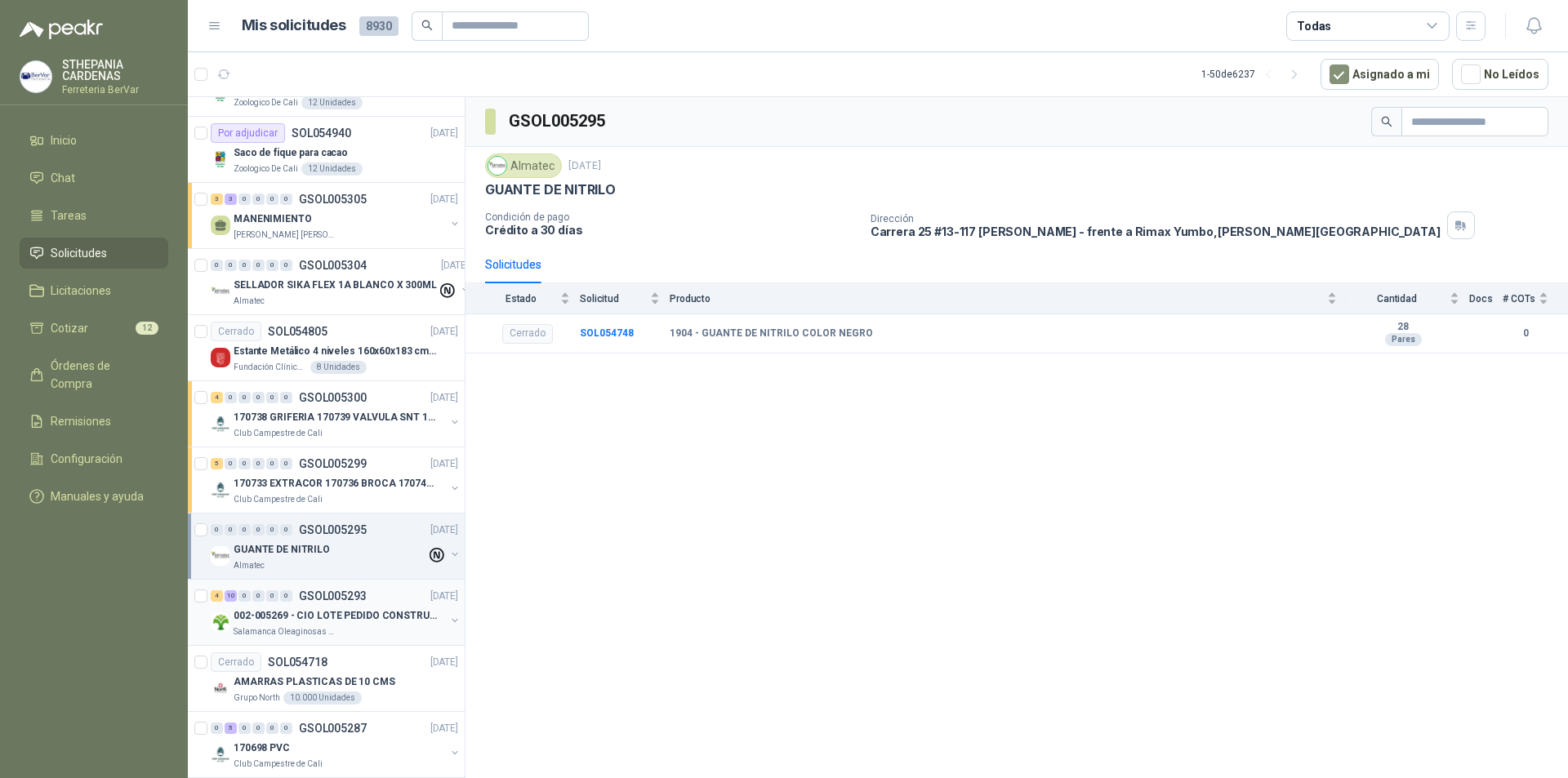
click at [370, 598] on div "4 10 0 0 0 0 GSOL005293 [DATE]" at bounding box center [336, 595] width 251 height 20
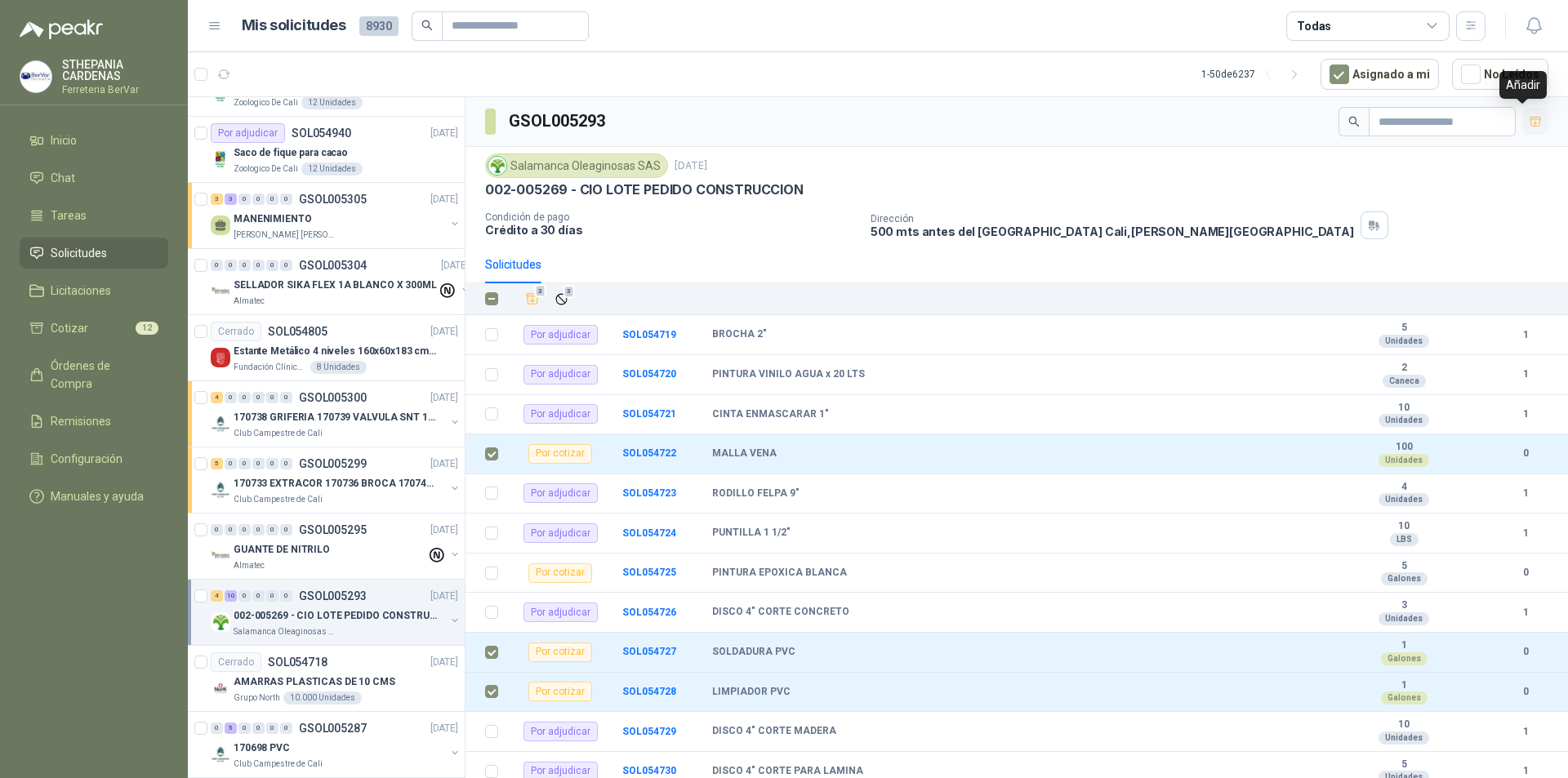
click at [1529, 126] on icon "button" at bounding box center [1535, 122] width 14 height 14
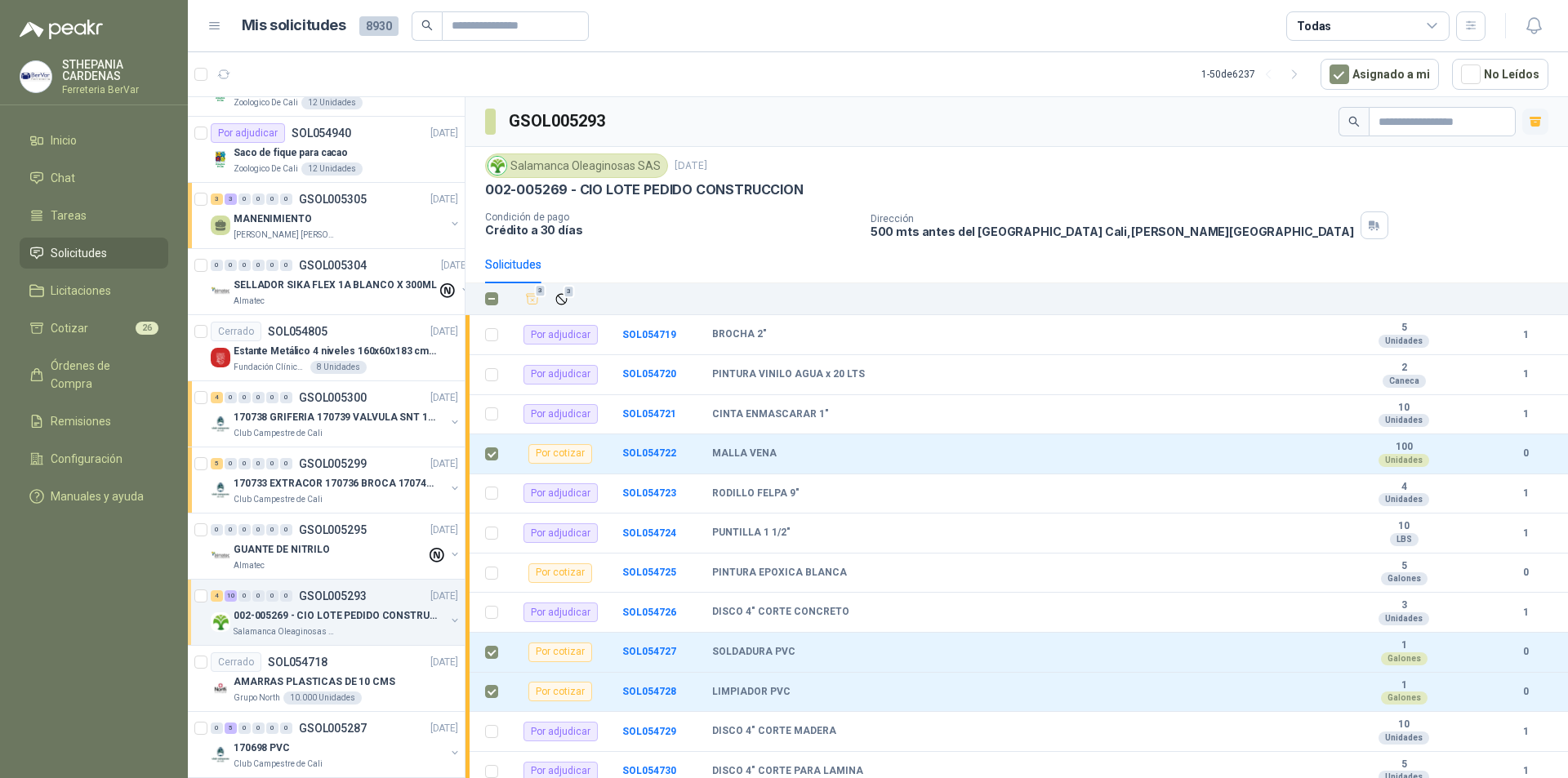
click at [129, 347] on ul "Inicio Chat Tareas Solicitudes Licitaciones Cotizar 26 Órdenes de Compra Remisi…" at bounding box center [93, 321] width 188 height 393
click at [123, 337] on li "Cotizar 26" at bounding box center [93, 328] width 129 height 18
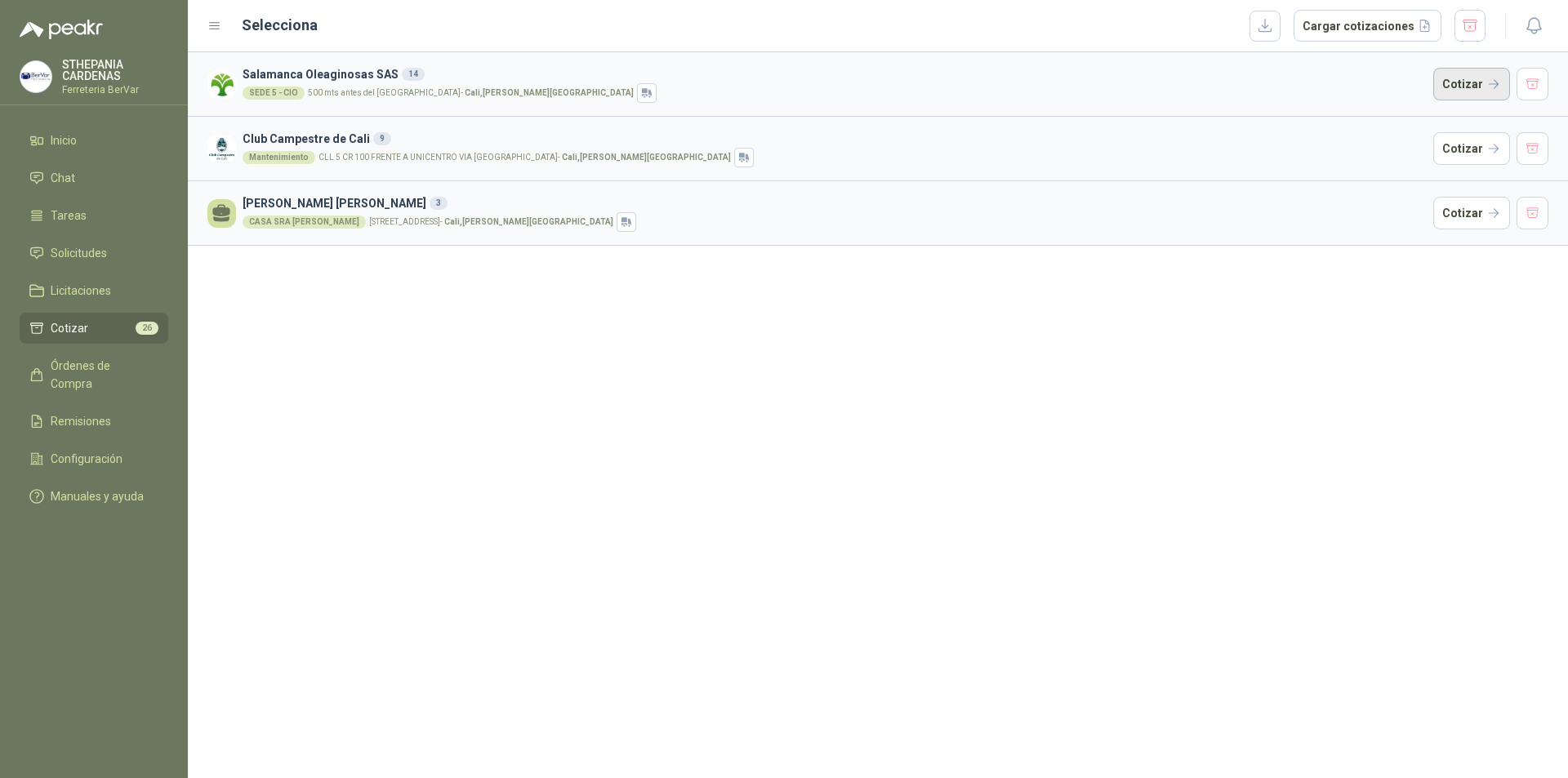
click at [1470, 79] on button "Cotizar" at bounding box center [1472, 84] width 77 height 33
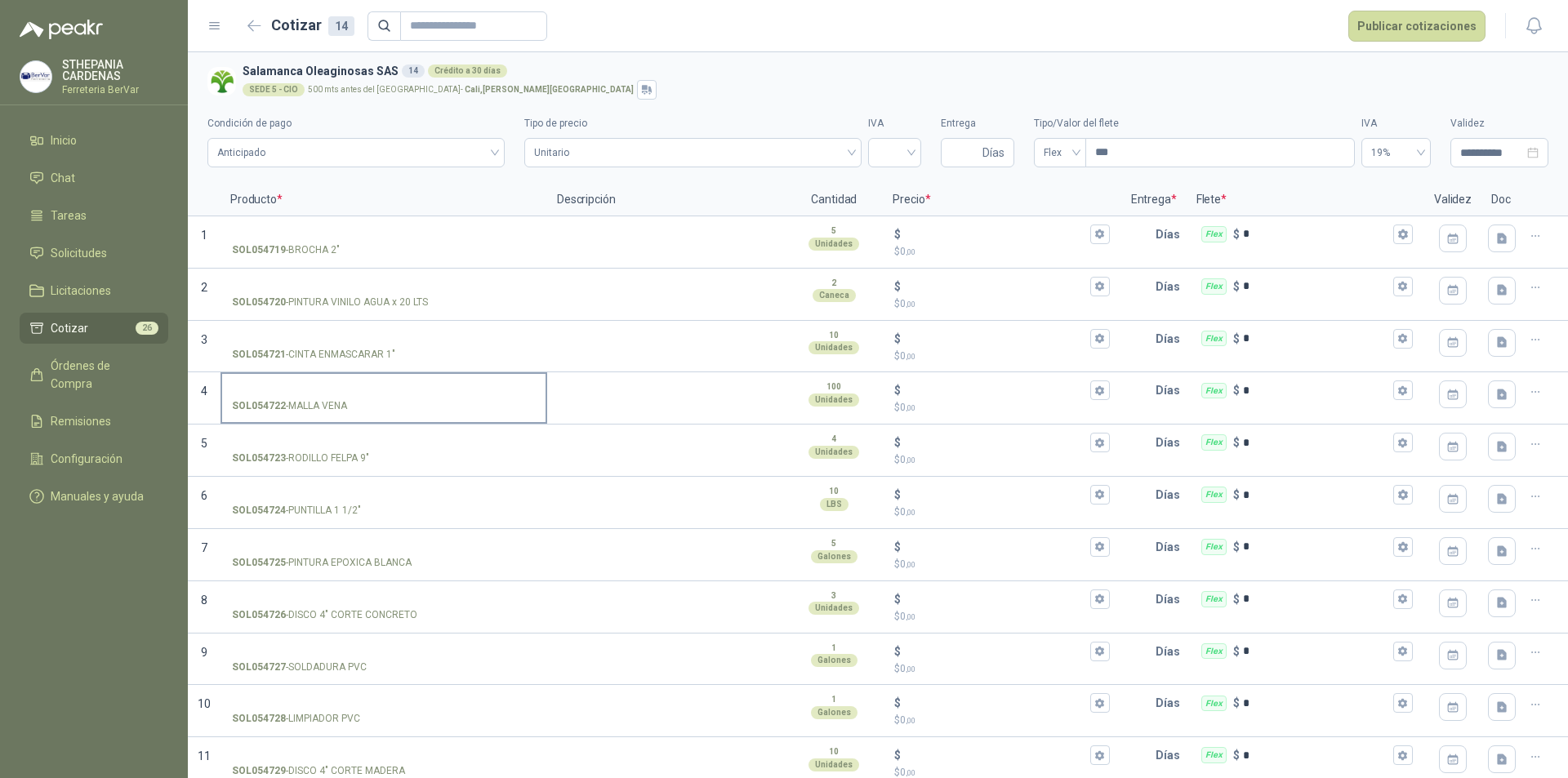
click at [300, 388] on input "SOL054722 - [PERSON_NAME]" at bounding box center [384, 391] width 304 height 12
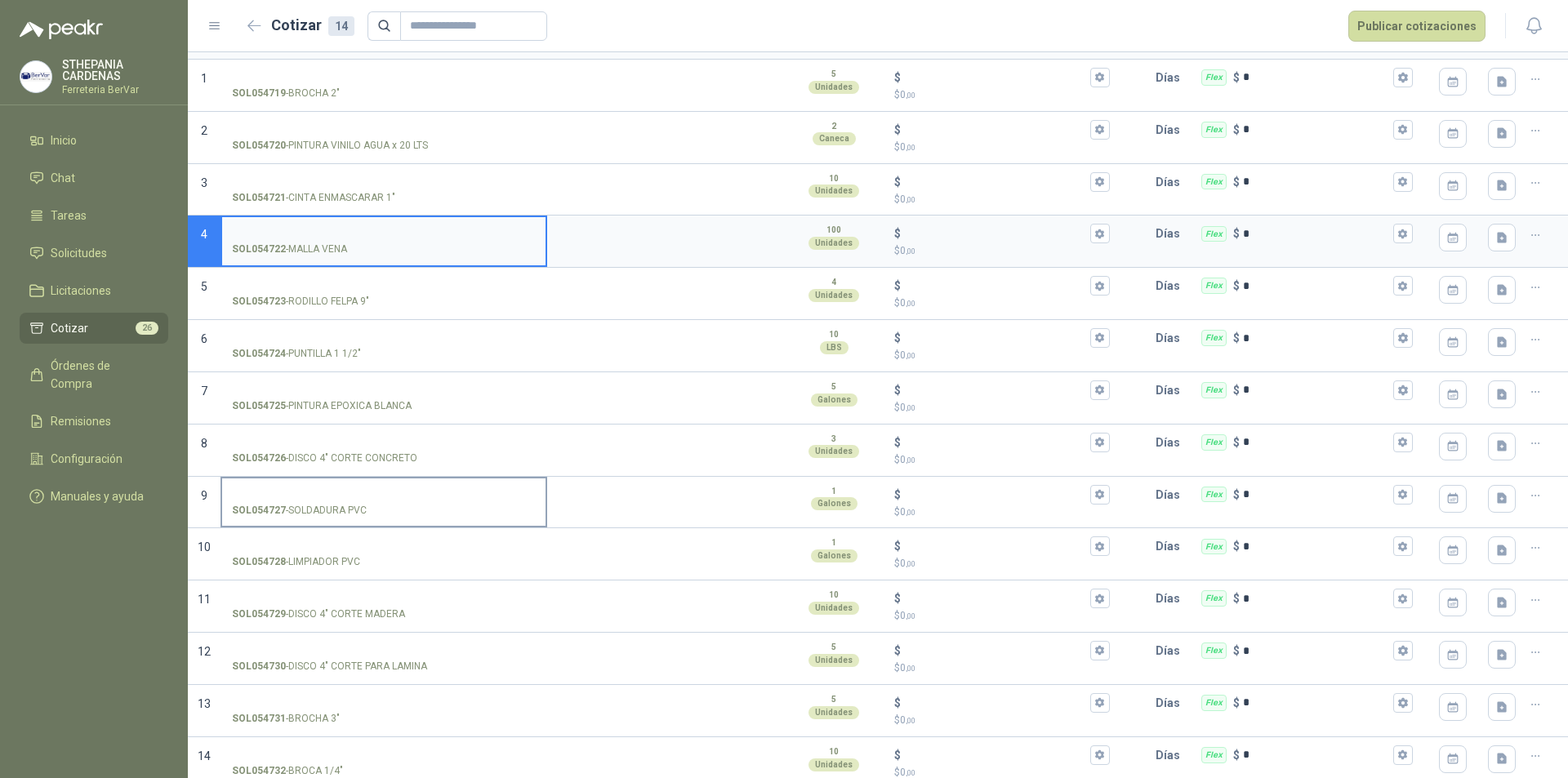
scroll to position [168, 0]
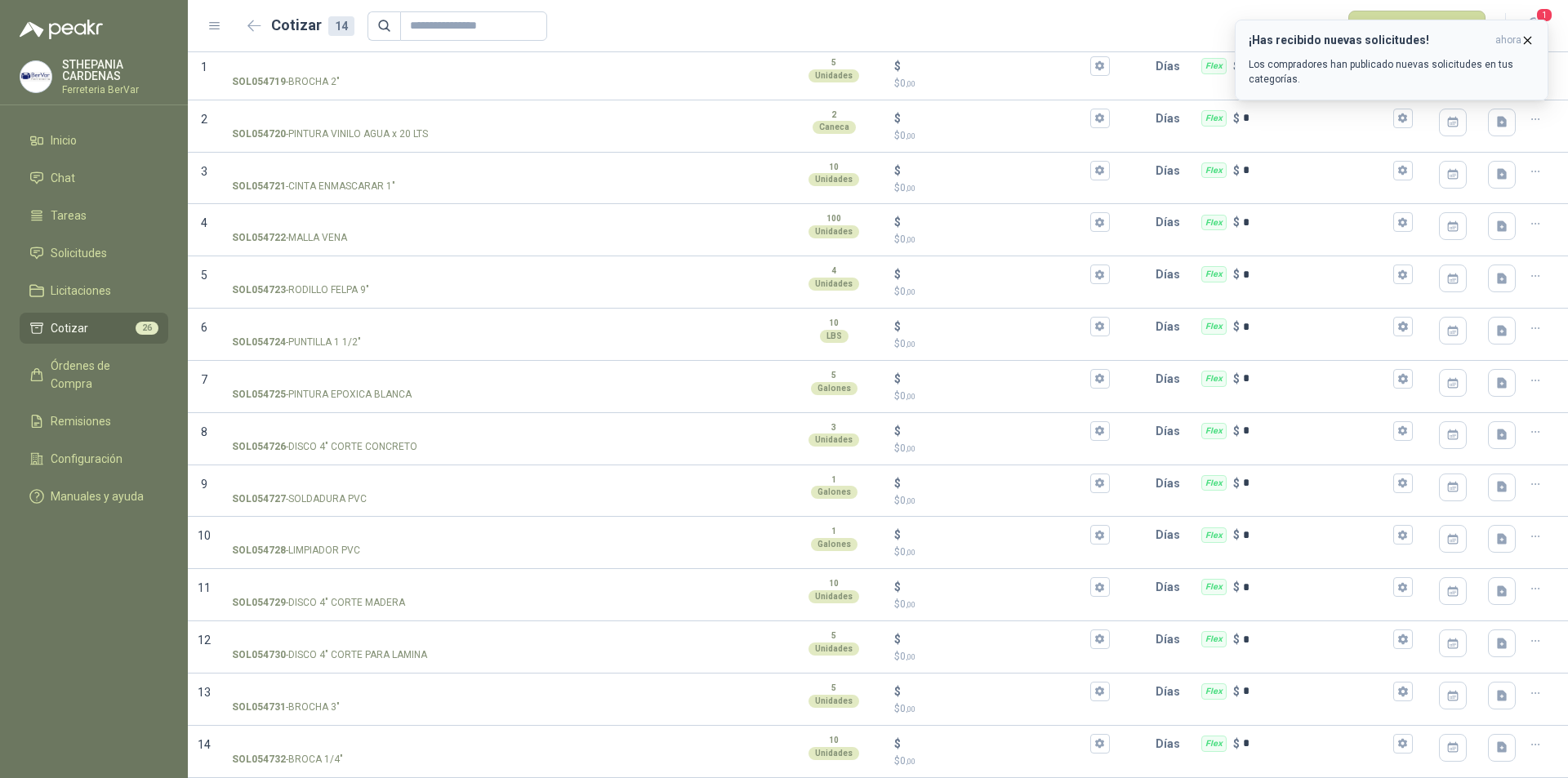
click at [1338, 45] on h3 "¡Has recibido nuevas solicitudes!" at bounding box center [1368, 40] width 240 height 14
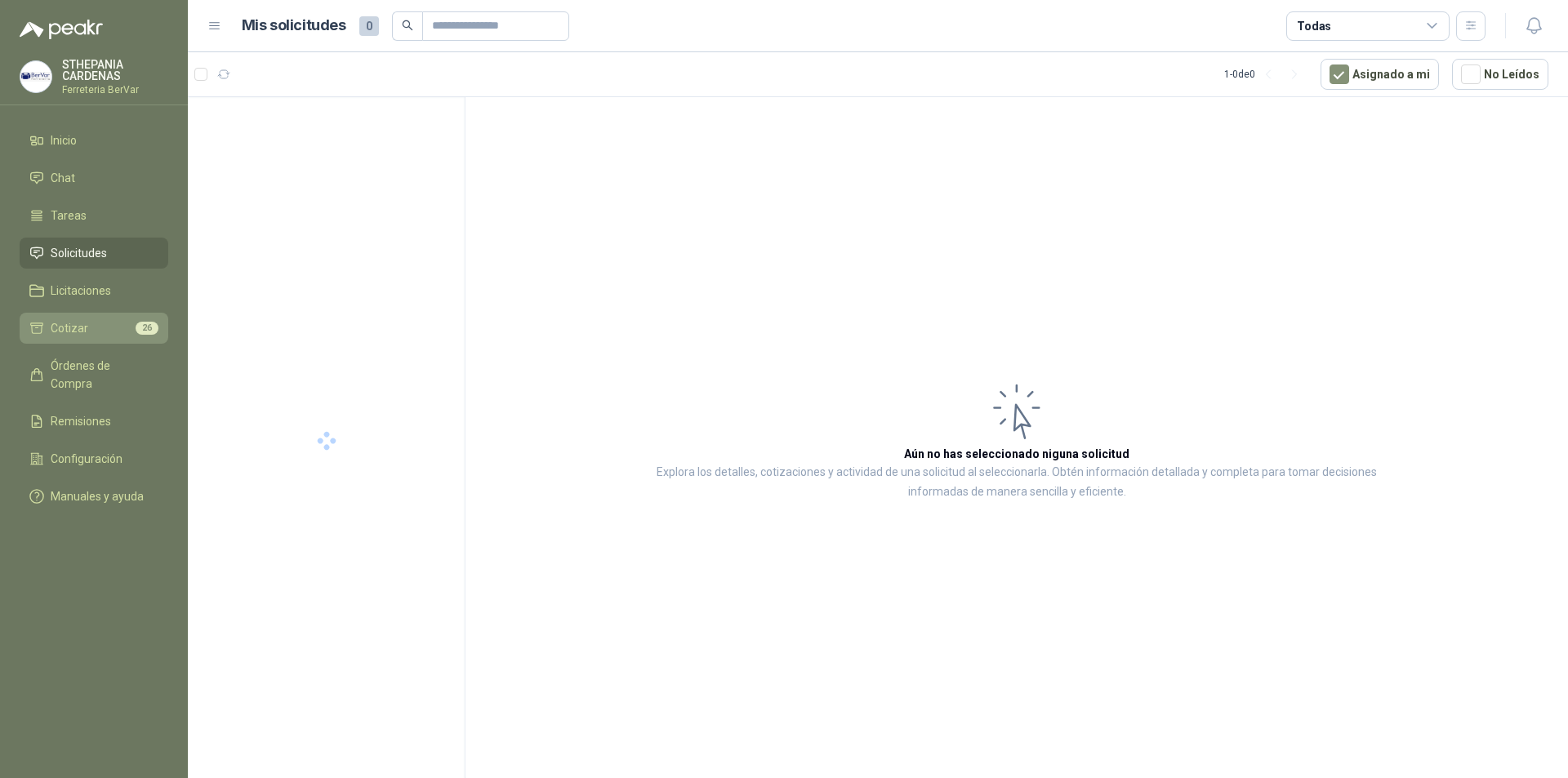
click at [81, 323] on span "Cotizar" at bounding box center [69, 328] width 38 height 18
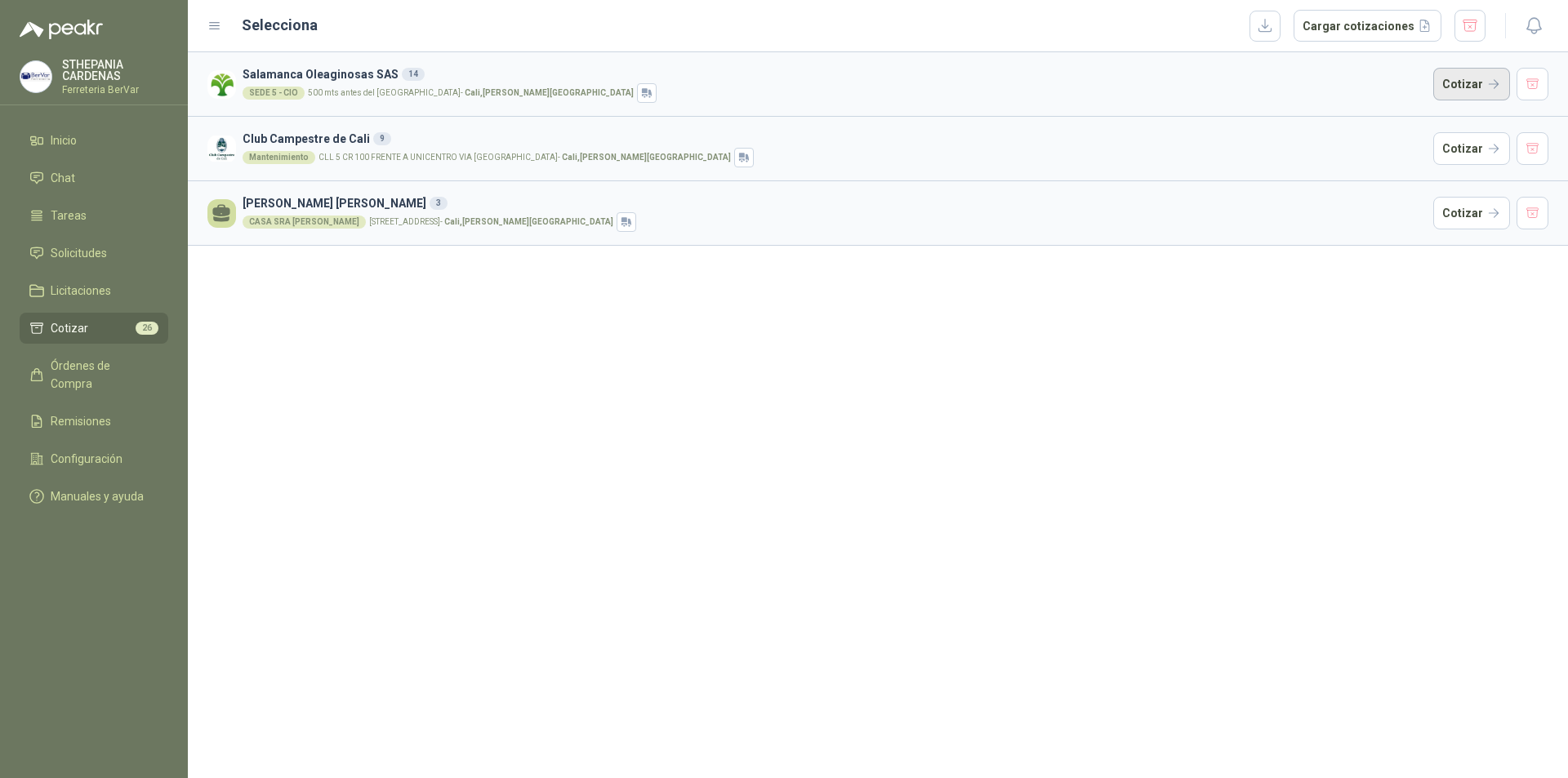
click at [1447, 77] on button "Cotizar" at bounding box center [1472, 84] width 77 height 33
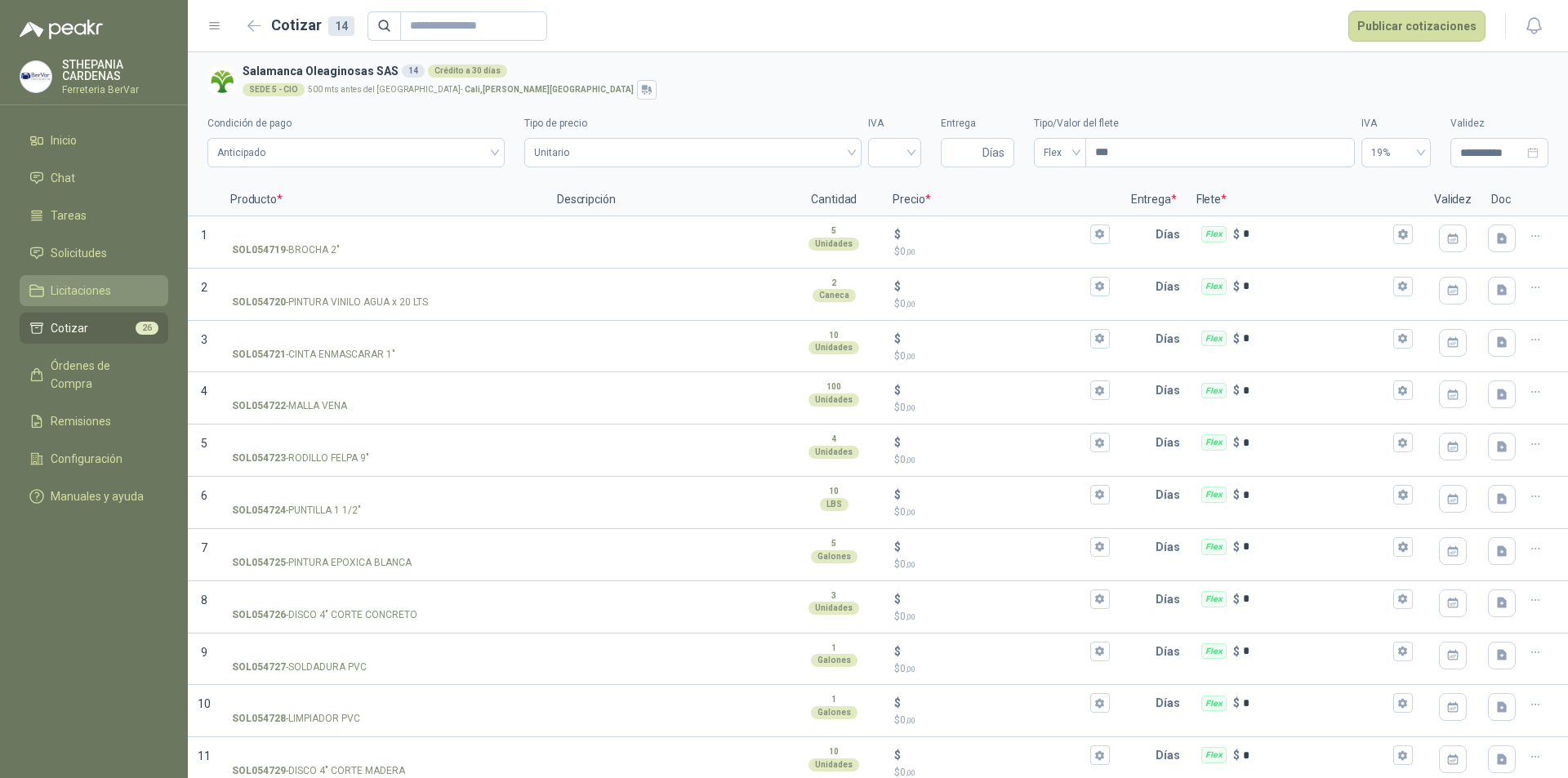
click at [99, 303] on link "Licitaciones" at bounding box center [93, 290] width 148 height 31
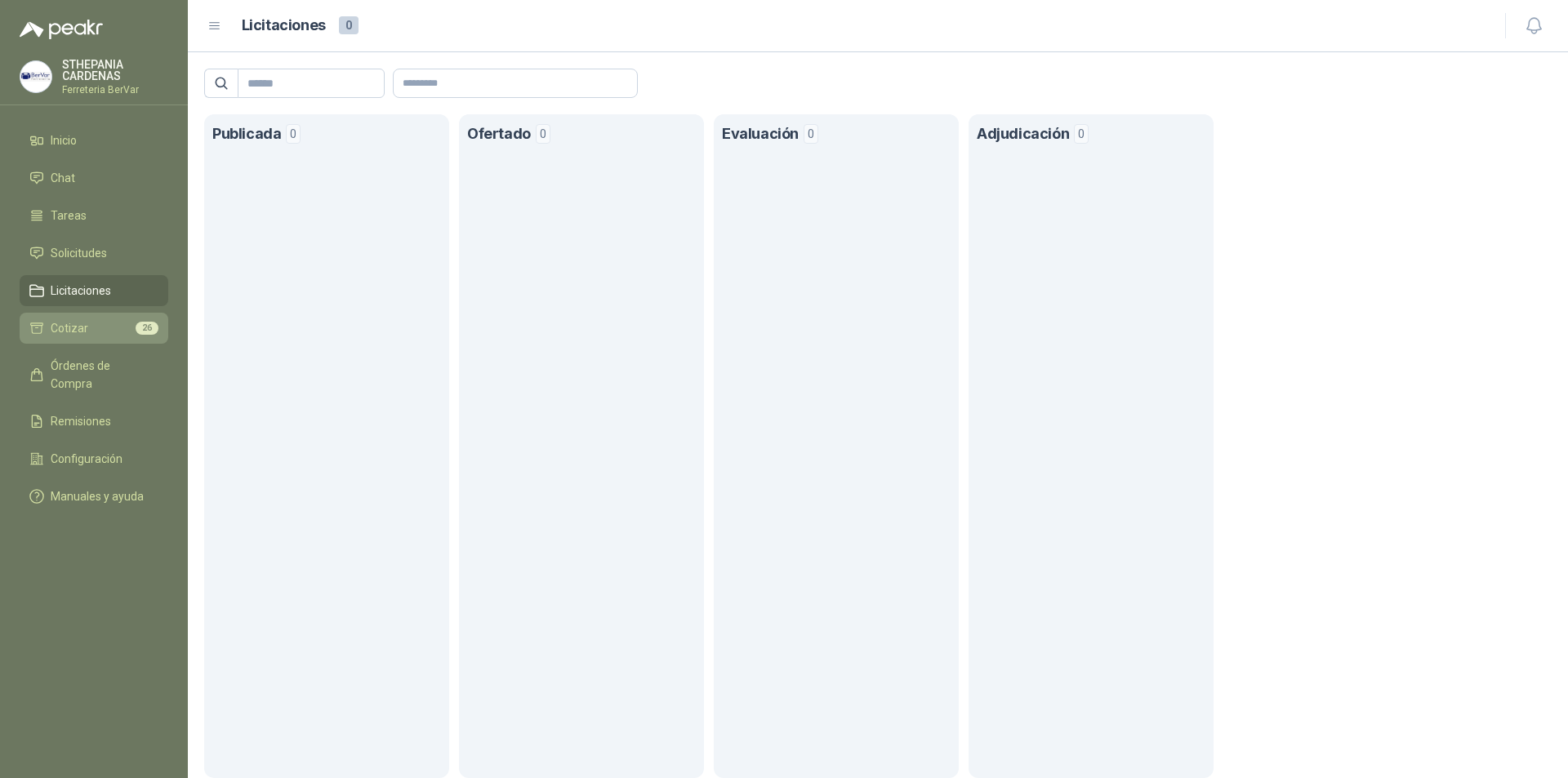
click at [102, 314] on link "Cotizar 26" at bounding box center [93, 328] width 148 height 31
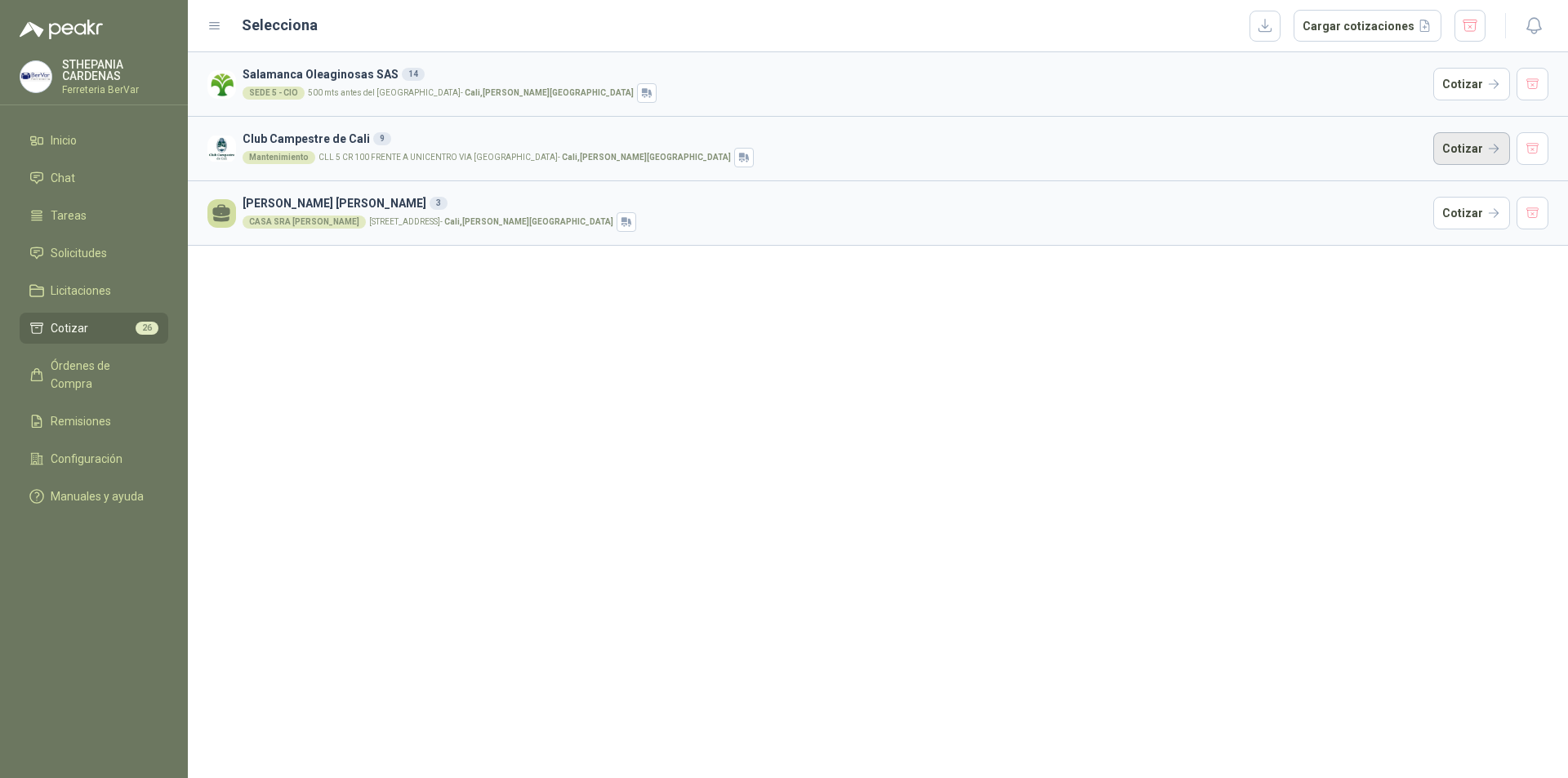
click at [1438, 152] on button "Cotizar" at bounding box center [1472, 148] width 77 height 33
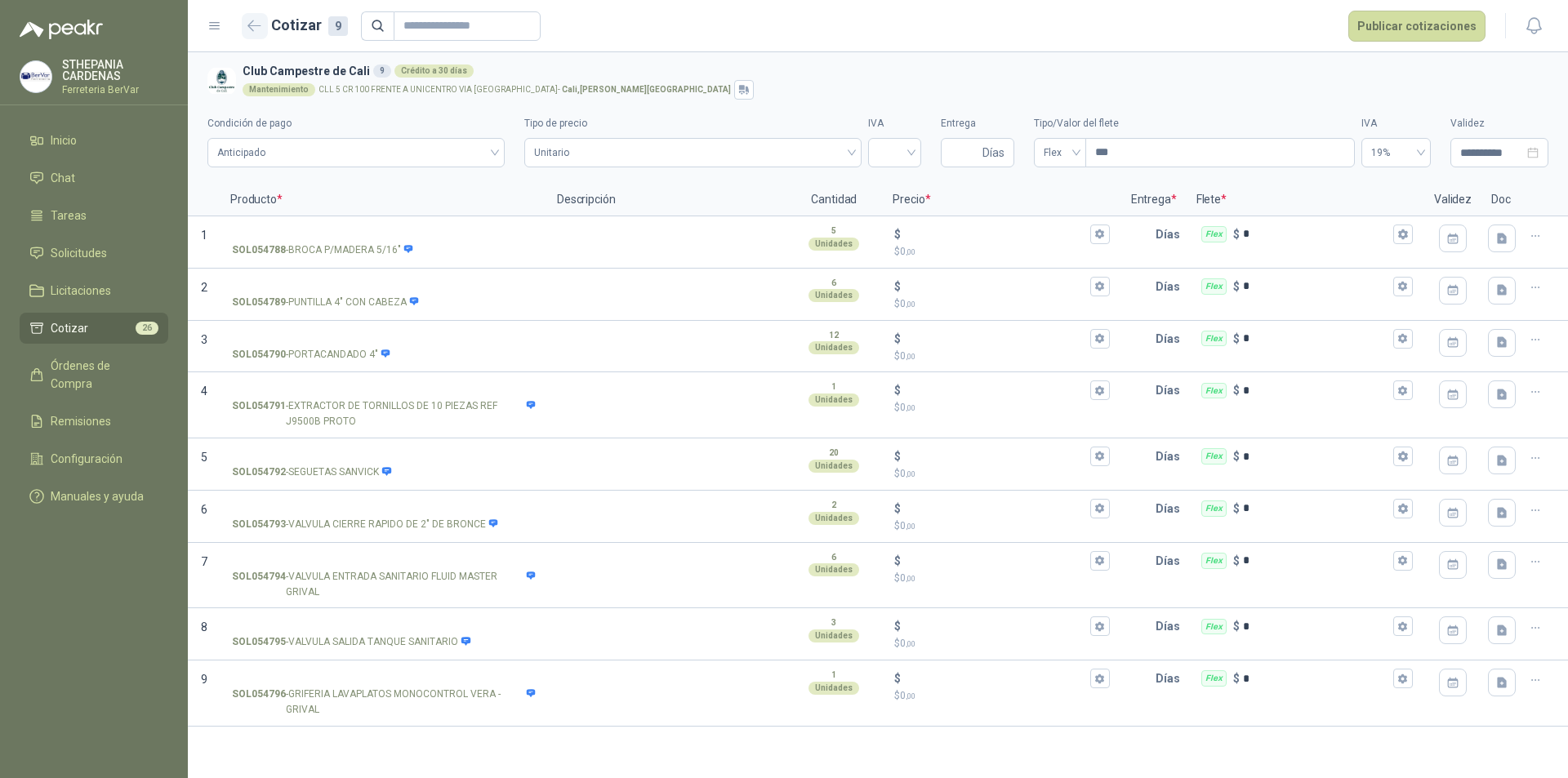
click at [260, 23] on icon "button" at bounding box center [254, 26] width 14 height 12
